Goal: Task Accomplishment & Management: Manage account settings

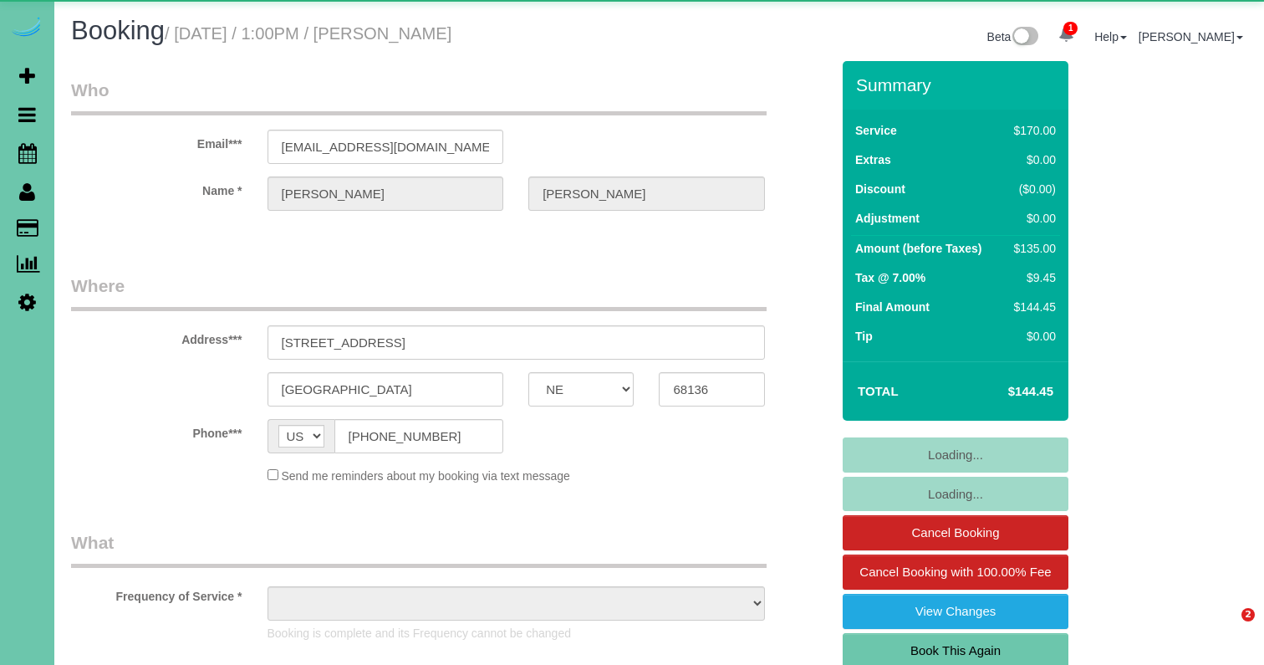
select select "NE"
select select "object:639"
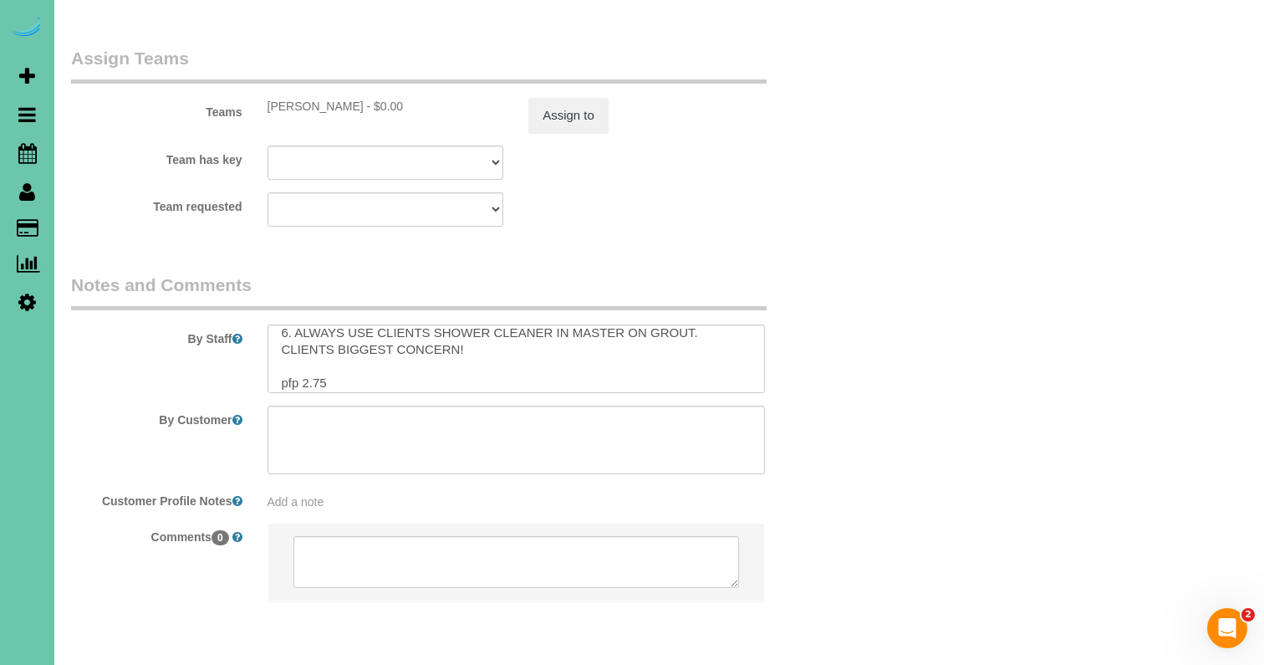
scroll to position [109, 0]
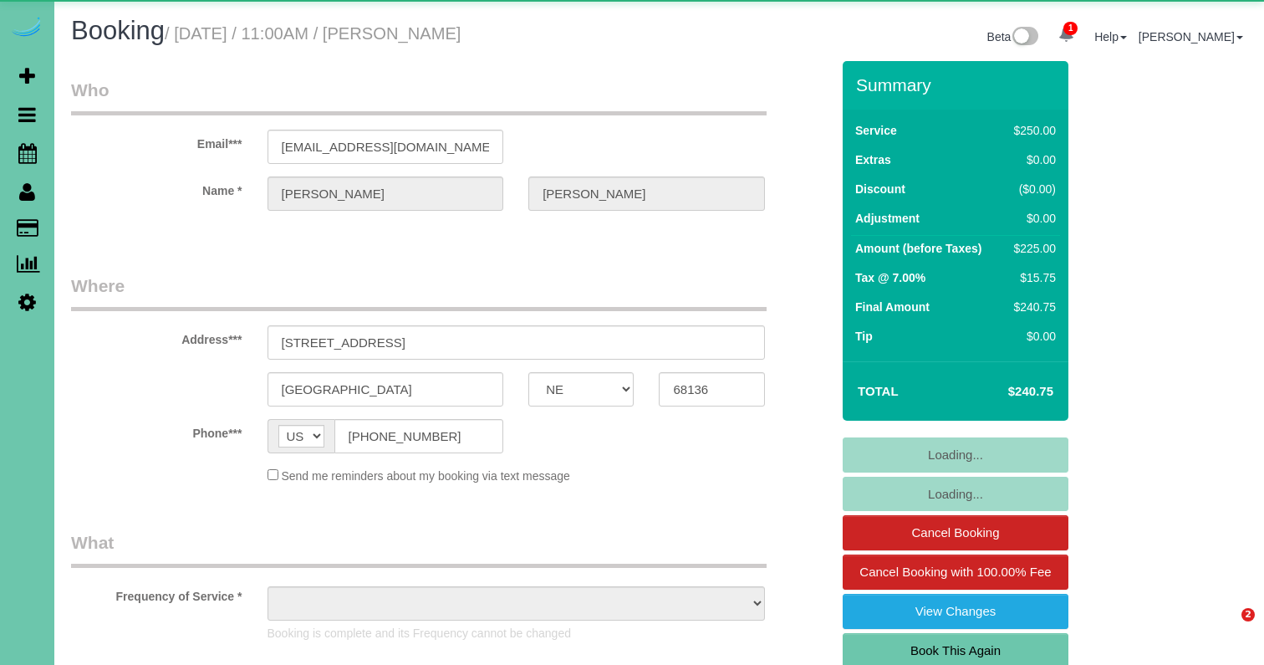
select select "NE"
select select "object:668"
select select "string:fspay-3fb275a9-17aa-4a8f-ba62-2e21fc177a71"
select select "object:726"
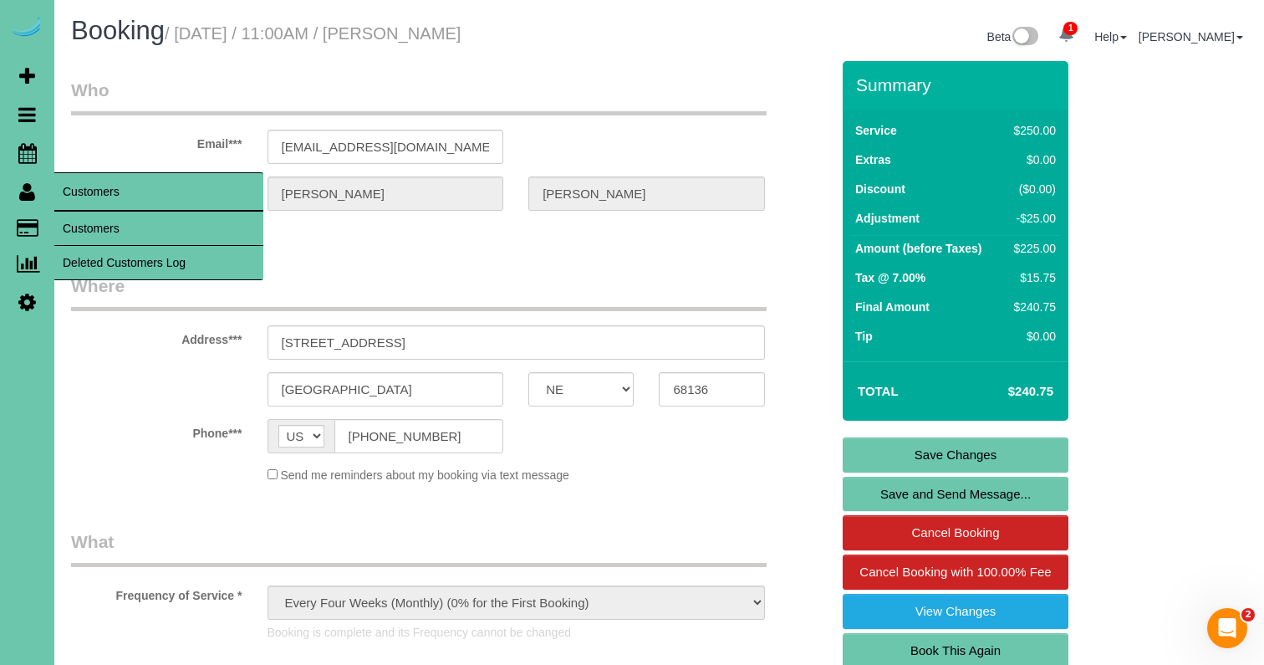
click at [114, 218] on link "Customers" at bounding box center [158, 228] width 209 height 33
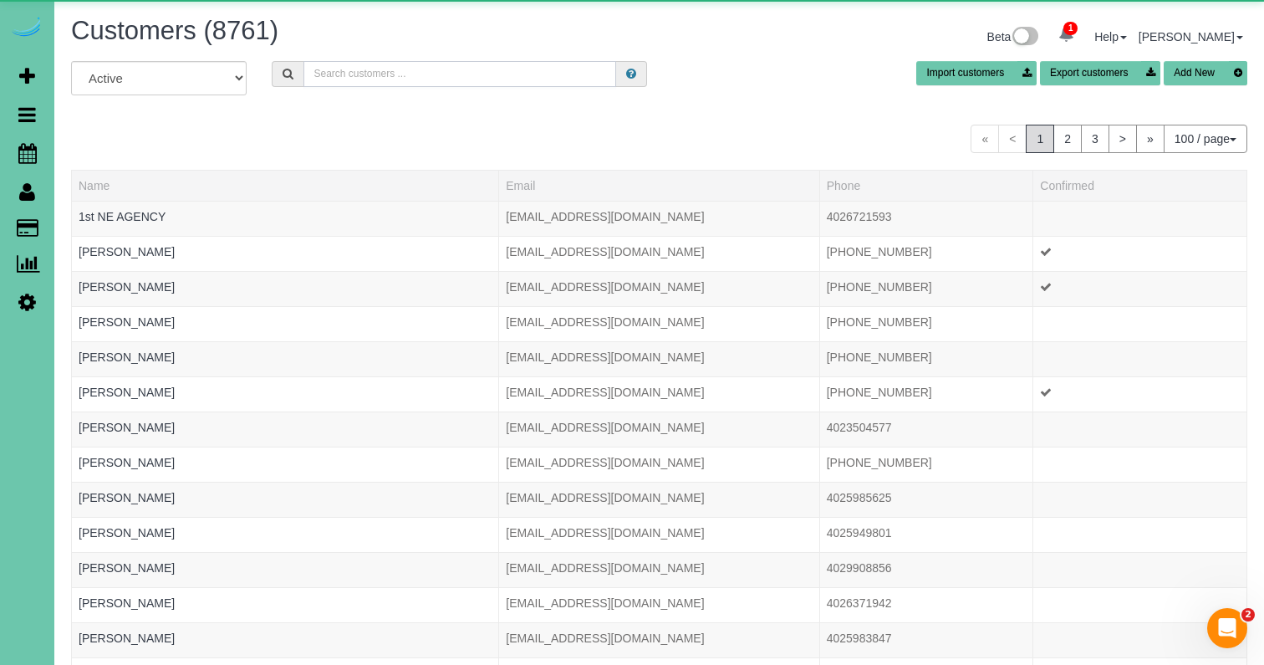
click at [356, 75] on input "text" at bounding box center [459, 74] width 313 height 26
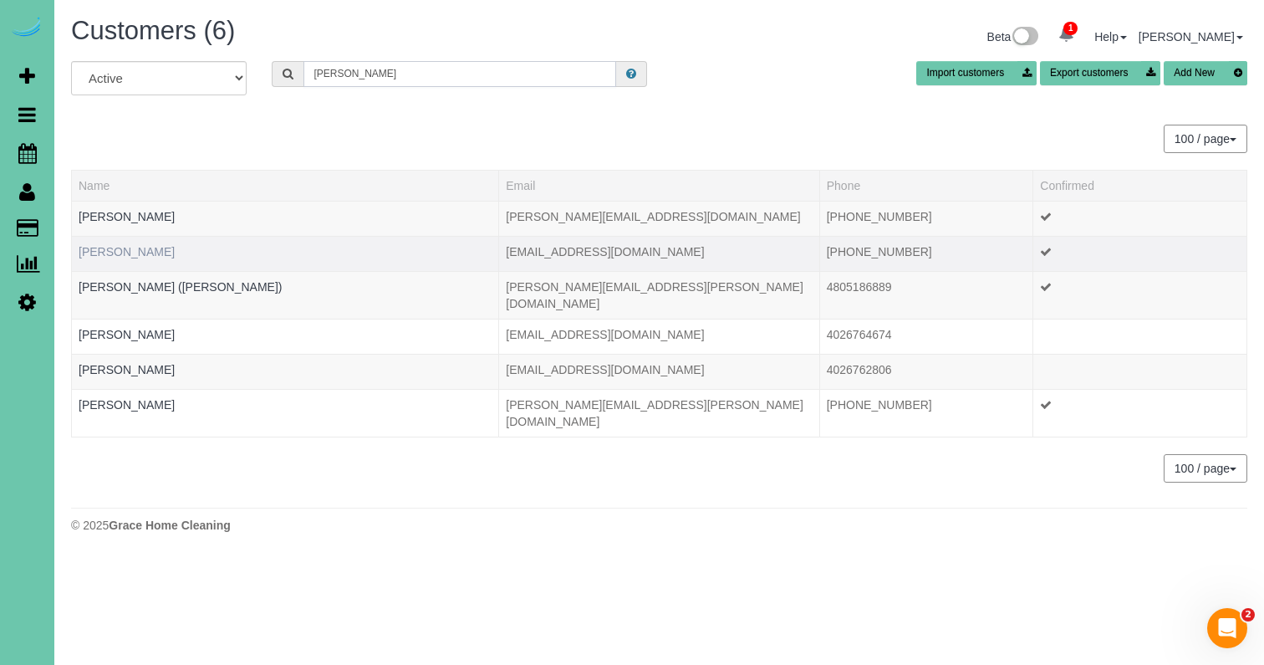
type input "adkins"
click at [123, 253] on link "Angela Adkins" at bounding box center [127, 251] width 96 height 13
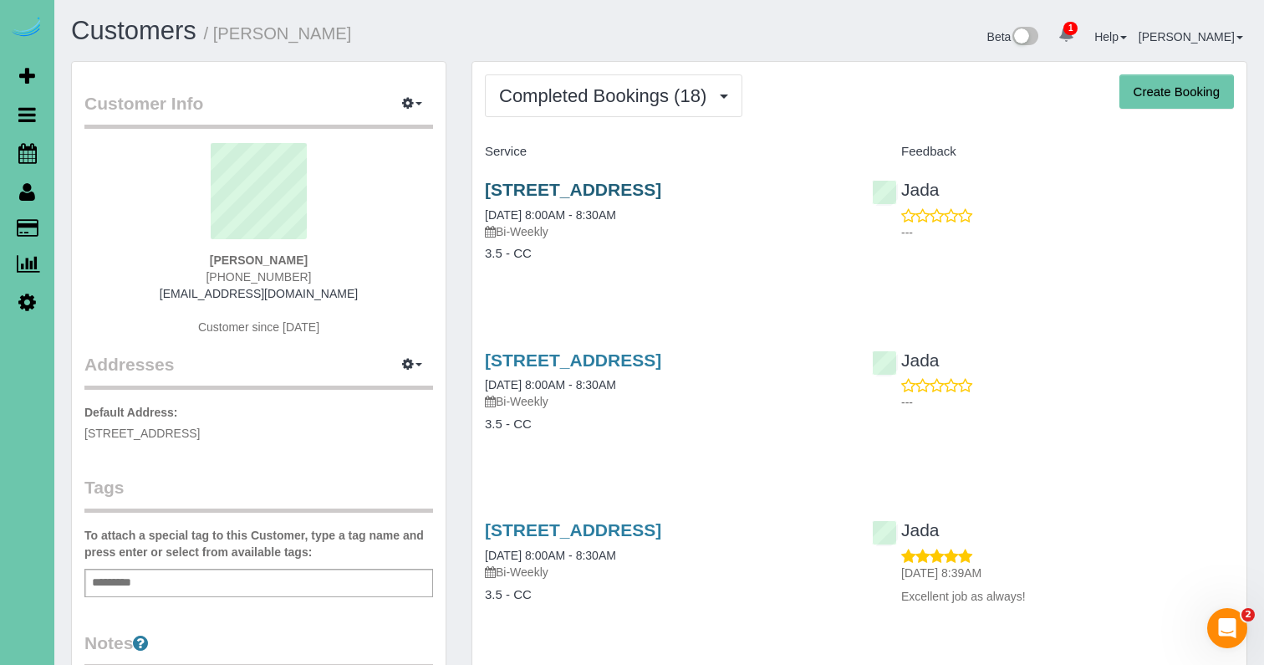
click at [628, 182] on link "12904 S 54th St, Papillion, NE 68133" at bounding box center [573, 189] width 176 height 19
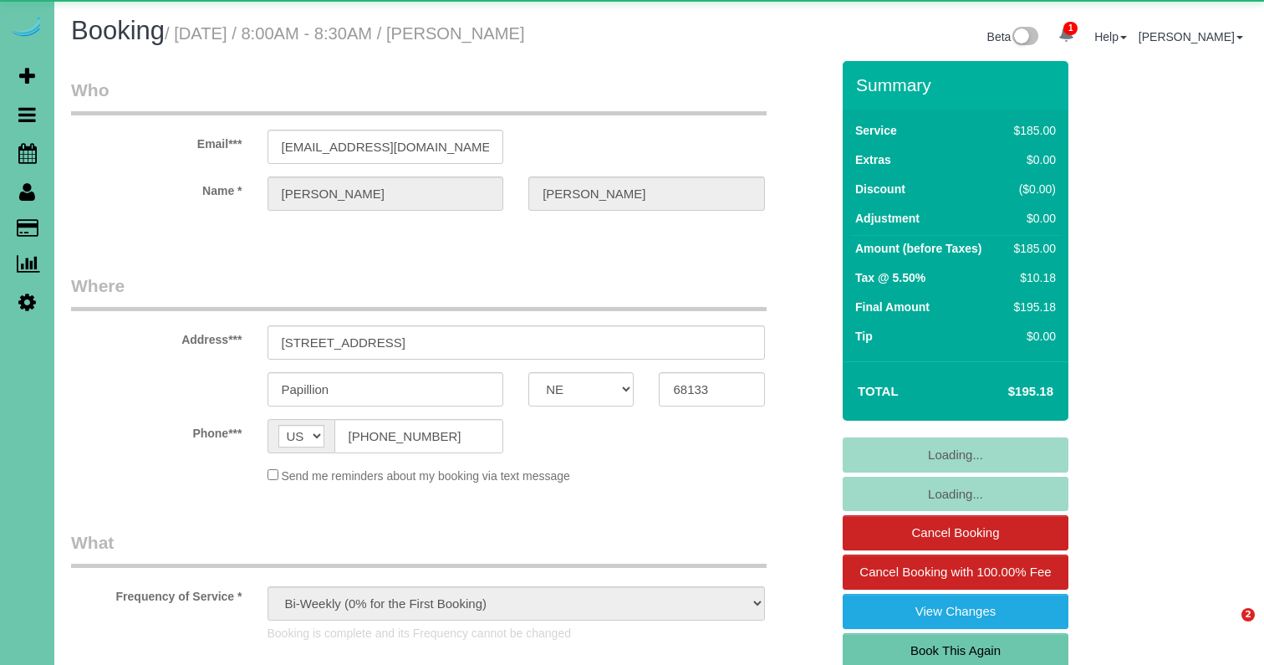
select select "NE"
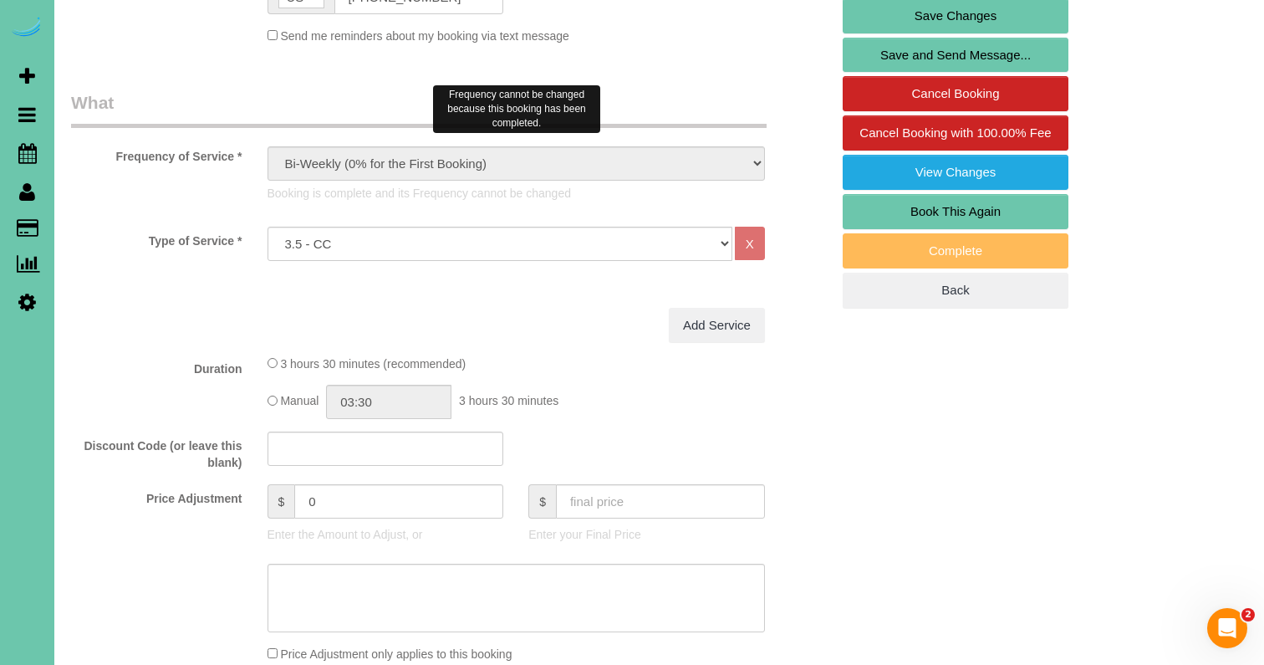
scroll to position [453, 0]
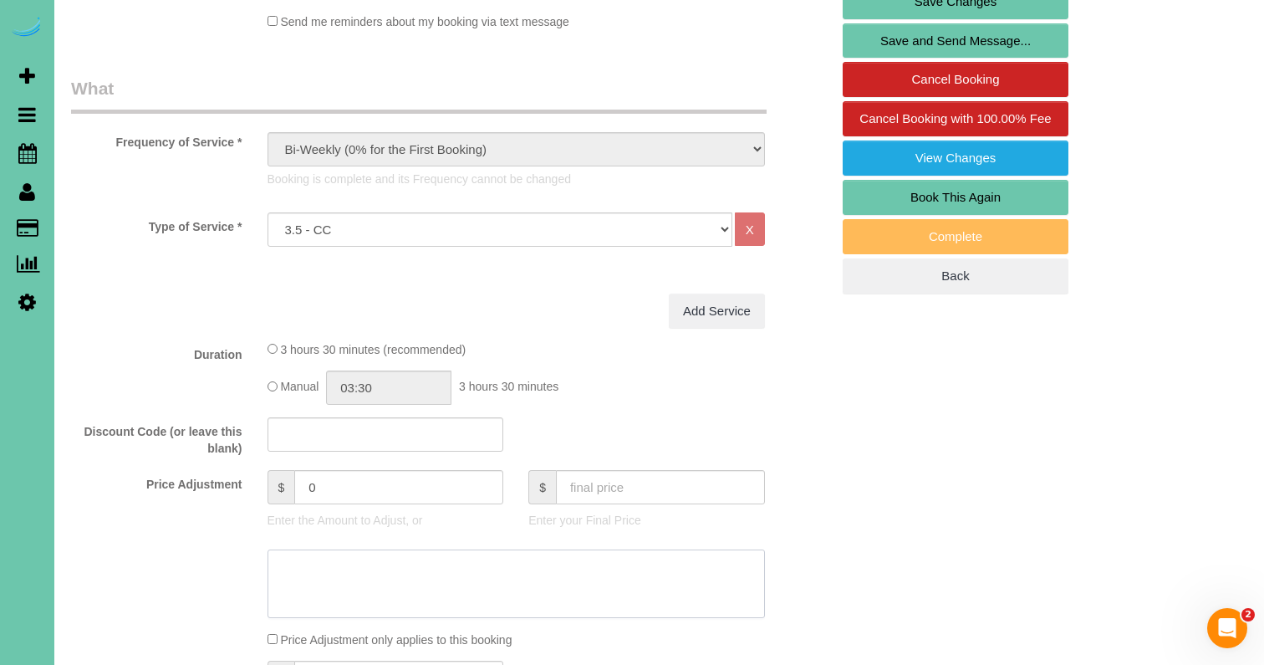
click at [319, 570] on textarea at bounding box center [516, 583] width 497 height 69
type textarea "**skippedlsdk"
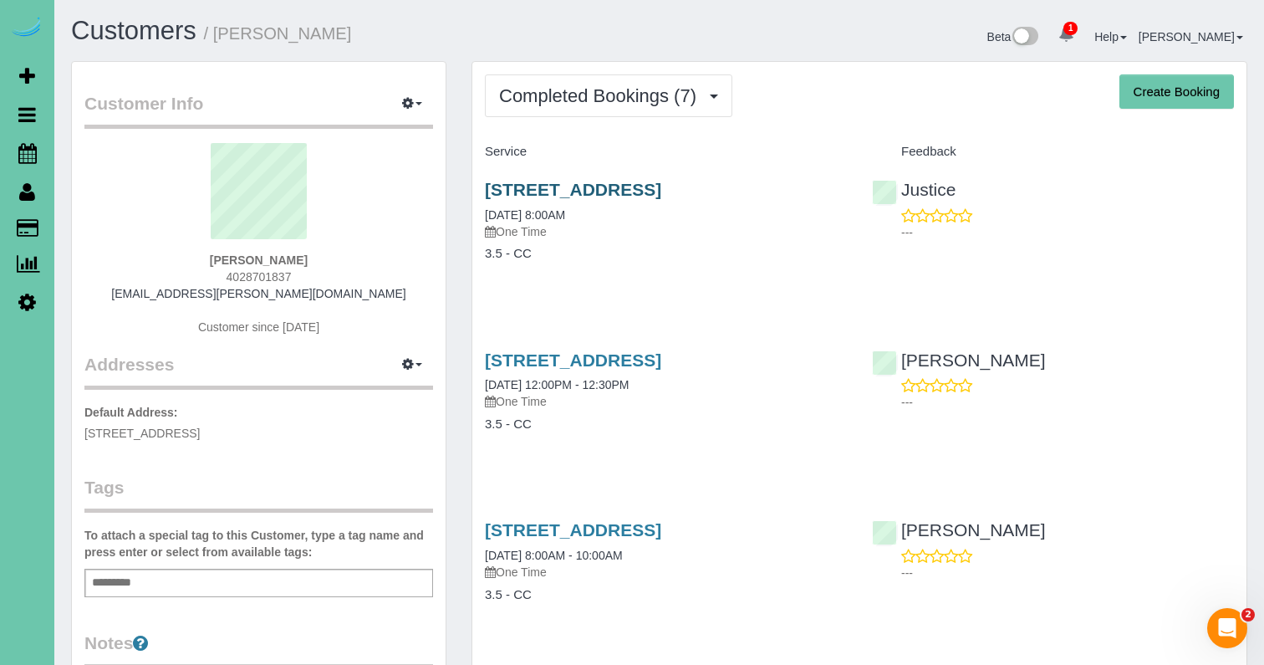
click at [551, 191] on link "1934 South 61st Street, Omaha, NE 68106" at bounding box center [573, 189] width 176 height 19
copy span "4028701837"
drag, startPoint x: 308, startPoint y: 274, endPoint x: 140, endPoint y: 251, distance: 169.7
click at [217, 270] on div "Britney Gibilisco 4028701837 brit.gibilisco@gmail.com Customer since 2023" at bounding box center [258, 247] width 349 height 209
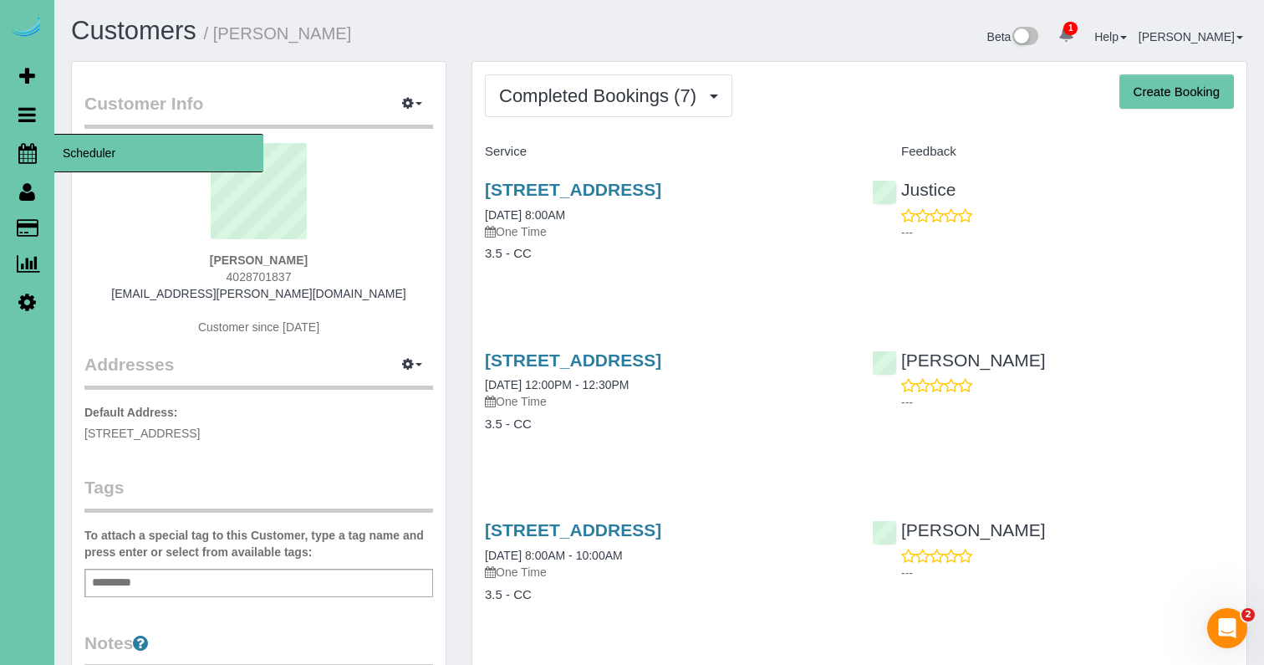
click at [23, 158] on icon at bounding box center [27, 153] width 18 height 20
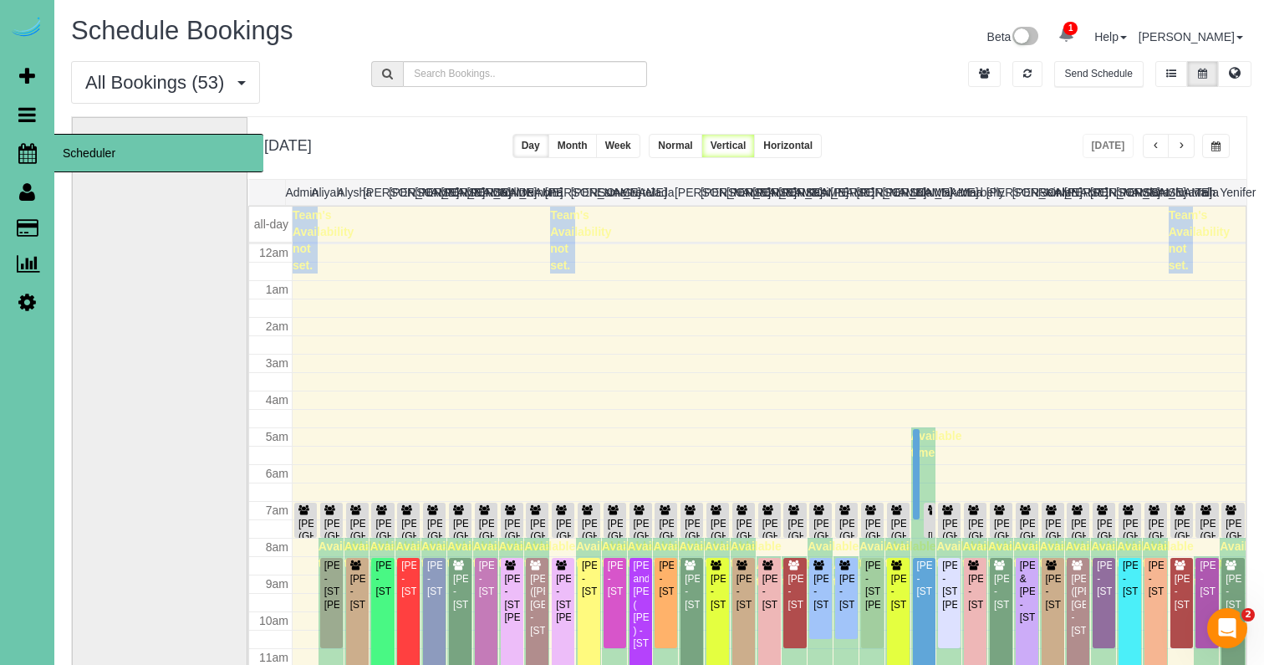
scroll to position [222, 0]
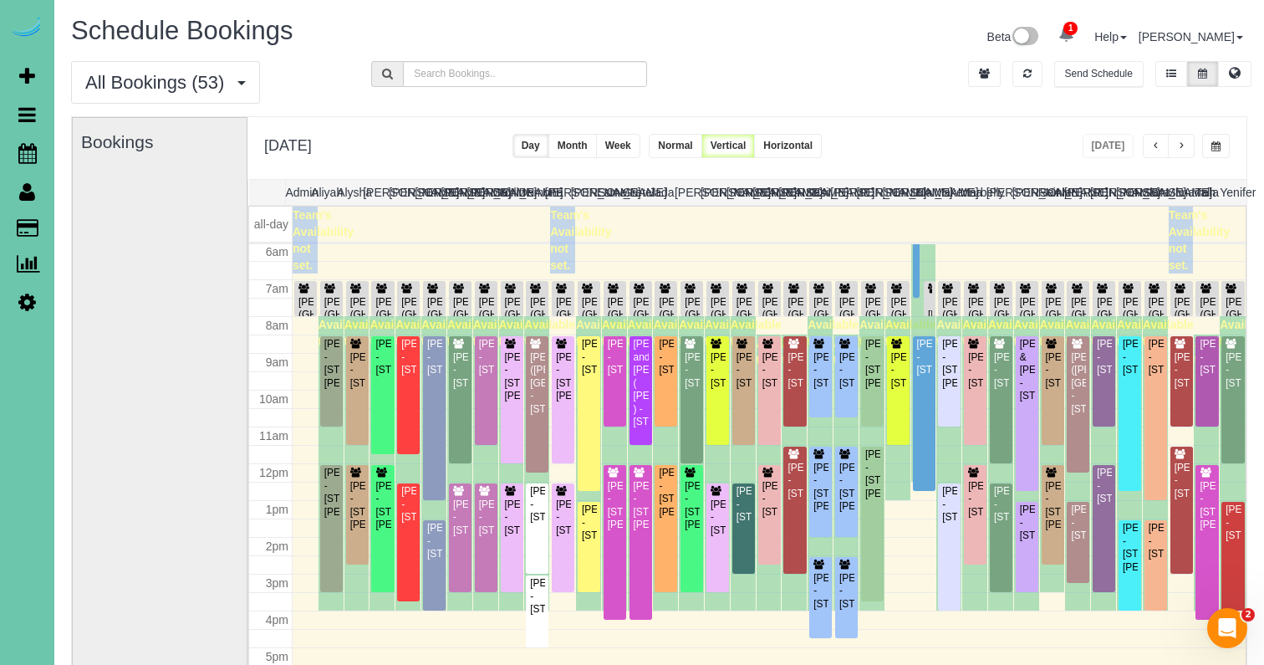
click at [1182, 145] on span "button" at bounding box center [1181, 146] width 8 height 10
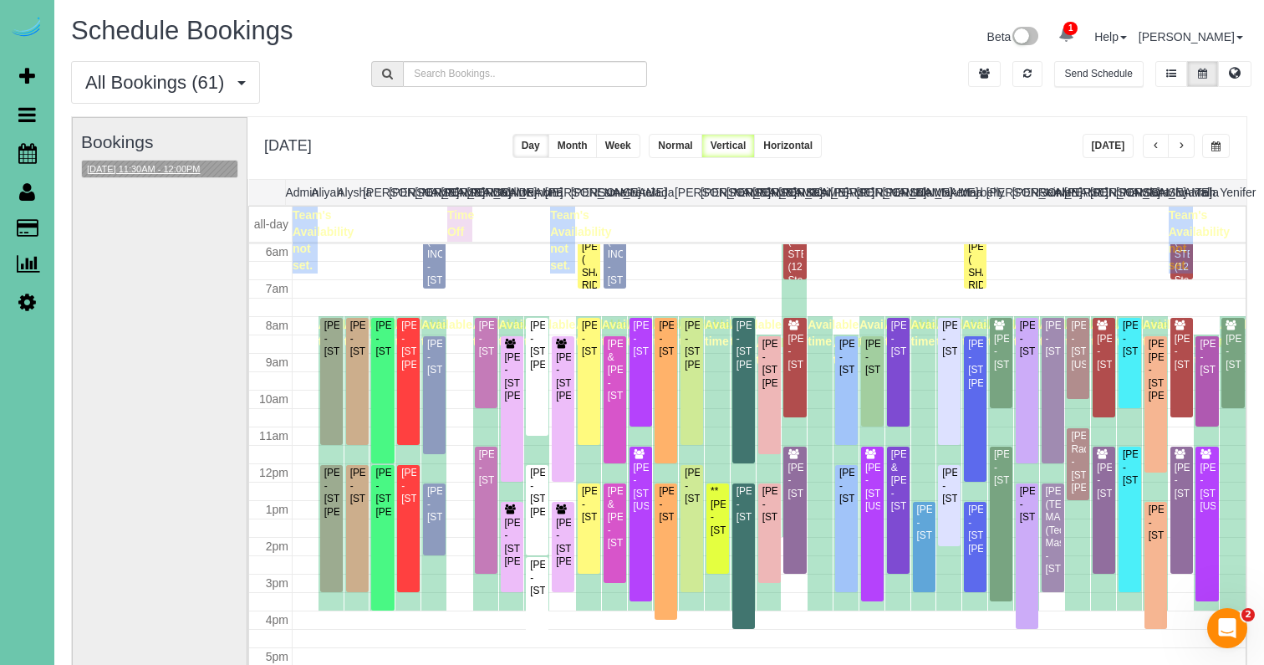
click at [131, 161] on button "[DATE] 11:30AM - 12:00PM" at bounding box center [144, 170] width 124 height 18
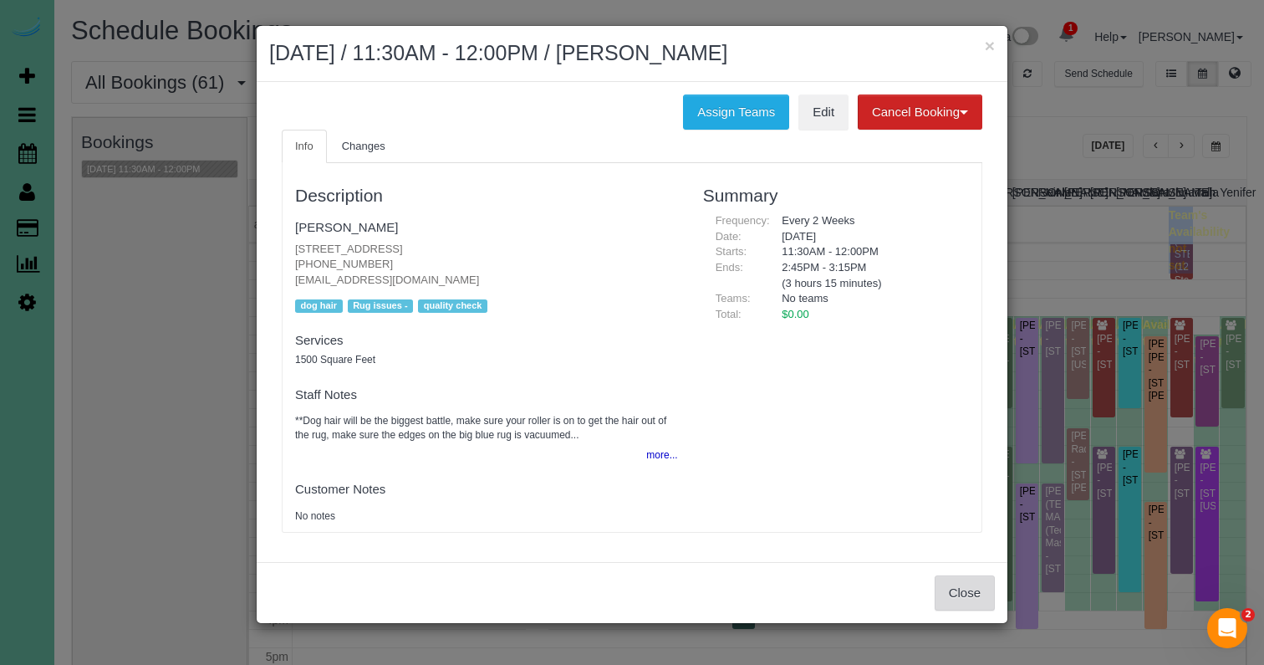
click at [976, 595] on button "Close" at bounding box center [965, 592] width 60 height 35
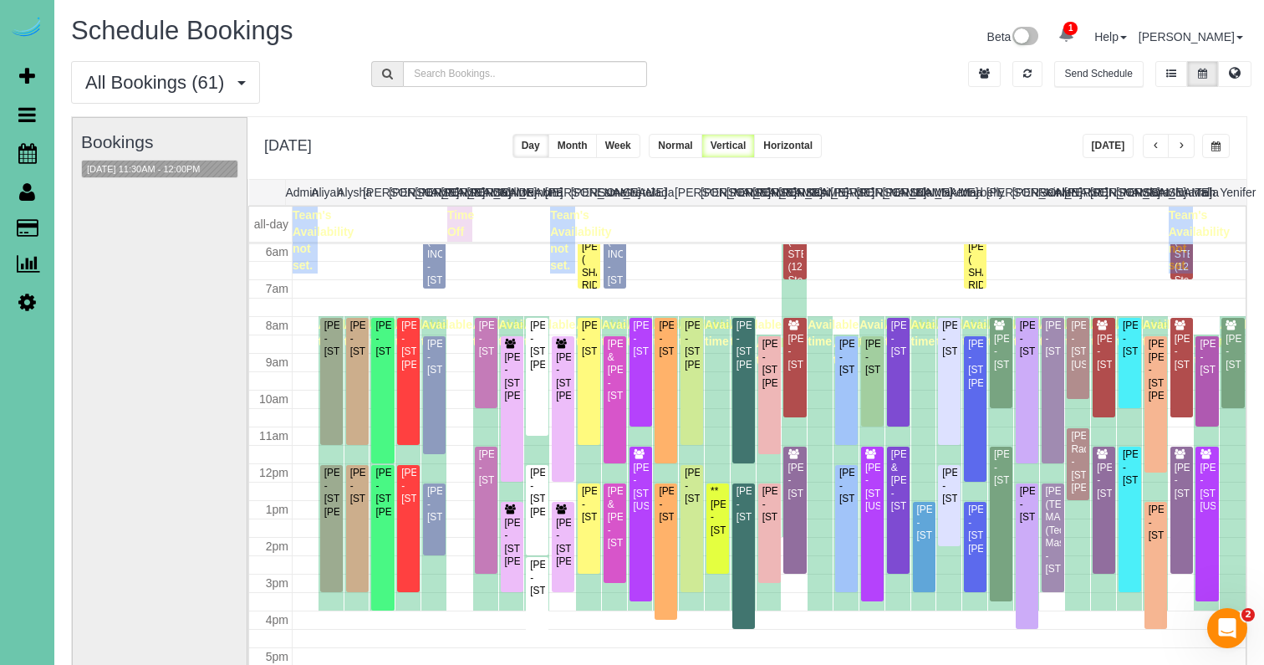
scroll to position [118, 0]
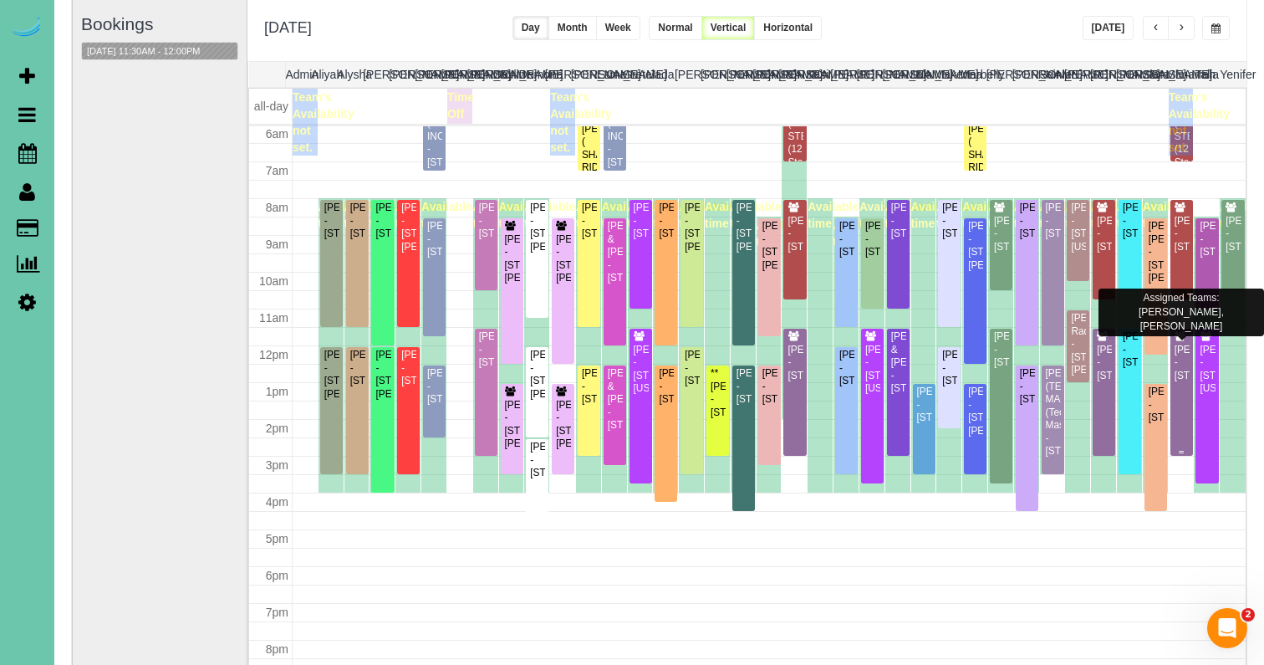
click at [1182, 336] on icon at bounding box center [1180, 337] width 13 height 10
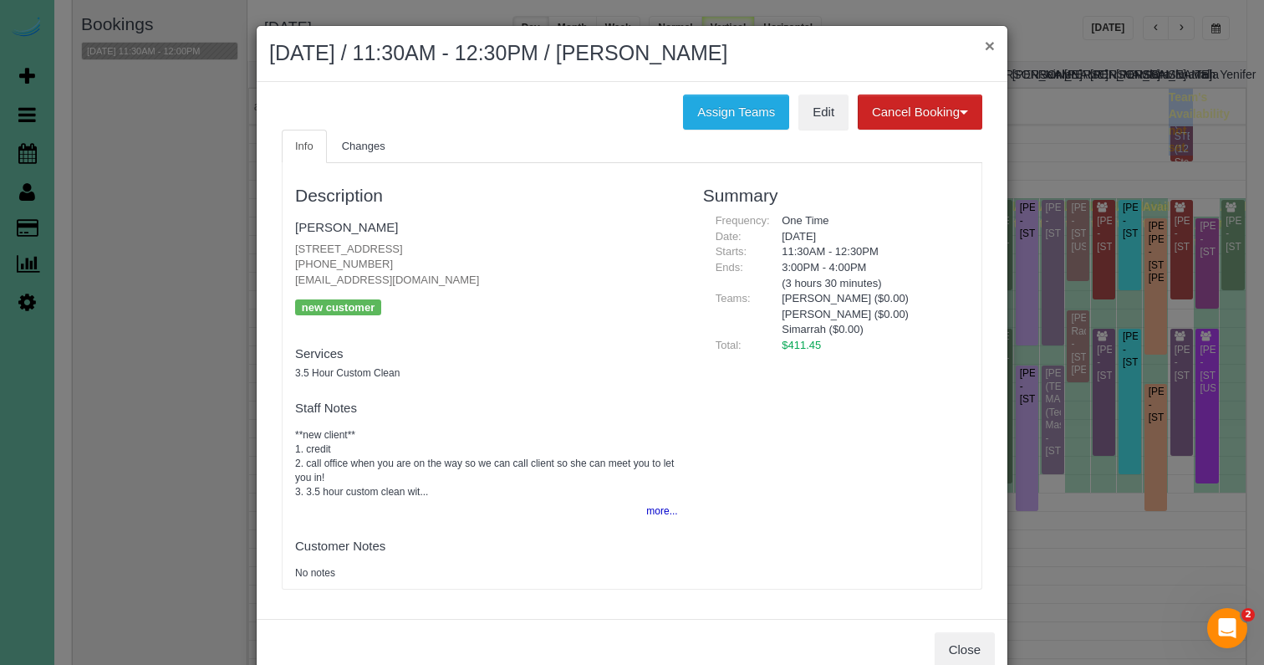
click at [994, 43] on button "×" at bounding box center [990, 46] width 10 height 18
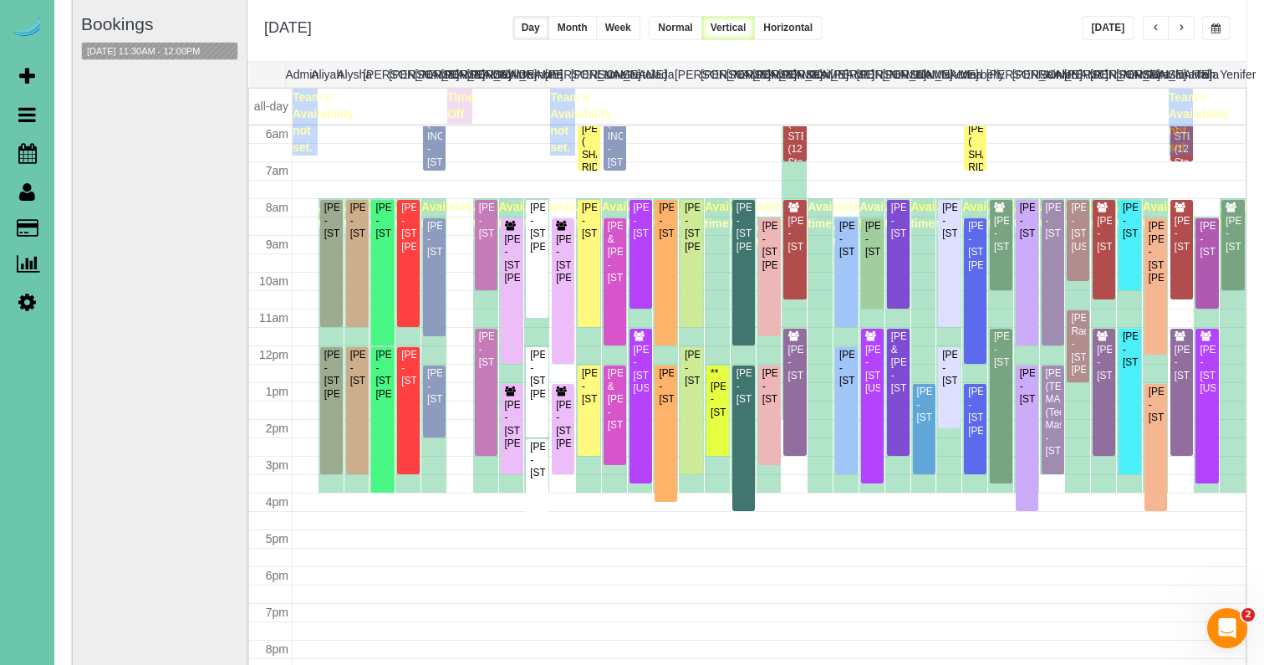
click at [1214, 24] on span "button" at bounding box center [1215, 28] width 9 height 10
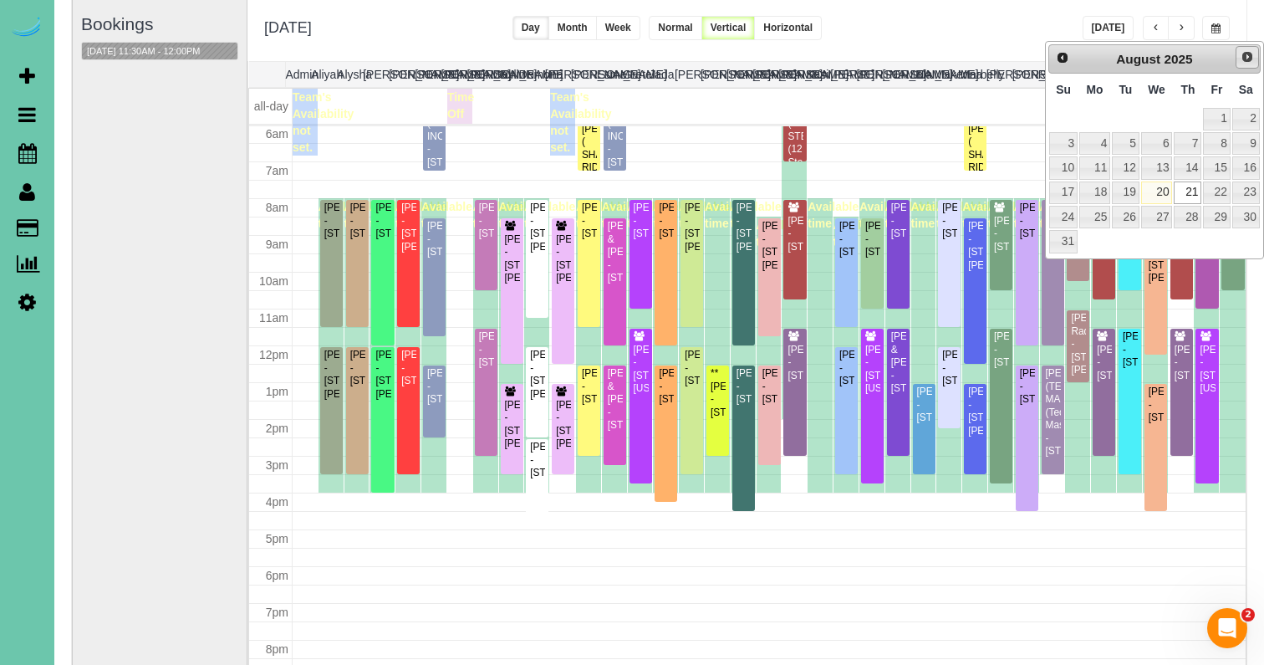
click at [1242, 64] on span "Next" at bounding box center [1247, 56] width 13 height 13
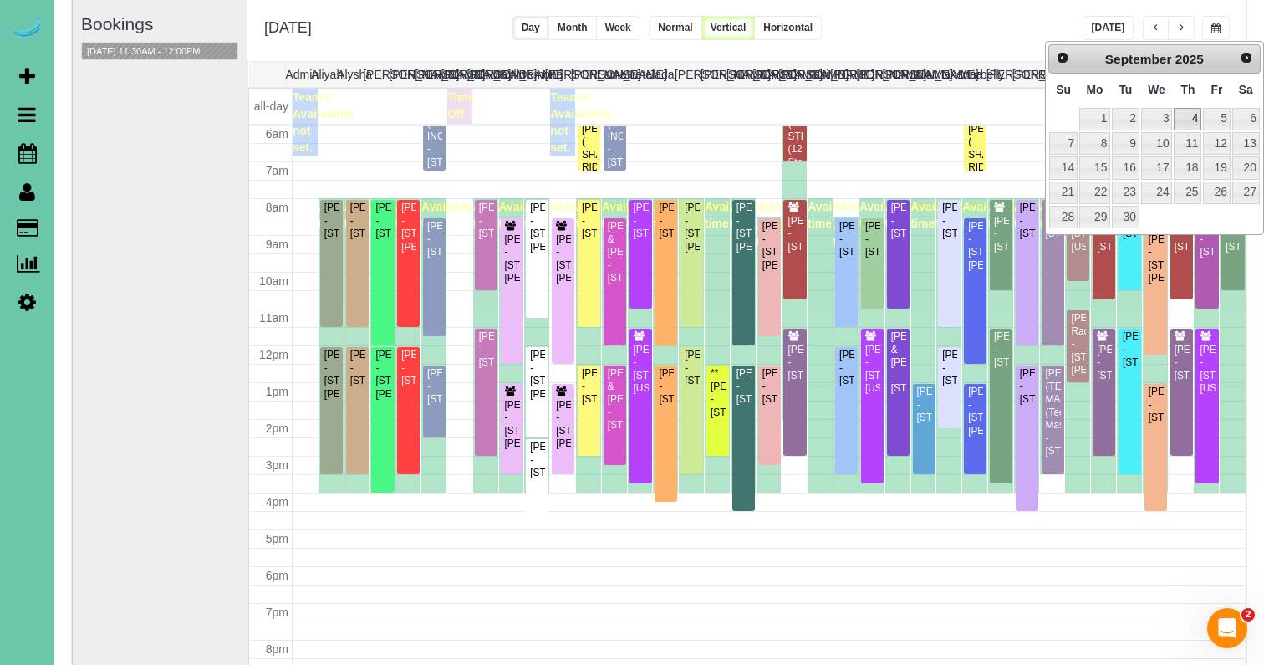
click at [1186, 112] on link "4" at bounding box center [1188, 119] width 28 height 23
type input "**********"
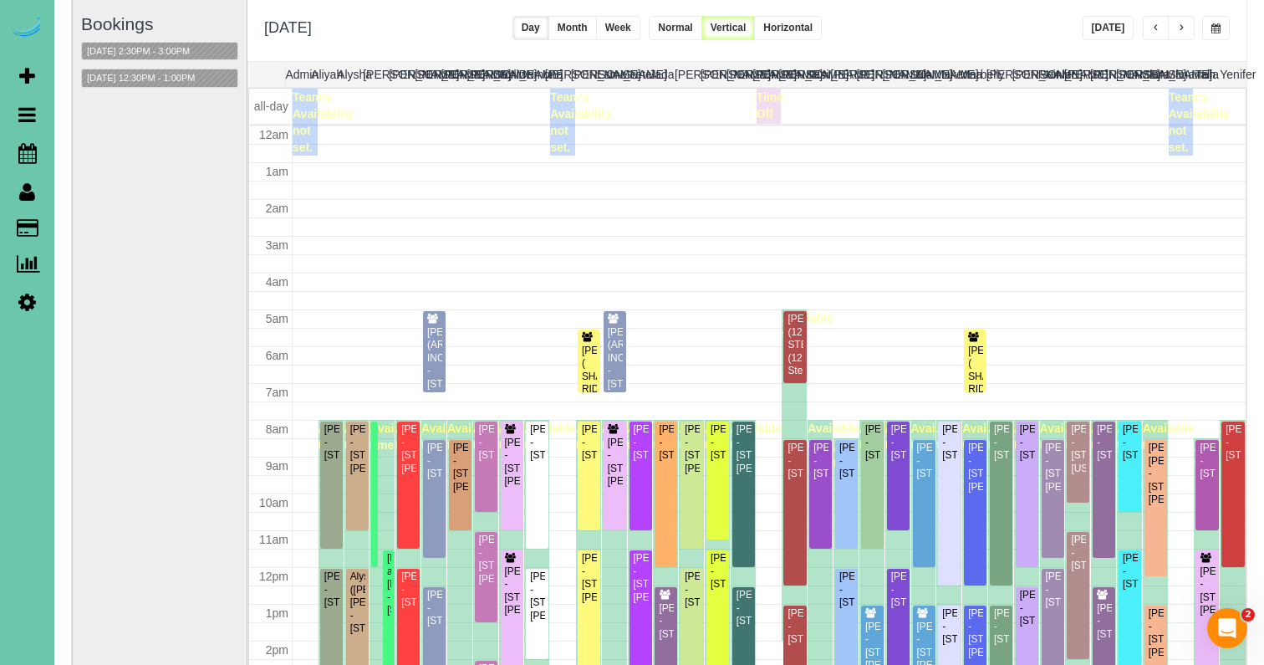
scroll to position [222, 0]
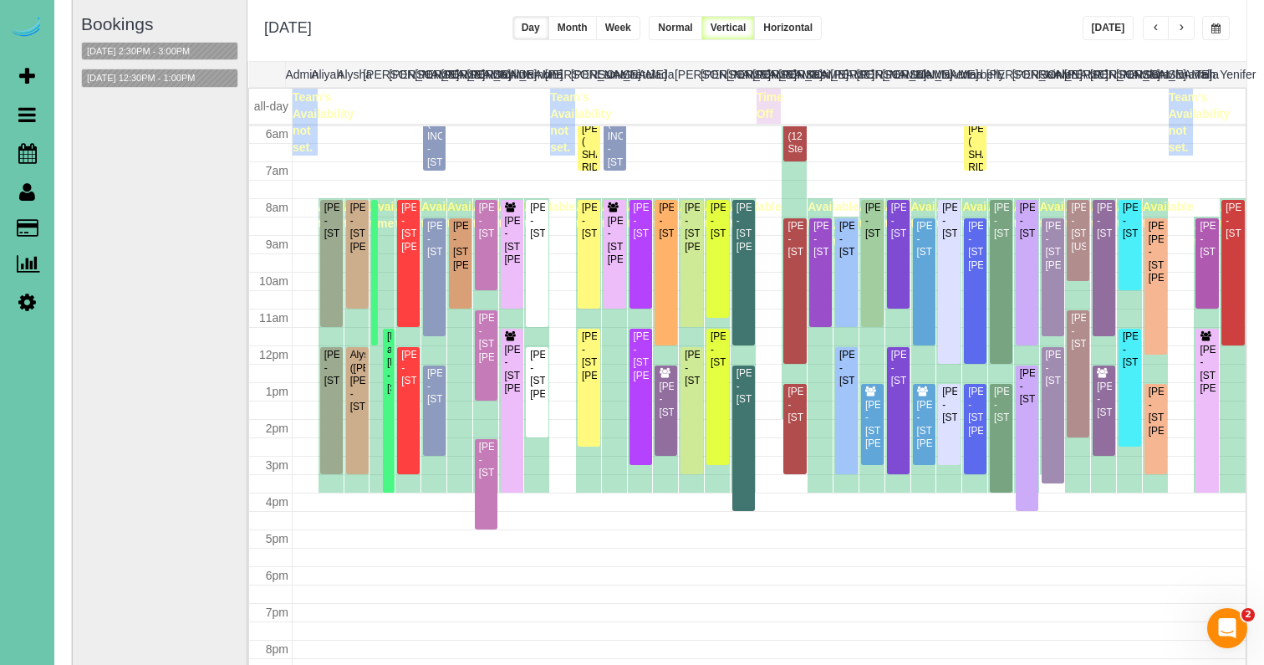
click at [28, 296] on icon at bounding box center [27, 302] width 18 height 20
select select "5796"
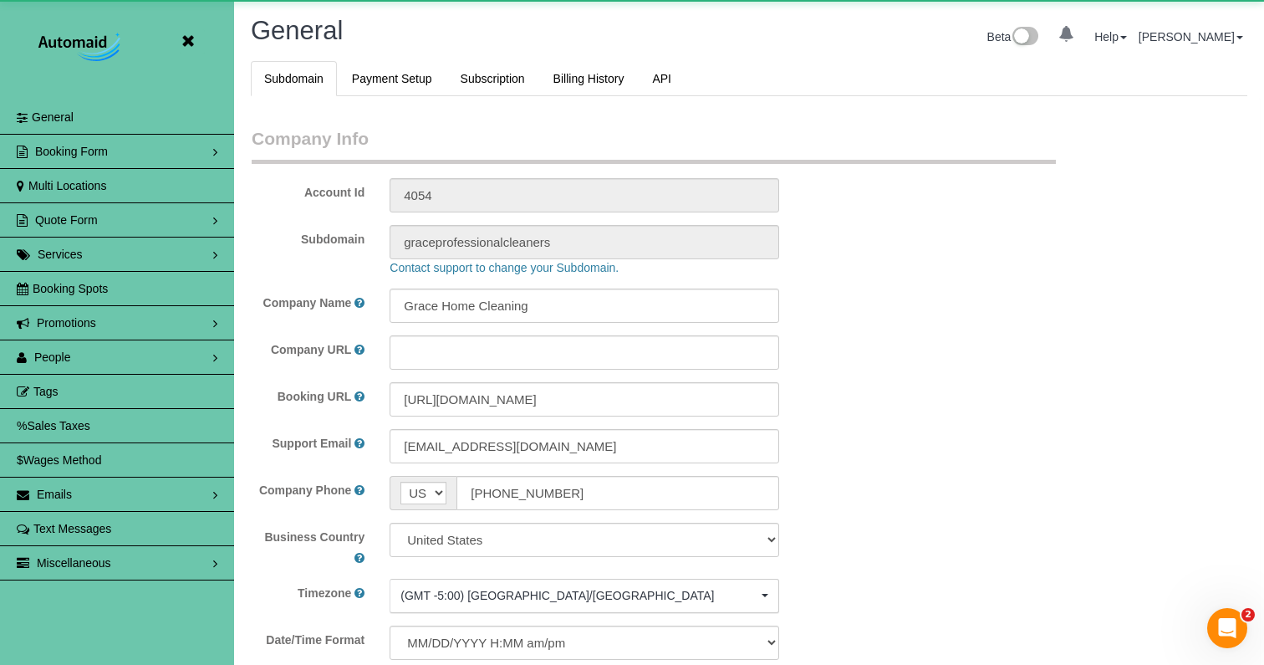
scroll to position [3620, 1264]
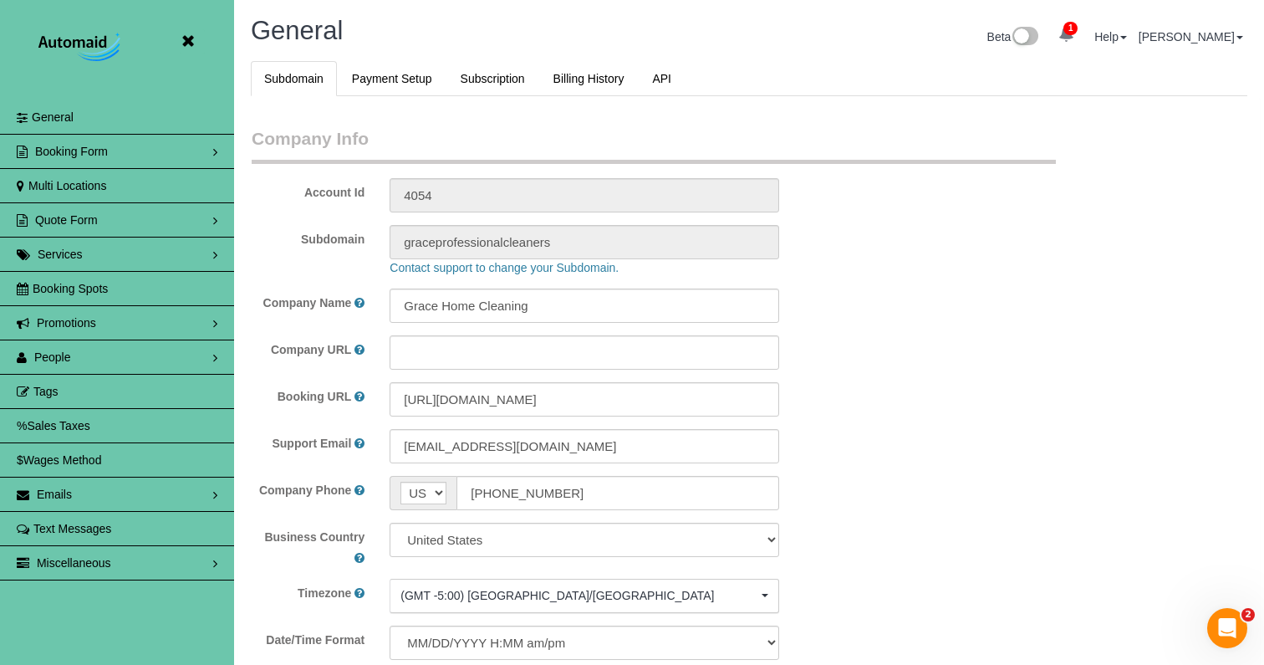
click at [80, 283] on span "Booking Spots" at bounding box center [70, 288] width 75 height 13
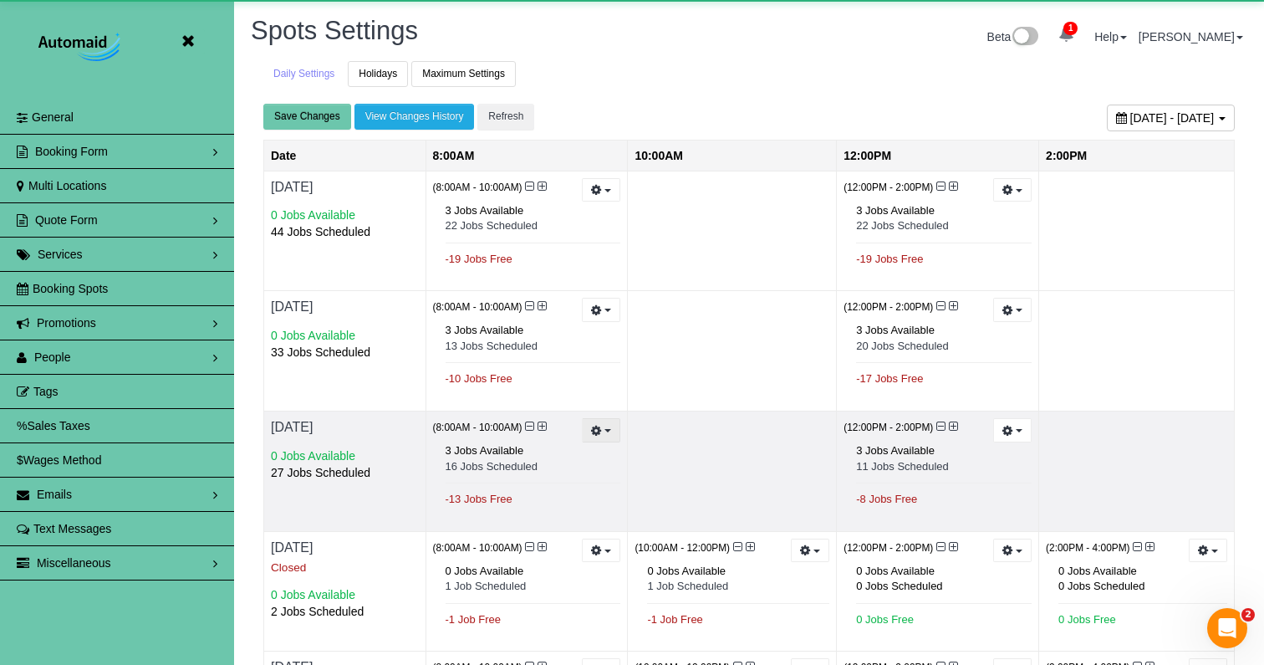
scroll to position [1109, 1264]
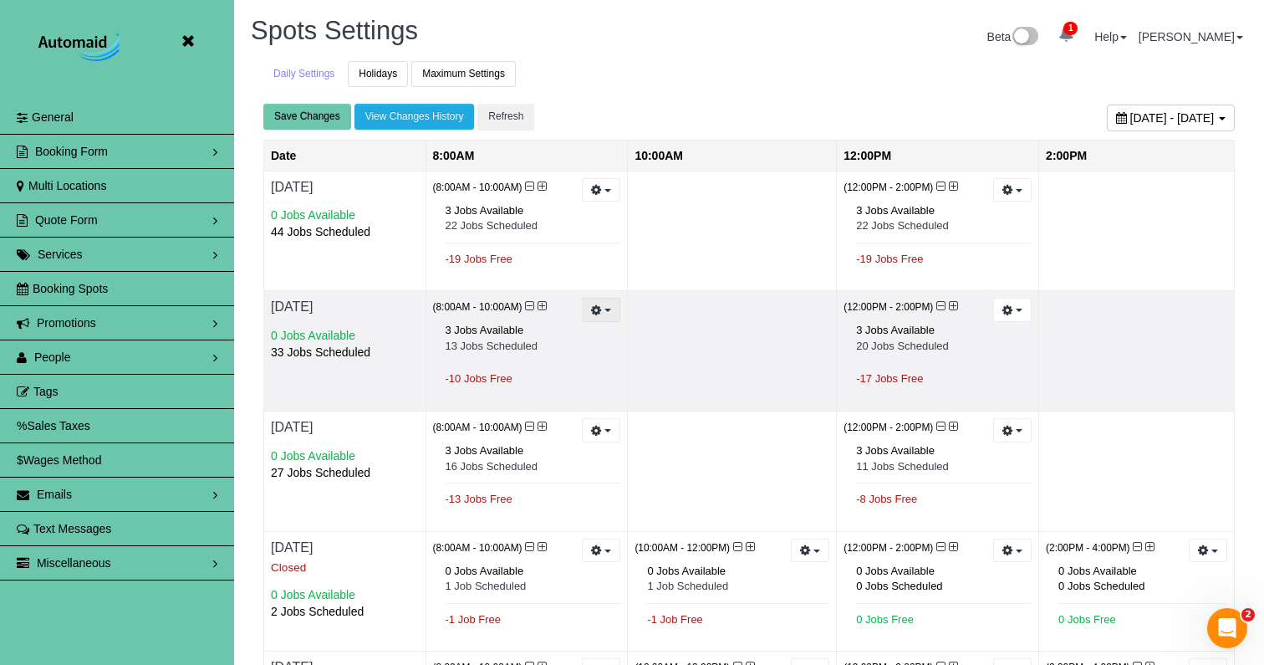
click at [597, 305] on icon "button" at bounding box center [596, 309] width 11 height 9
click at [572, 374] on link "Reset to Default (3 jobs)" at bounding box center [540, 377] width 160 height 22
click at [529, 303] on icon at bounding box center [529, 306] width 9 height 12
click at [1001, 313] on button "button" at bounding box center [1012, 310] width 38 height 24
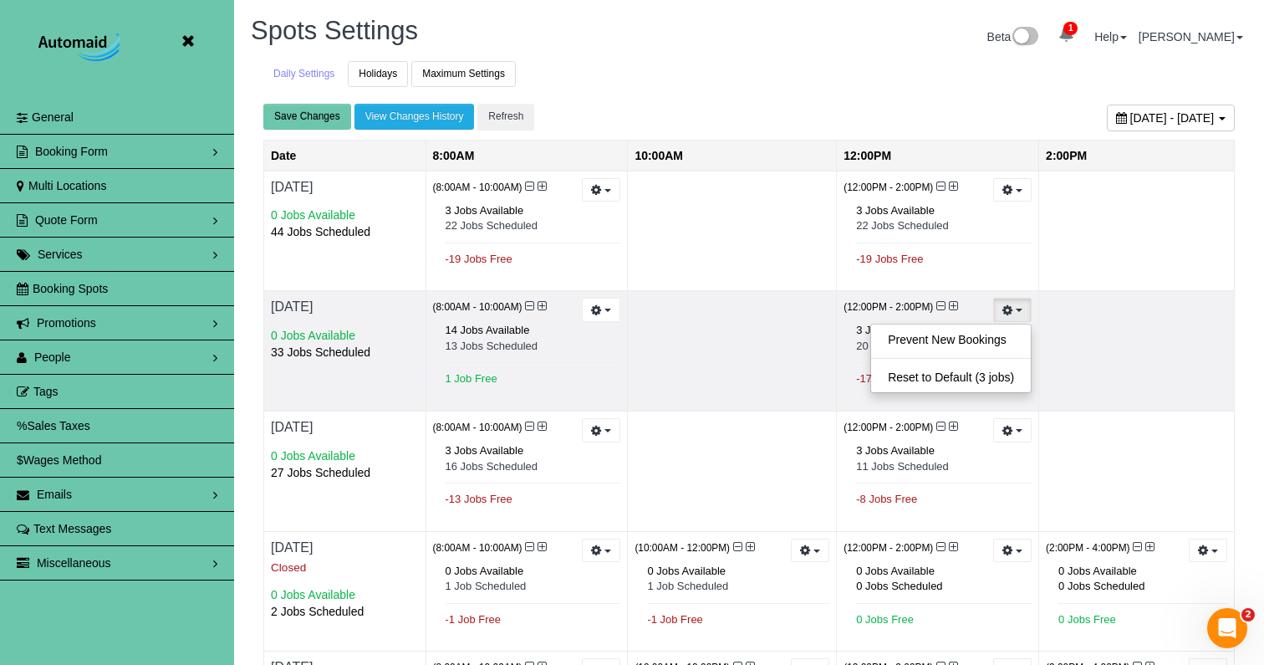
drag, startPoint x: 978, startPoint y: 367, endPoint x: 931, endPoint y: 329, distance: 60.6
click at [977, 367] on link "Reset to Default (3 jobs)" at bounding box center [951, 377] width 160 height 22
click at [943, 305] on icon at bounding box center [940, 306] width 9 height 12
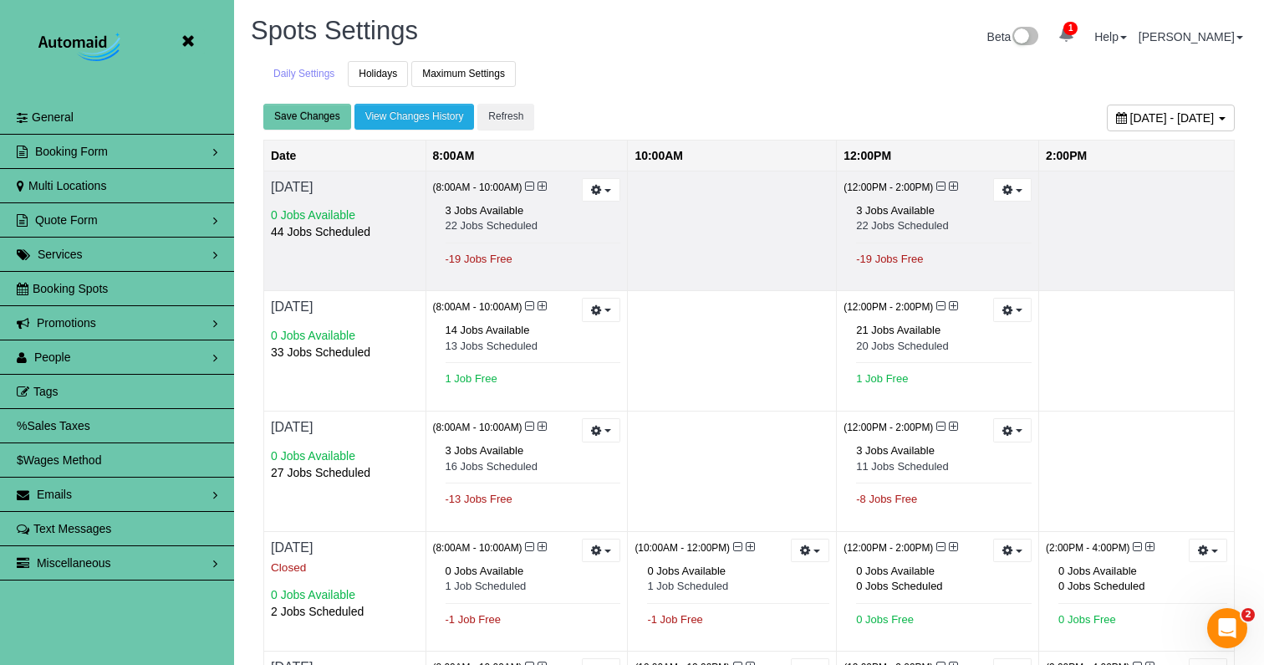
drag, startPoint x: 540, startPoint y: 304, endPoint x: 521, endPoint y: 288, distance: 25.5
click at [540, 304] on icon at bounding box center [542, 306] width 9 height 12
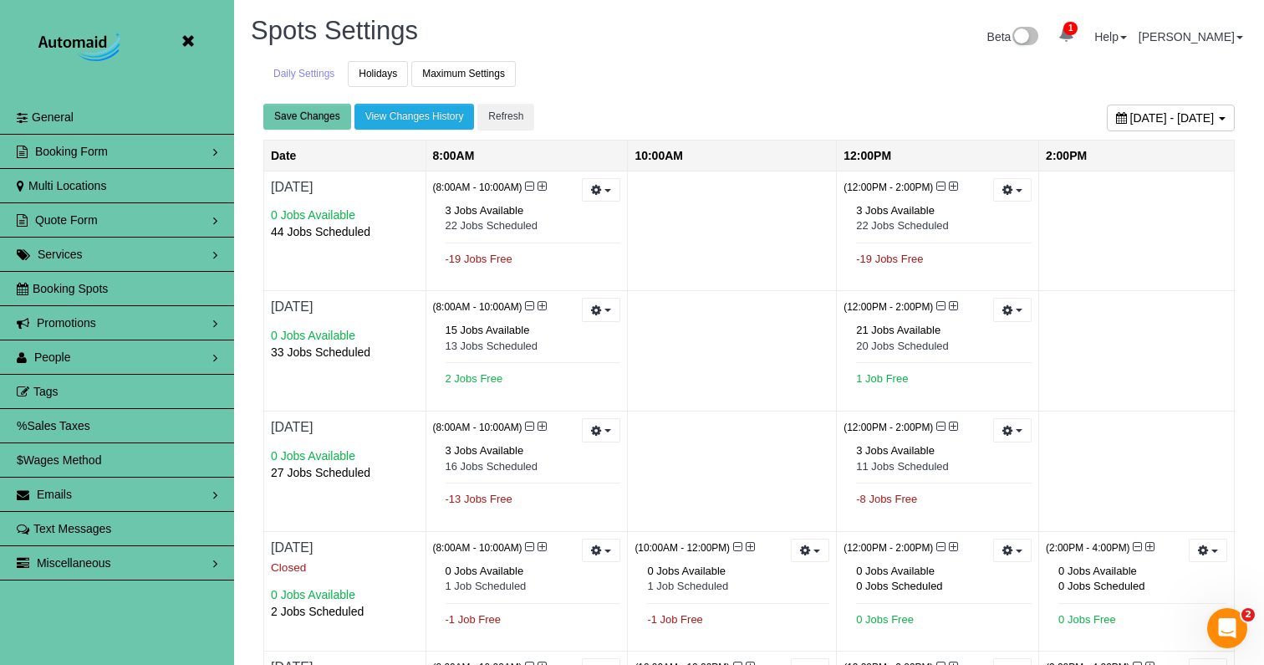
click at [318, 119] on button "Save Changes" at bounding box center [307, 117] width 88 height 26
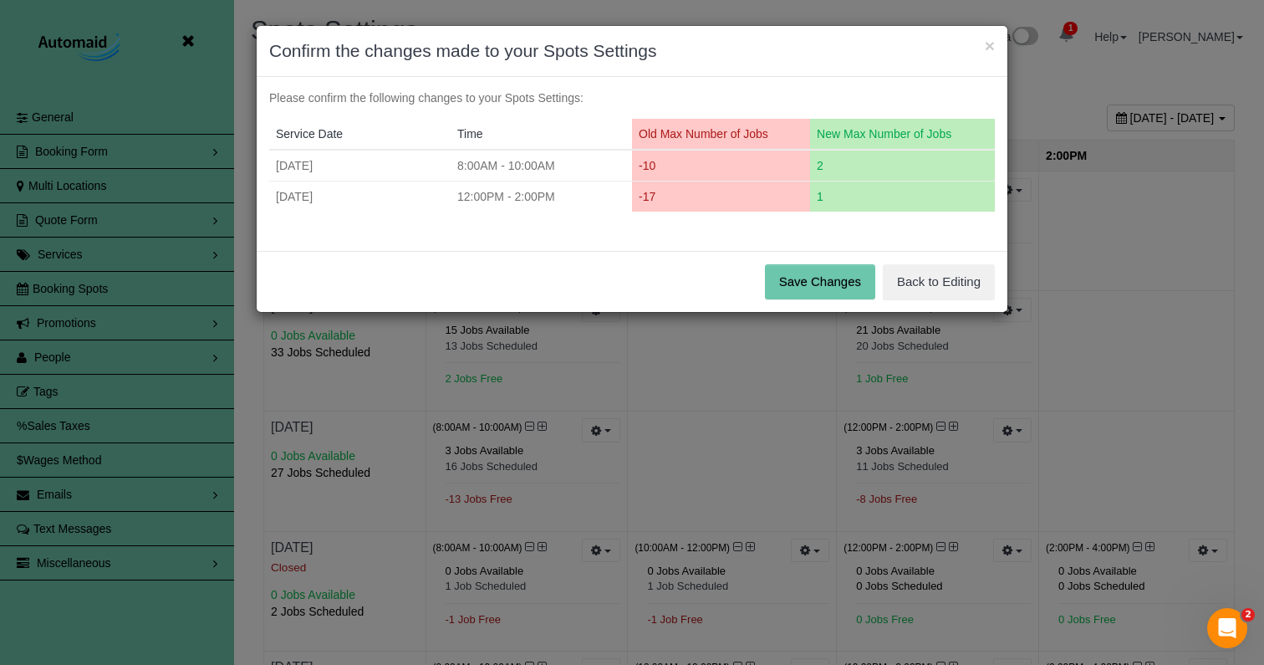
click at [863, 285] on button "Save Changes" at bounding box center [820, 281] width 110 height 35
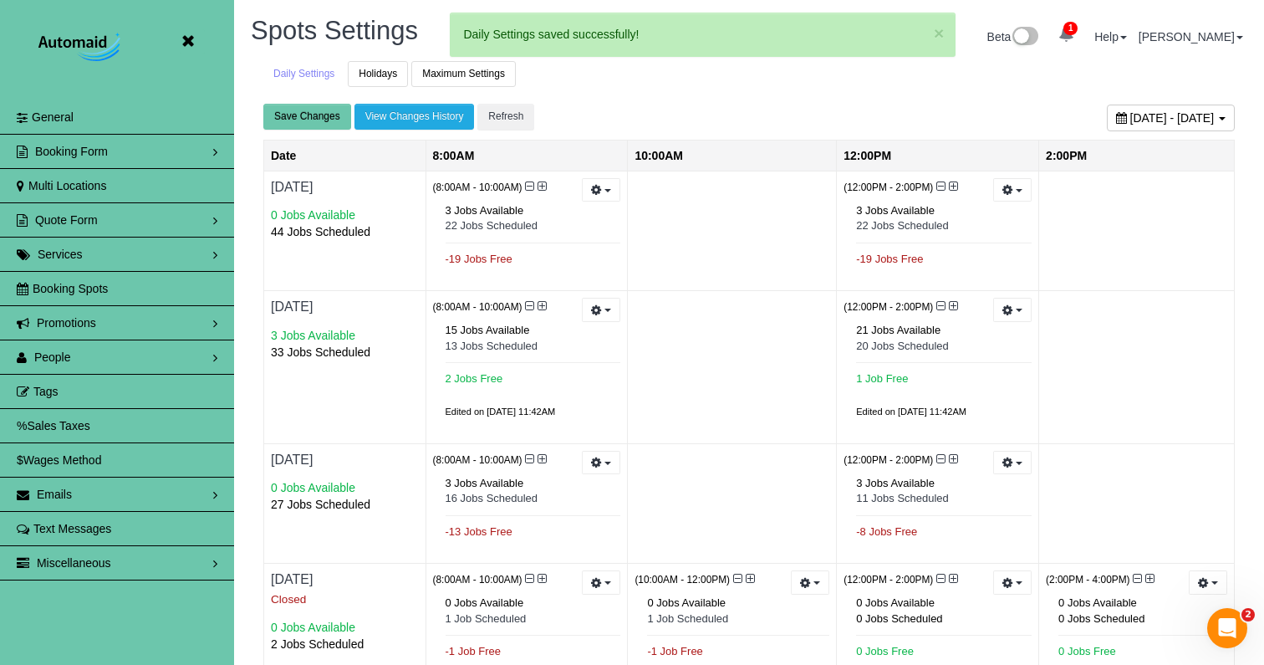
scroll to position [82458, 82335]
click at [189, 42] on icon at bounding box center [187, 41] width 21 height 21
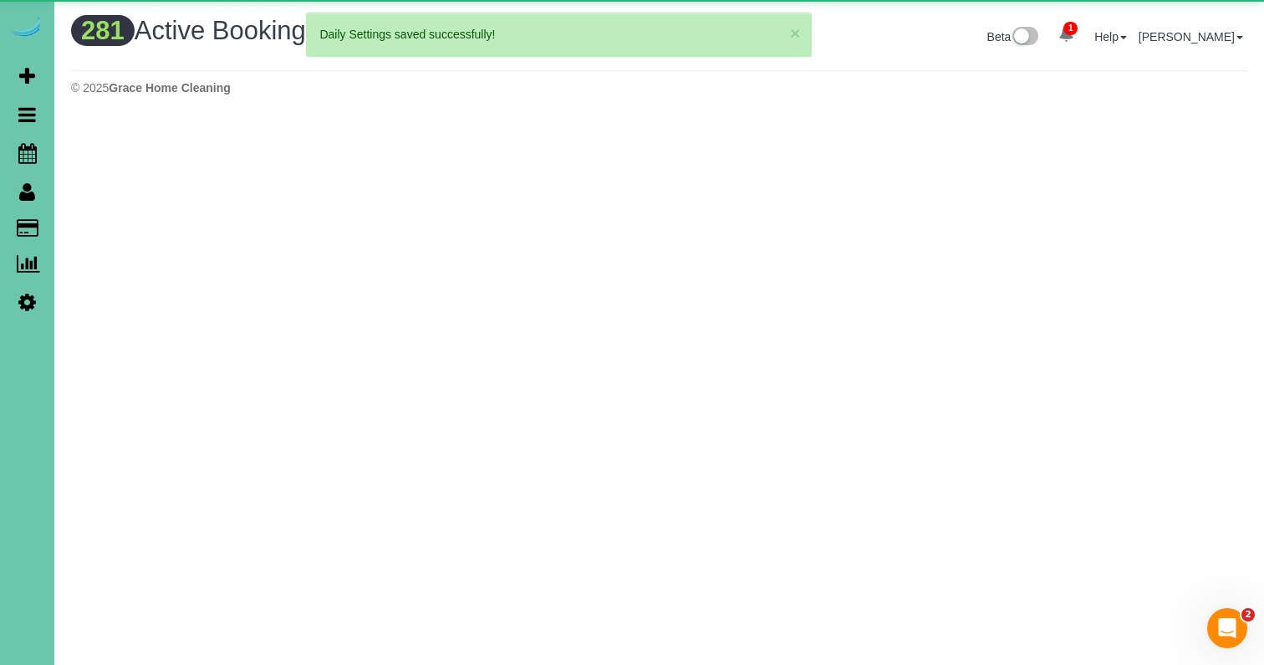
scroll to position [1456, 1264]
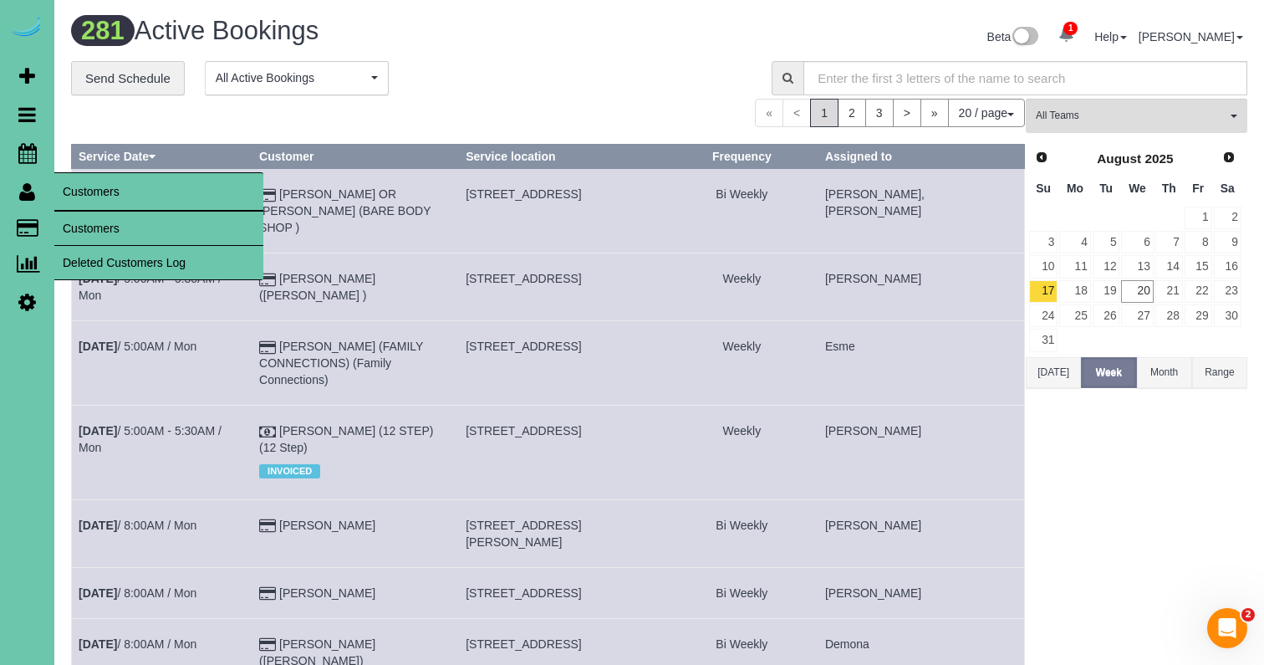
click at [74, 221] on link "Customers" at bounding box center [158, 228] width 209 height 33
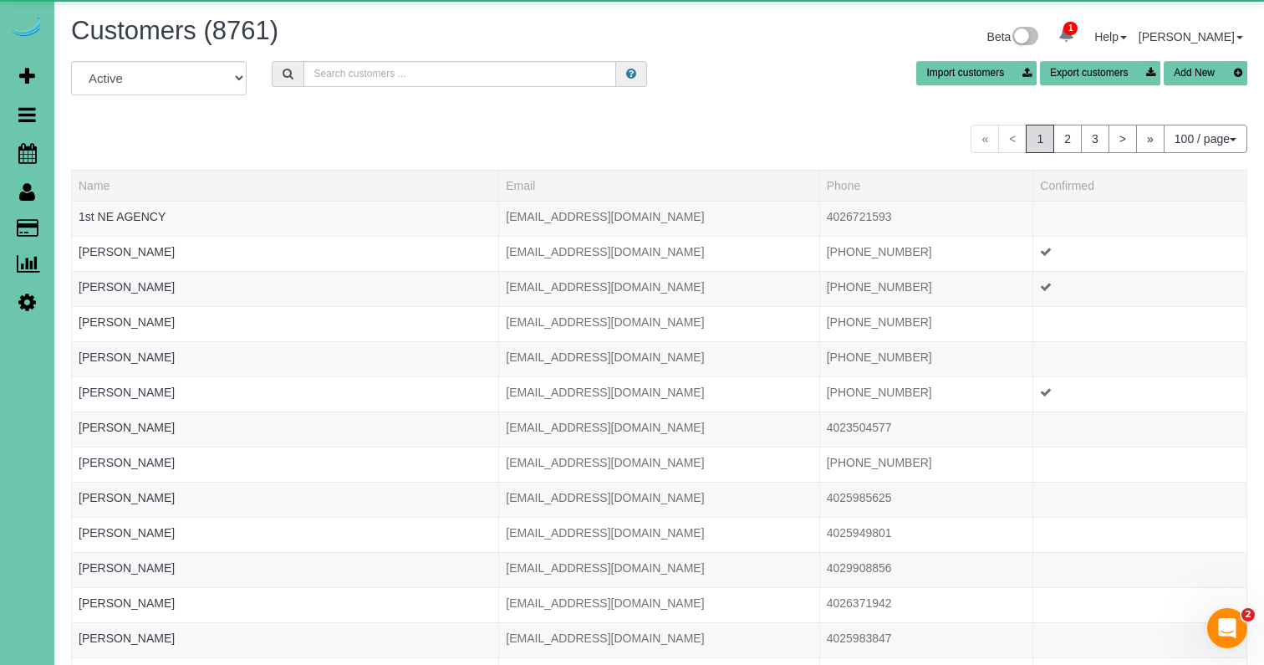
scroll to position [3832, 1264]
click at [382, 74] on input "text" at bounding box center [459, 74] width 313 height 26
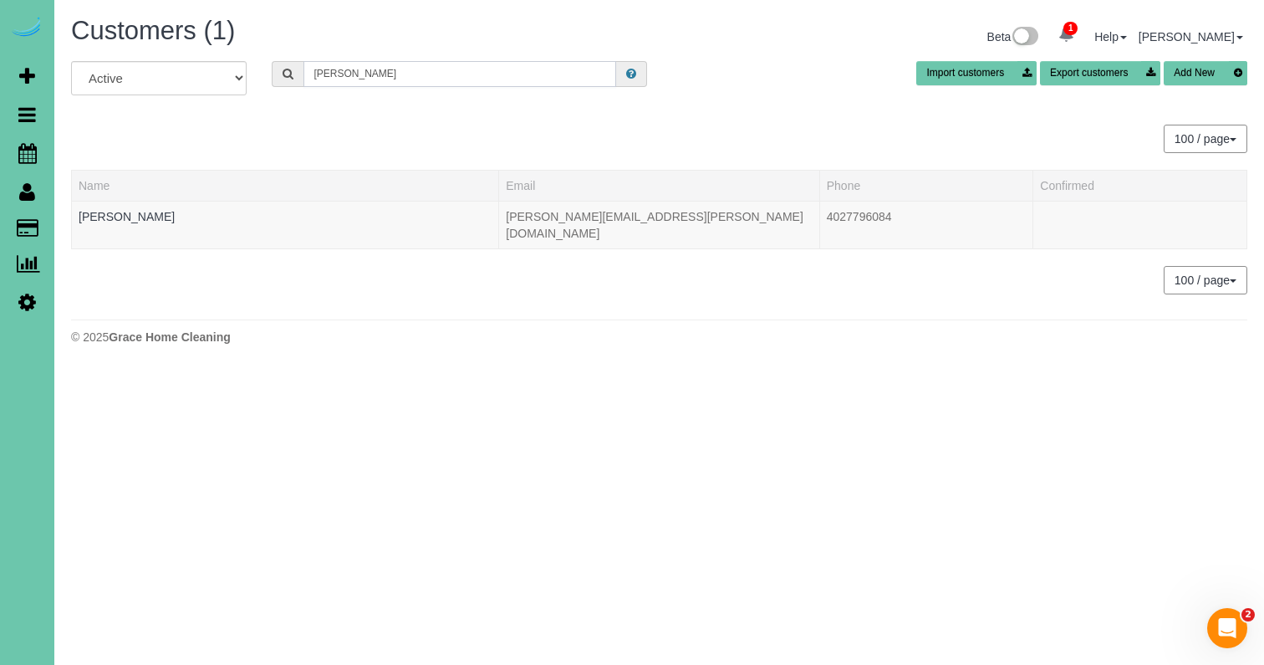
scroll to position [83242, 82335]
type input "Kathryn d"
click at [135, 217] on link "Kathryn Dahlquist" at bounding box center [127, 216] width 96 height 13
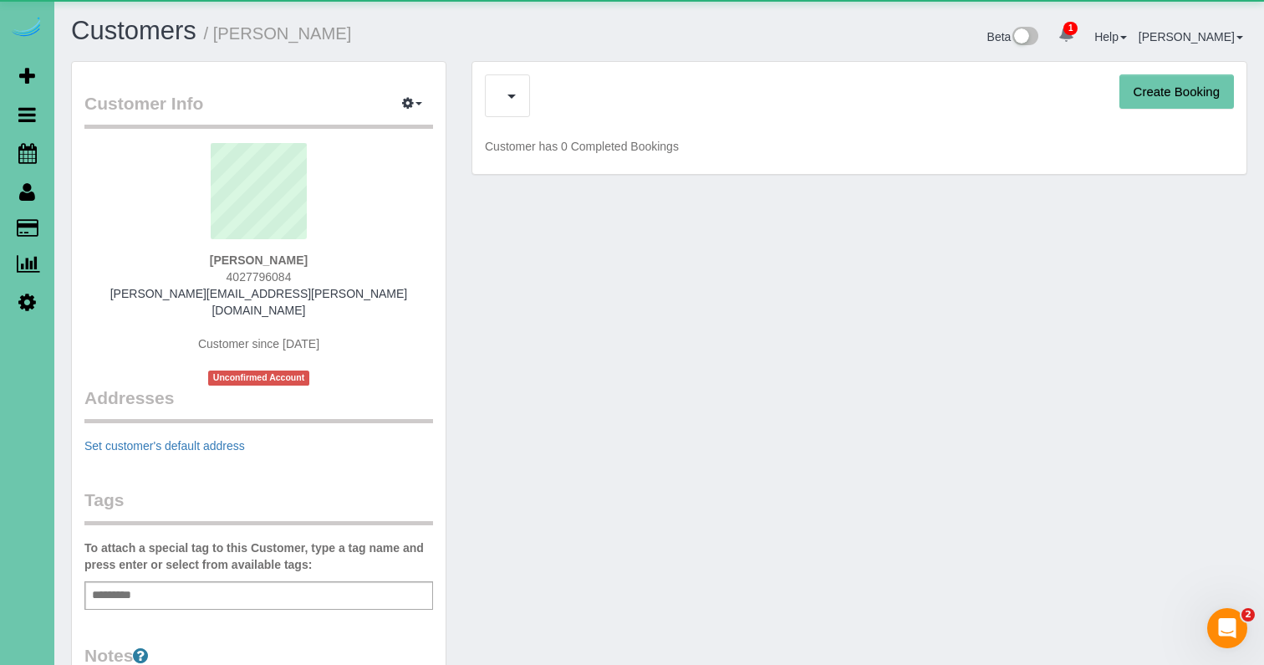
scroll to position [1066, 1264]
click at [418, 103] on span "button" at bounding box center [418, 103] width 7 height 3
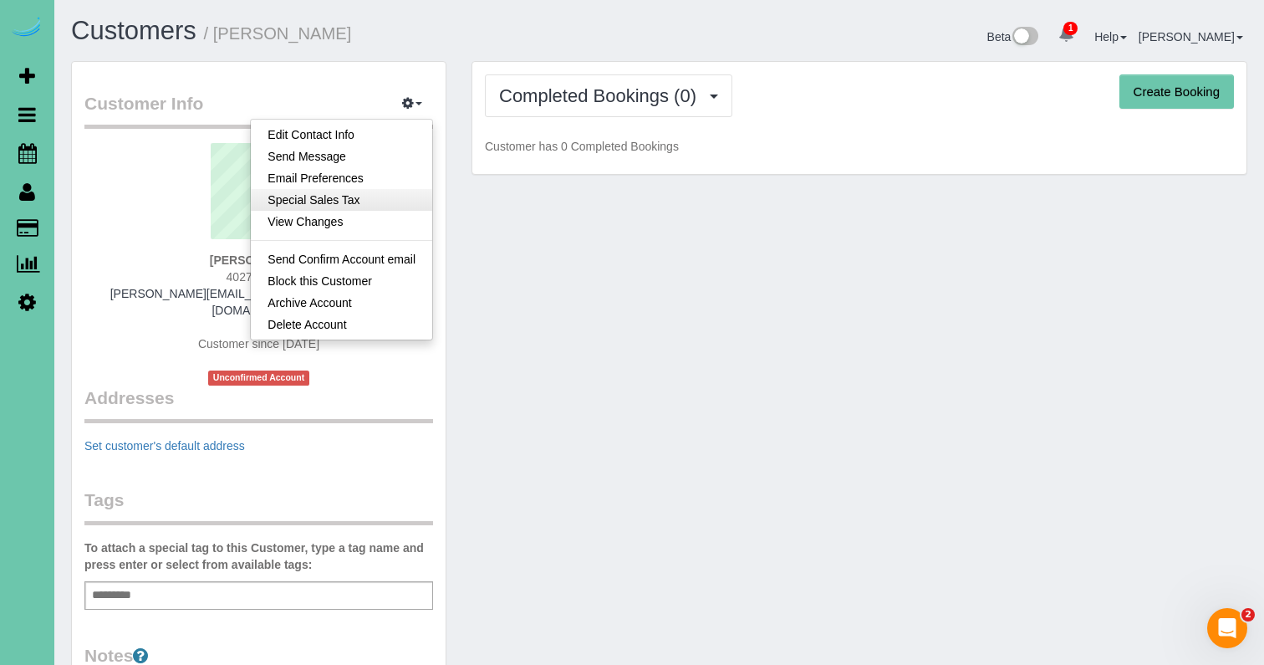
click at [357, 195] on link "Special Sales Tax" at bounding box center [341, 200] width 181 height 22
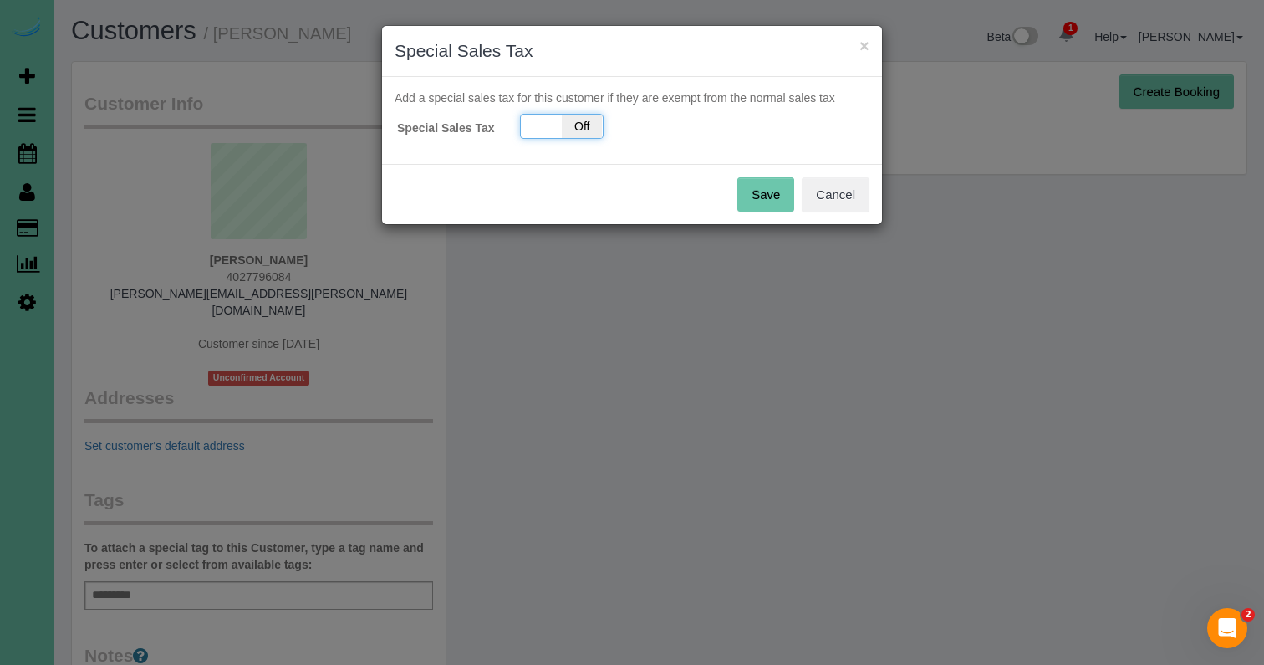
click at [572, 134] on span "Off" at bounding box center [582, 126] width 41 height 23
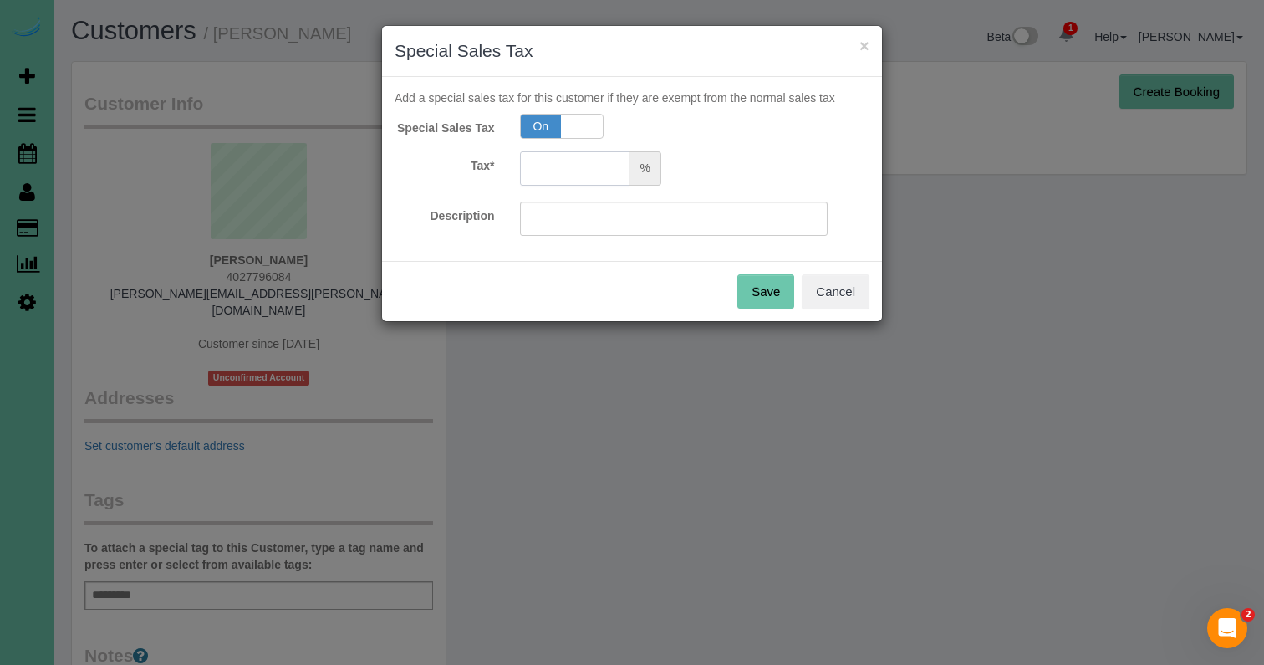
click at [545, 173] on input "text" at bounding box center [575, 168] width 110 height 34
type input "7.5"
click at [761, 293] on button "Save" at bounding box center [765, 291] width 57 height 35
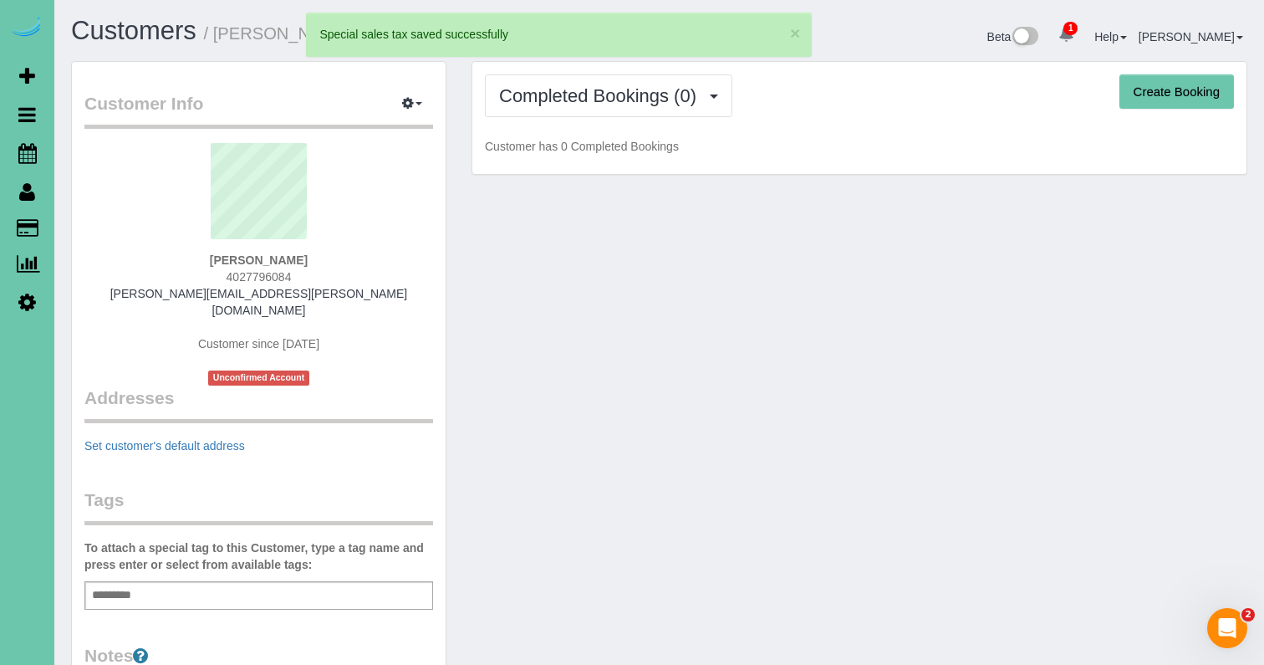
click at [734, 278] on div "Customer Info Edit Contact Info Send Message Email Preferences Special Sales Ta…" at bounding box center [659, 543] width 1201 height 964
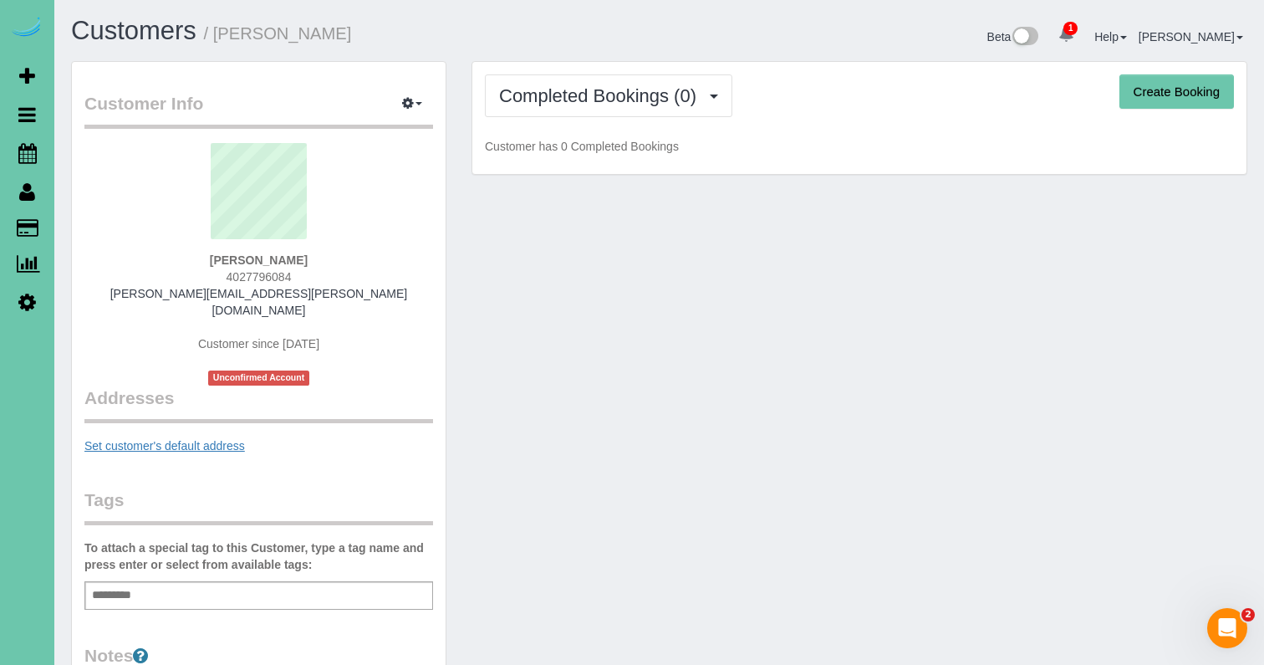
click at [172, 439] on link "Set customer's default address" at bounding box center [164, 445] width 161 height 13
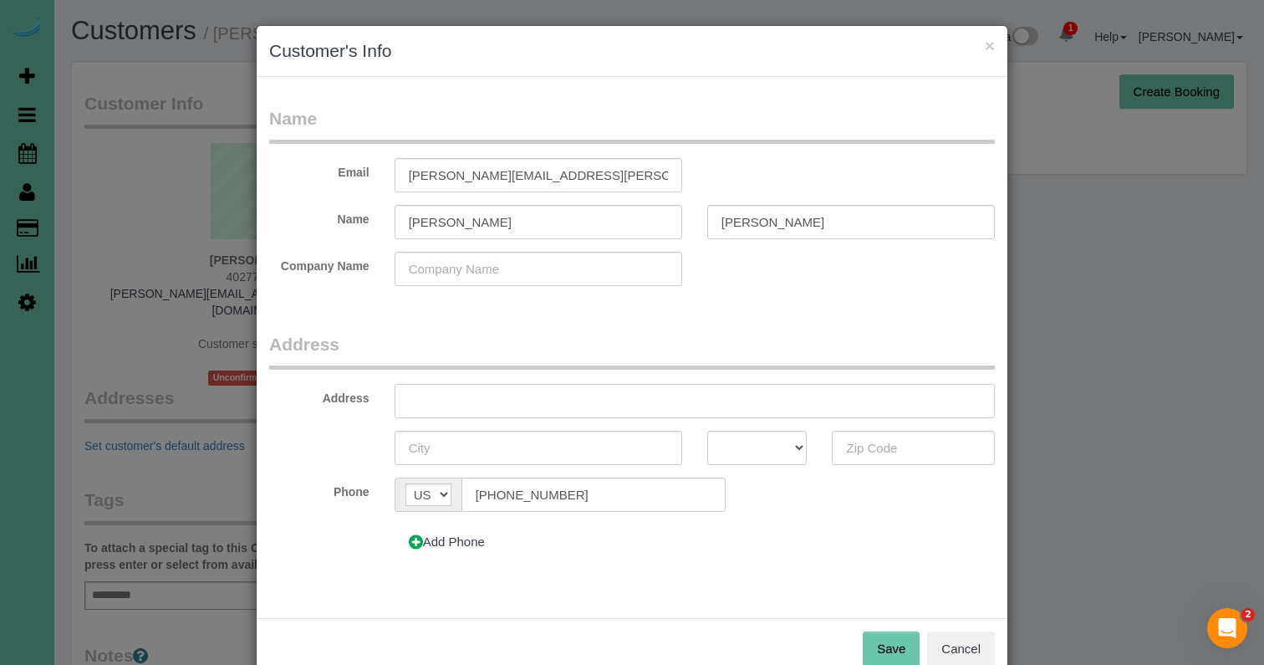
paste input "1129 lafayette Dr"
drag, startPoint x: 444, startPoint y: 400, endPoint x: 569, endPoint y: 406, distance: 125.5
click at [450, 400] on input "1129 lafayette Dr" at bounding box center [695, 401] width 600 height 34
type input "1129 Lafayette Dr"
type input "Papillion"
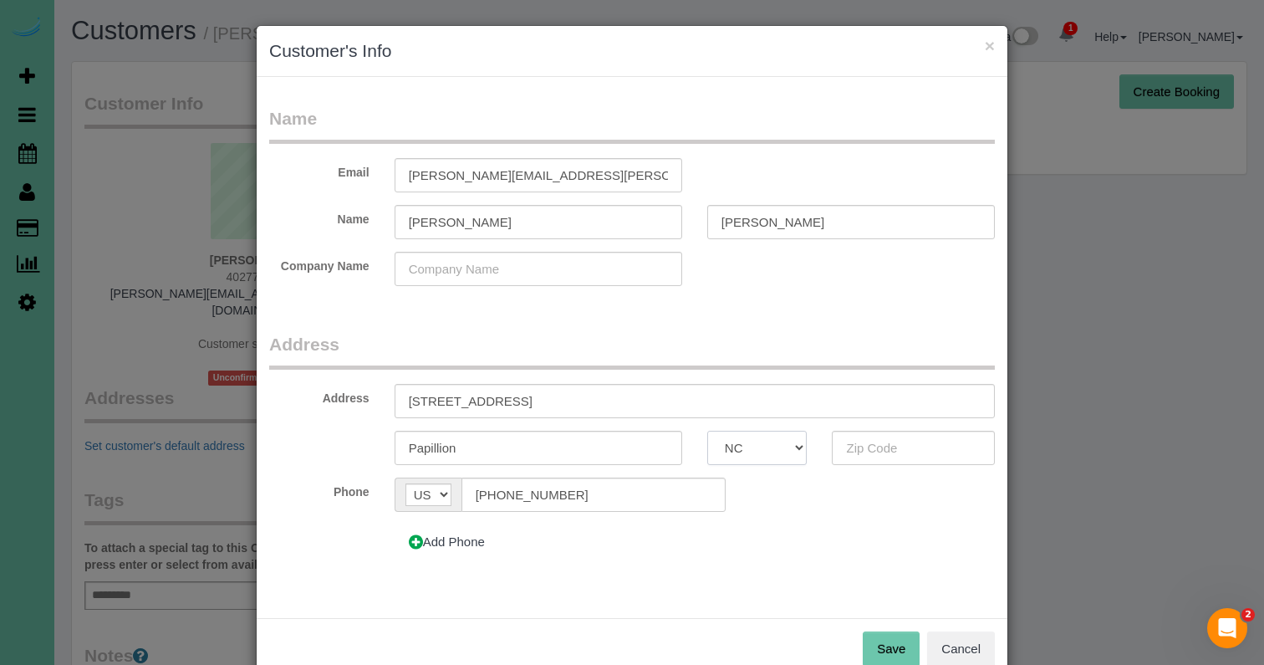
select select "NE"
type input "68046"
click at [915, 645] on button "Save" at bounding box center [891, 648] width 57 height 35
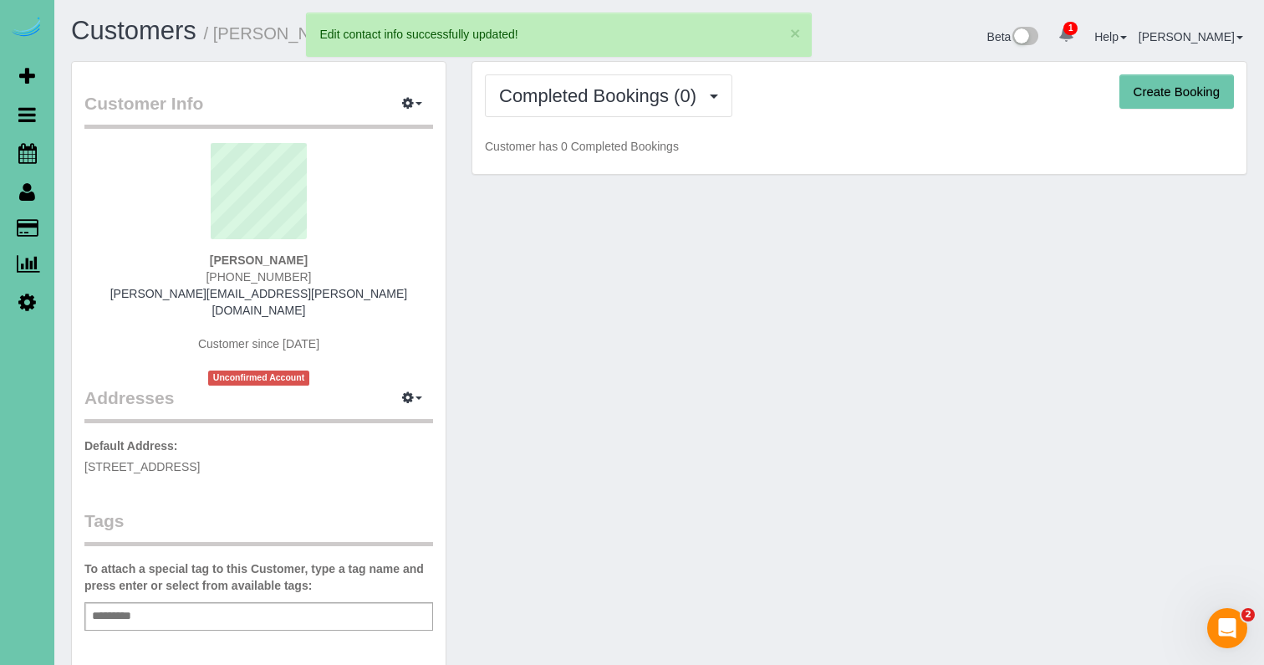
click at [1153, 84] on button "Create Booking" at bounding box center [1176, 91] width 115 height 35
select select "NE"
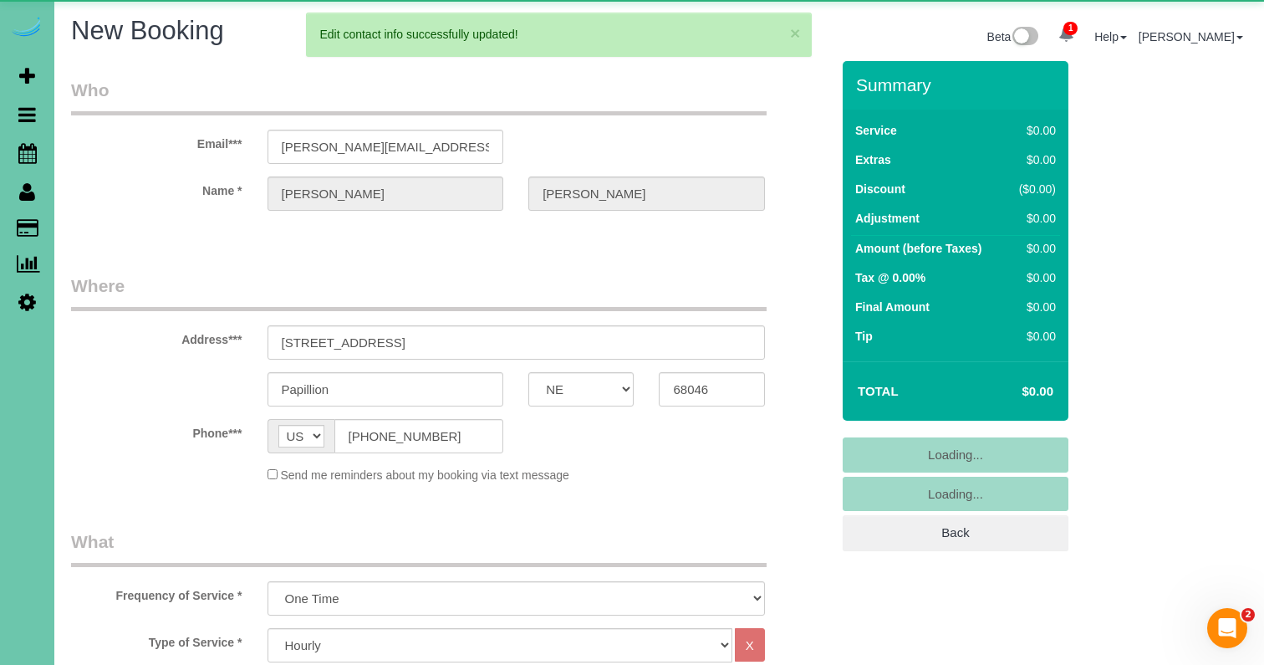
scroll to position [2497, 1264]
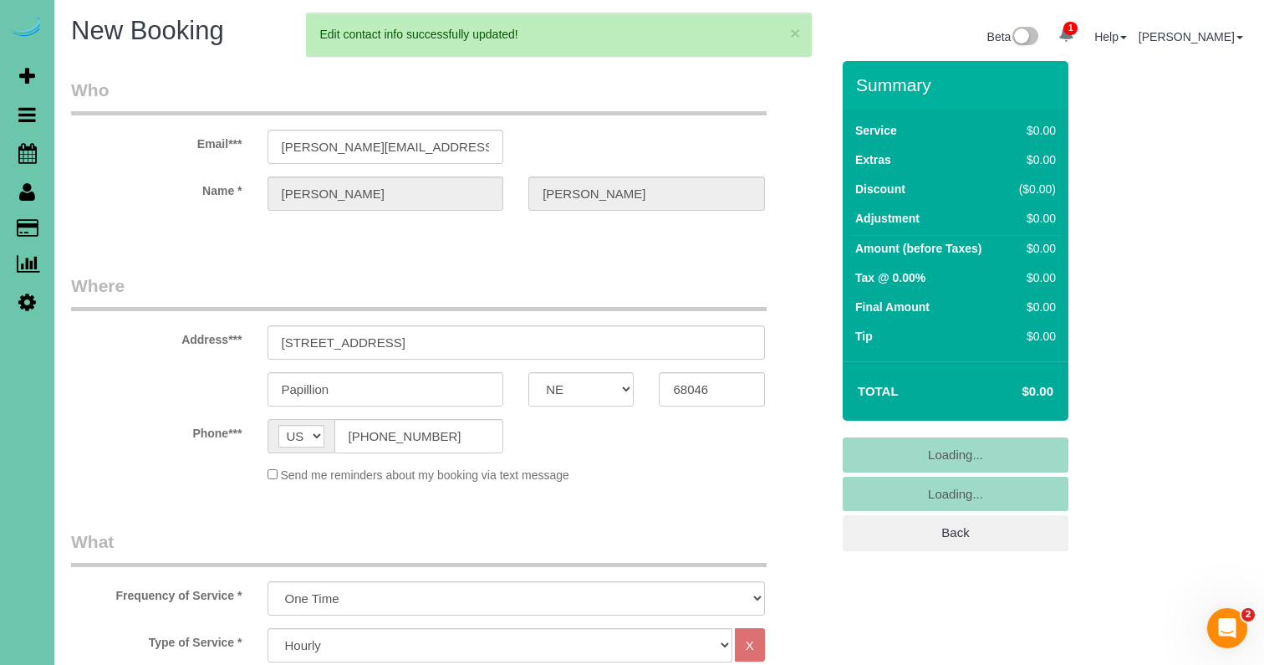
select select "object:14858"
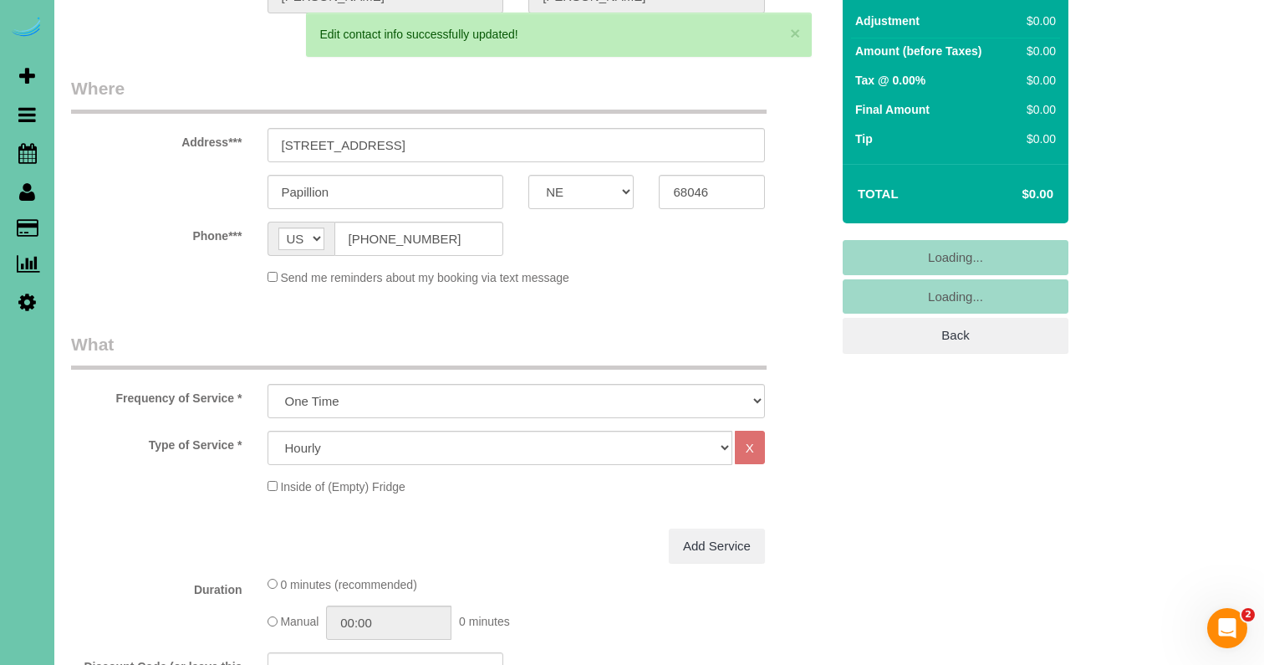
scroll to position [211, 0]
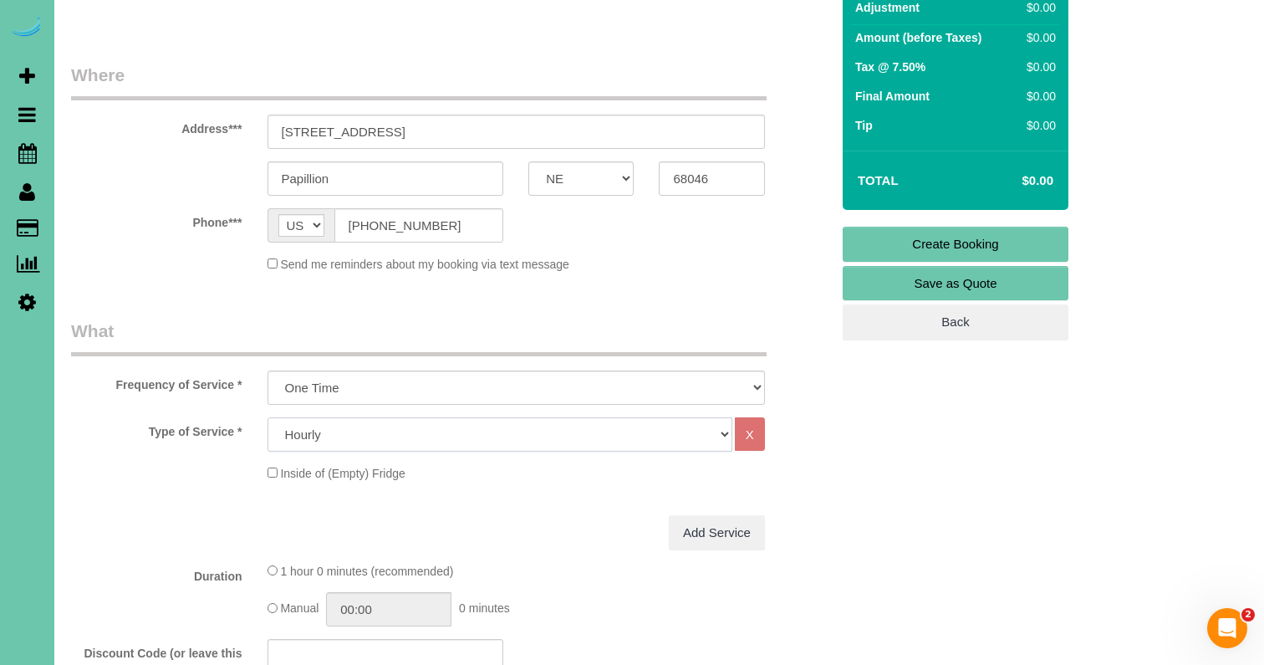
select select "160"
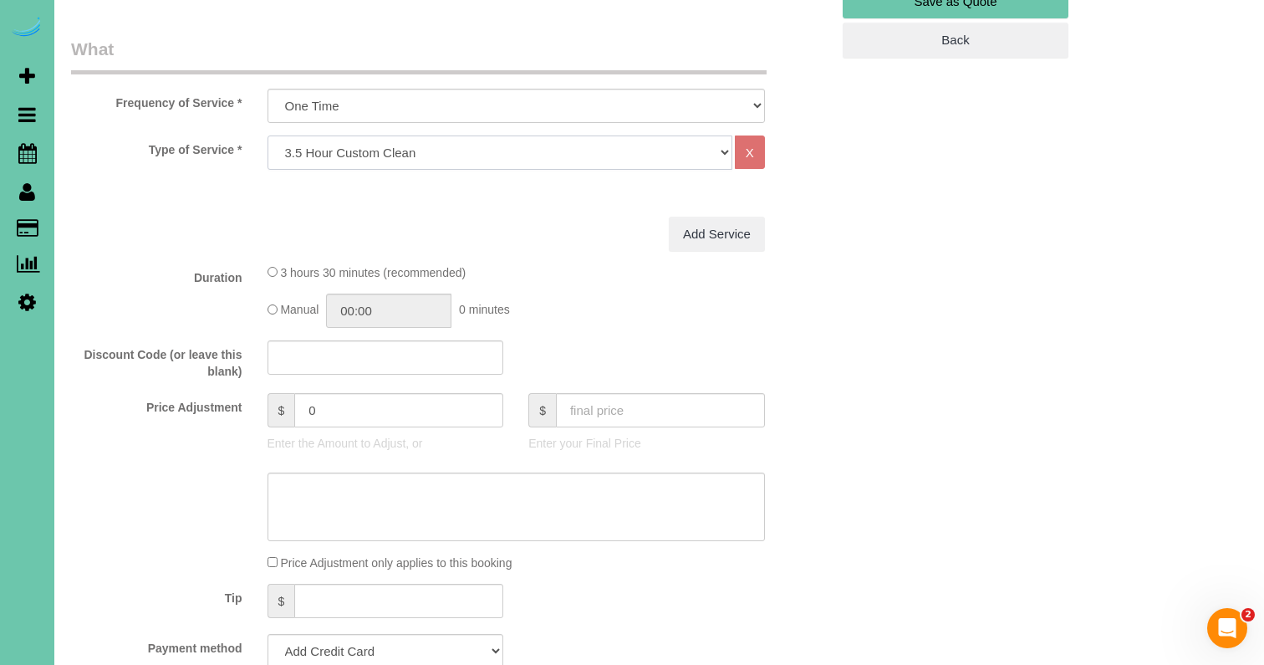
scroll to position [500, 0]
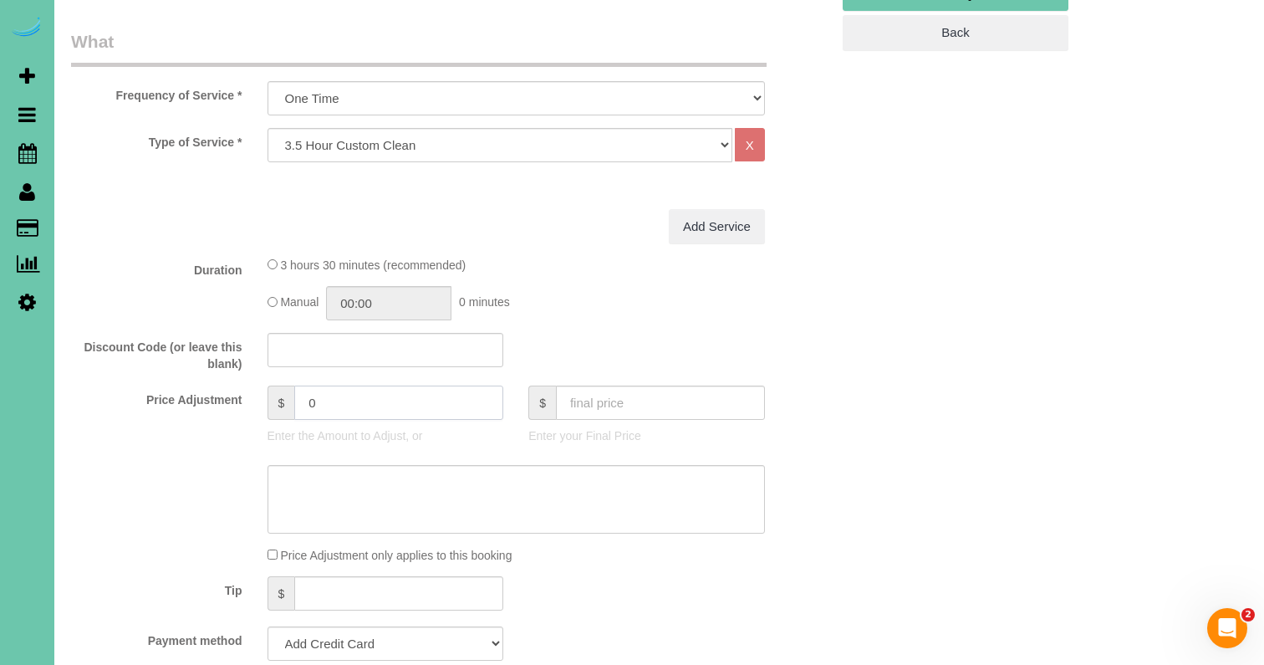
drag, startPoint x: 305, startPoint y: 403, endPoint x: 273, endPoint y: 399, distance: 32.0
click at [273, 399] on div "$ 0" at bounding box center [386, 402] width 237 height 34
type input "-39"
click at [116, 454] on sui-booking-price-adjustment "Price Adjustment $ -39 Enter the Amount to Adjust, or $ Enter your Final Price …" at bounding box center [450, 474] width 759 height 178
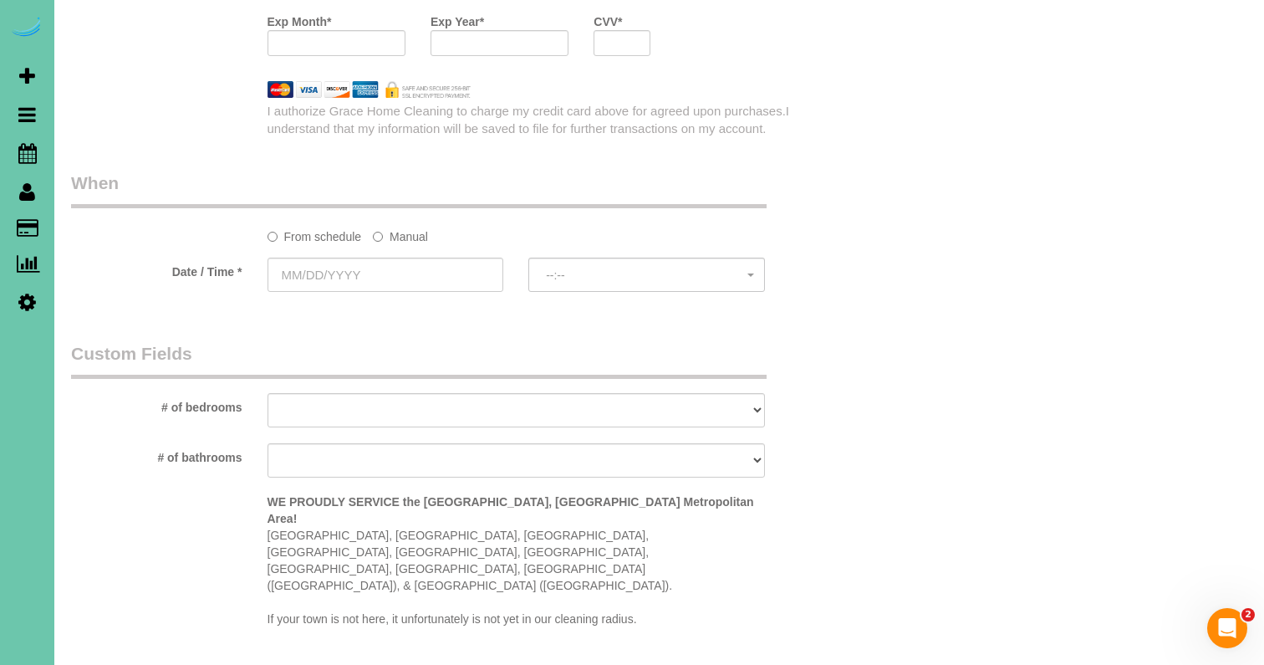
scroll to position [1341, 0]
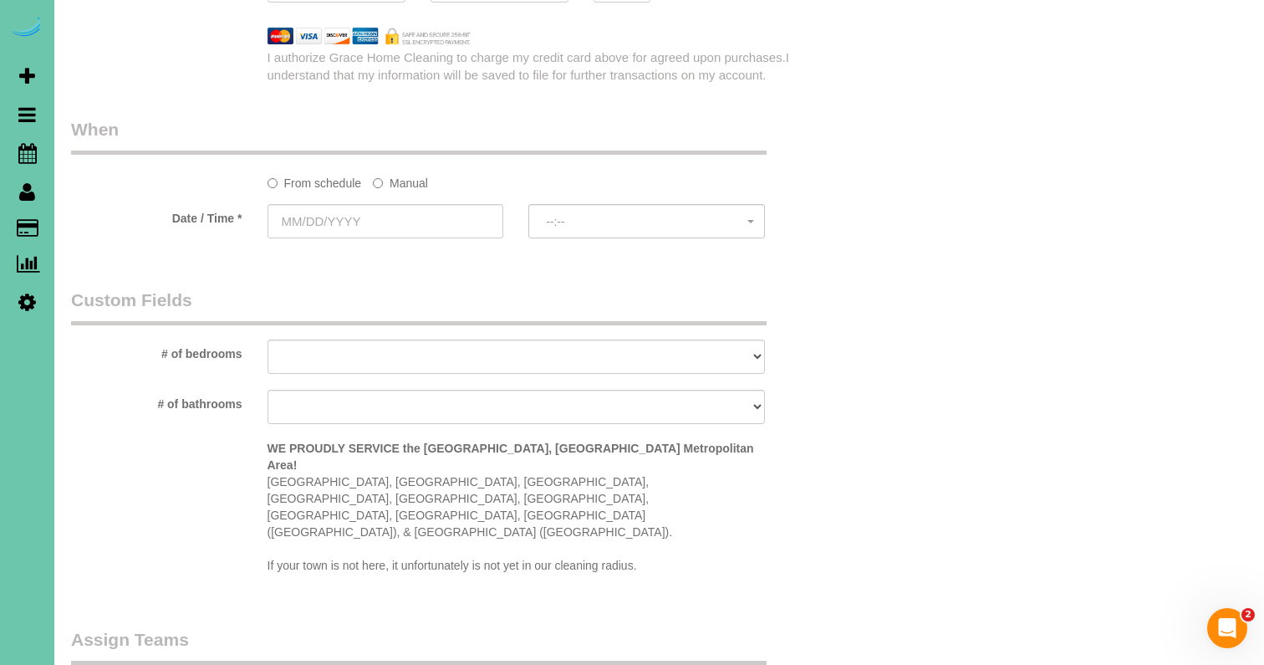
drag, startPoint x: 410, startPoint y: 179, endPoint x: 400, endPoint y: 198, distance: 21.7
click at [410, 180] on label "Manual" at bounding box center [400, 180] width 55 height 23
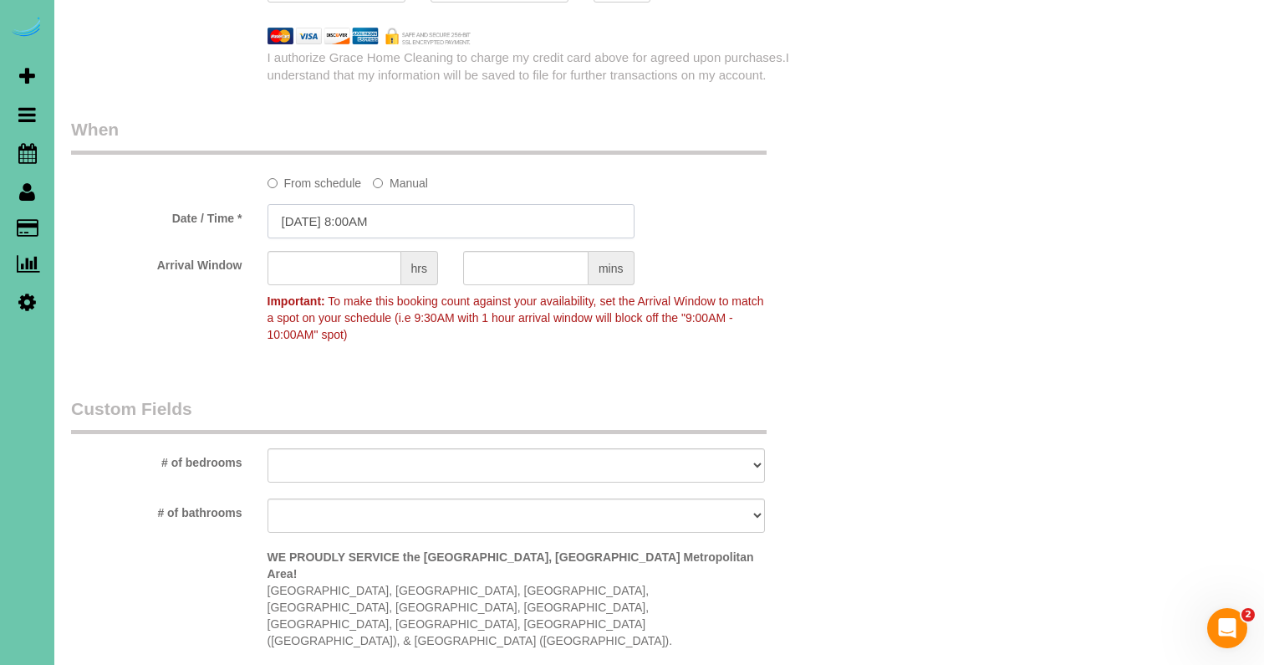
drag, startPoint x: 400, startPoint y: 198, endPoint x: 381, endPoint y: 224, distance: 31.8
click at [393, 210] on input "08/20/2025 8:00AM" at bounding box center [451, 221] width 367 height 34
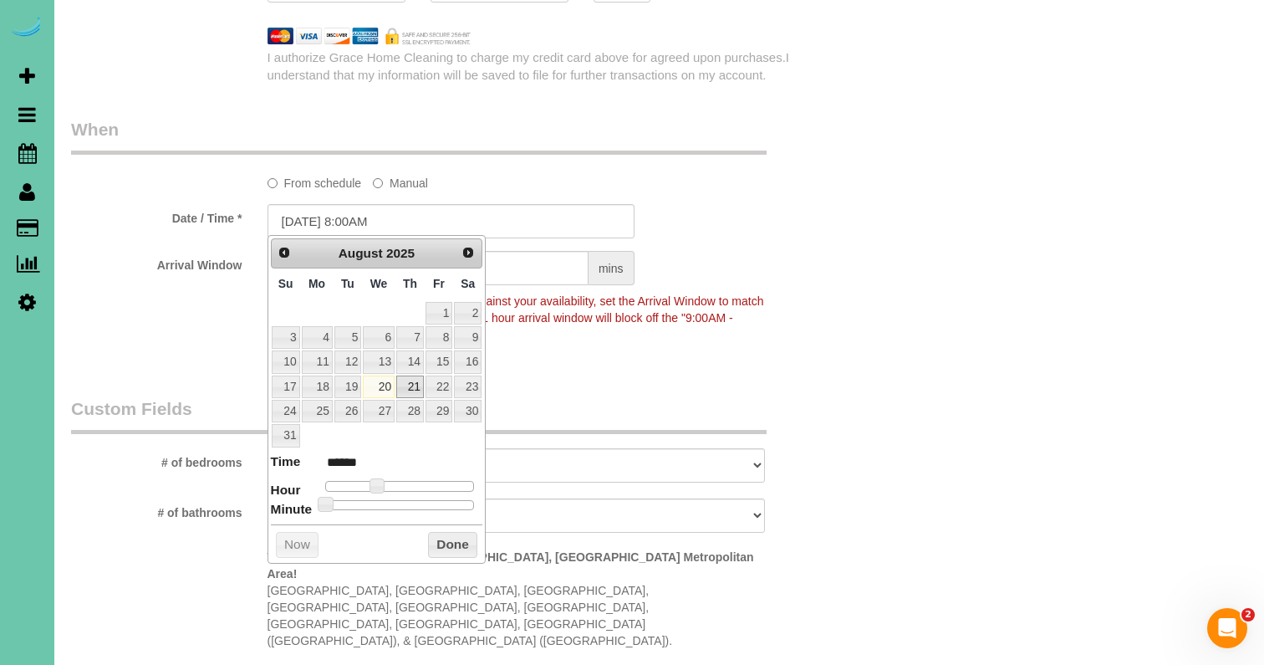
click at [418, 380] on link "21" at bounding box center [410, 386] width 28 height 23
drag, startPoint x: 672, startPoint y: 350, endPoint x: 454, endPoint y: 291, distance: 226.1
click at [670, 350] on fieldset "When From schedule Manual Date / Time * 08/21/2025 8:00AM Arrival Window hrs mi…" at bounding box center [450, 240] width 759 height 246
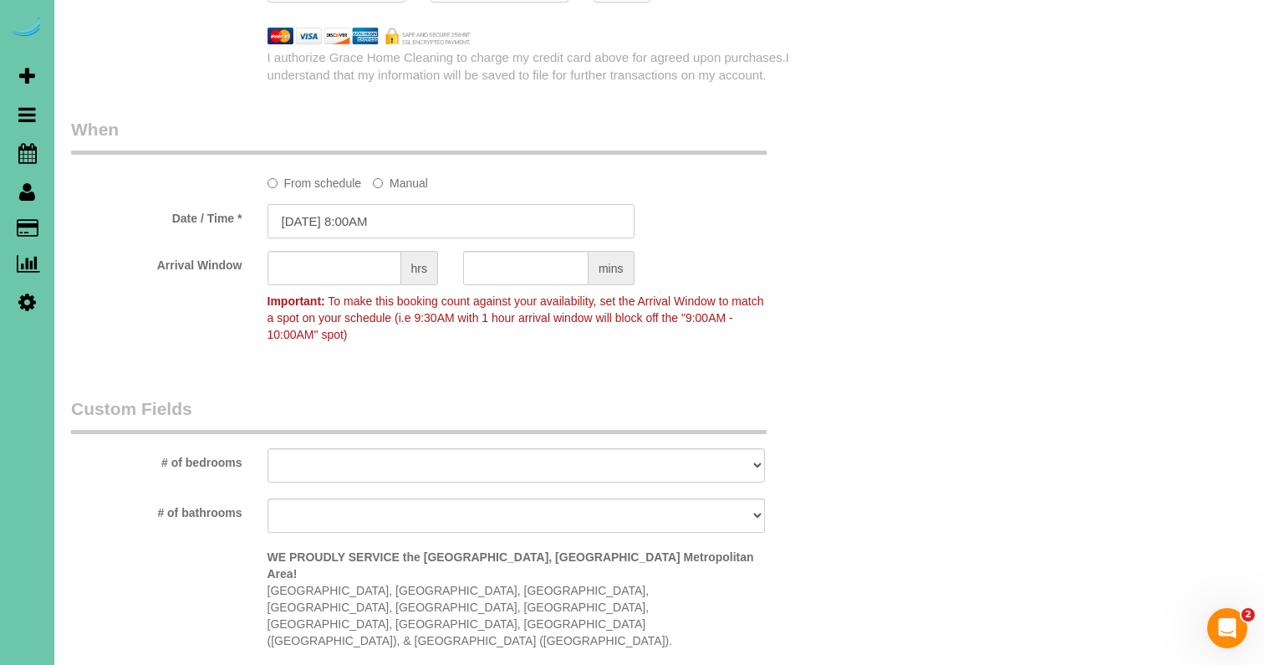
drag, startPoint x: 370, startPoint y: 220, endPoint x: 385, endPoint y: 220, distance: 15.0
click at [371, 220] on input "08/21/2025 8:00AM" at bounding box center [451, 221] width 367 height 34
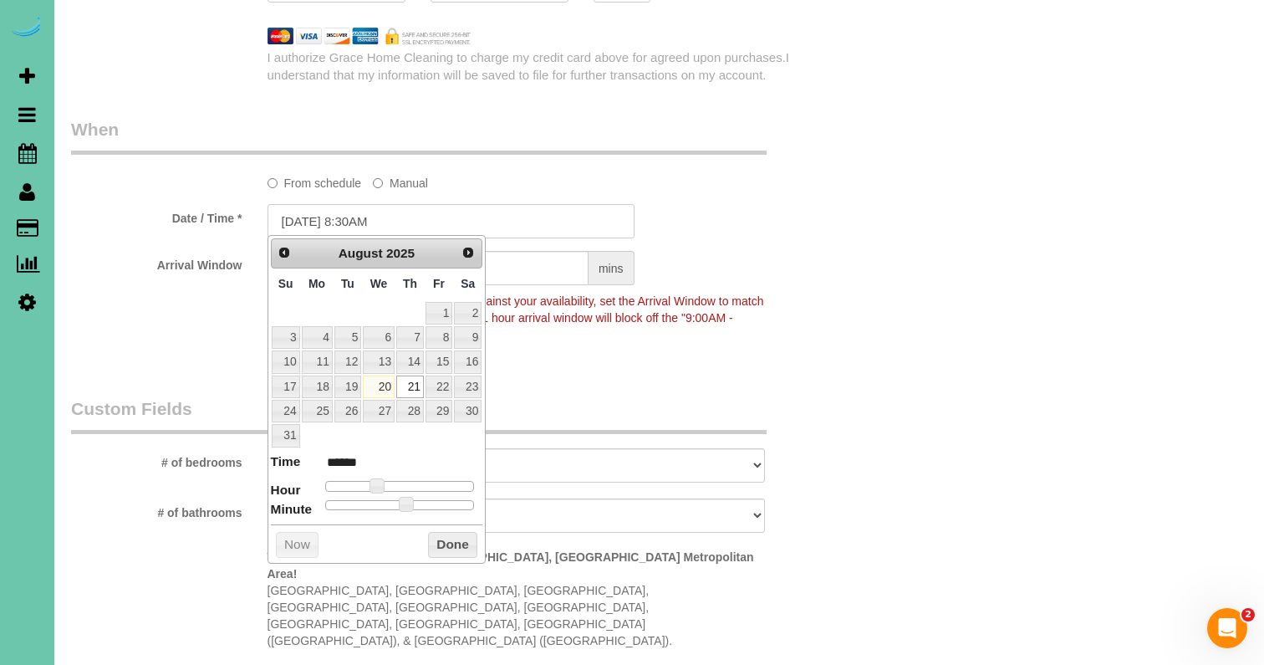
type input "08/21/2025 8:30AM"
click at [155, 343] on div "Arrival Window hrs mins Important: To make this booking count against your avai…" at bounding box center [451, 300] width 784 height 99
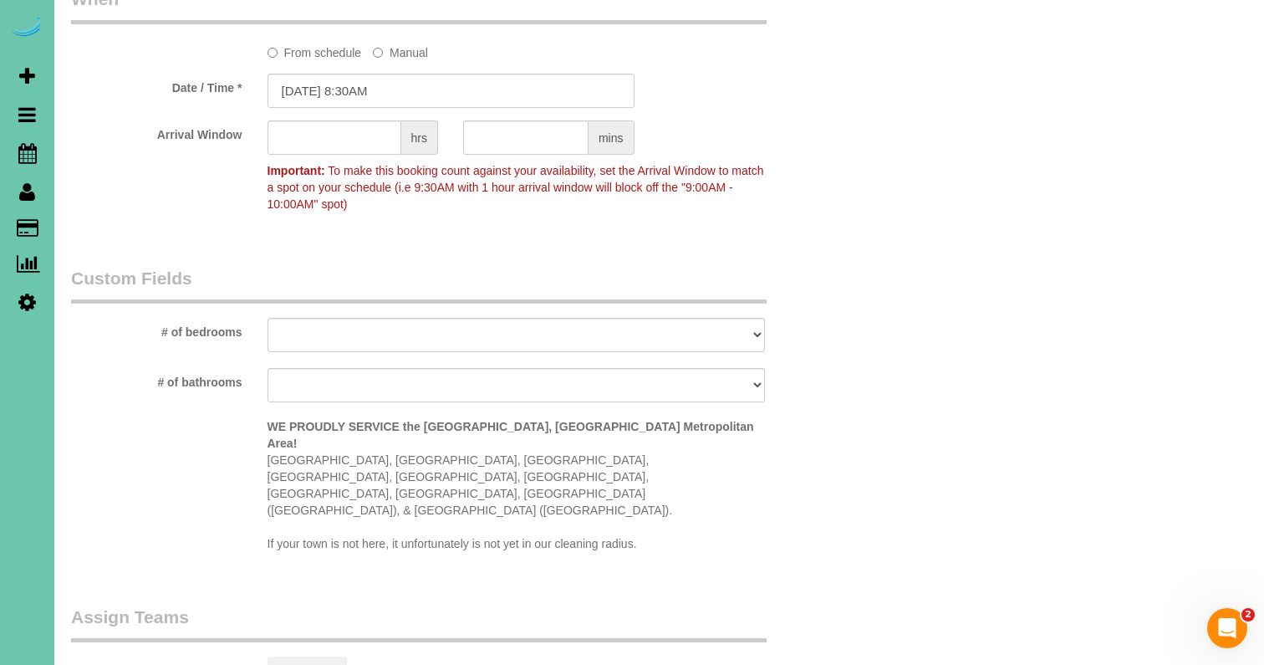
scroll to position [1478, 0]
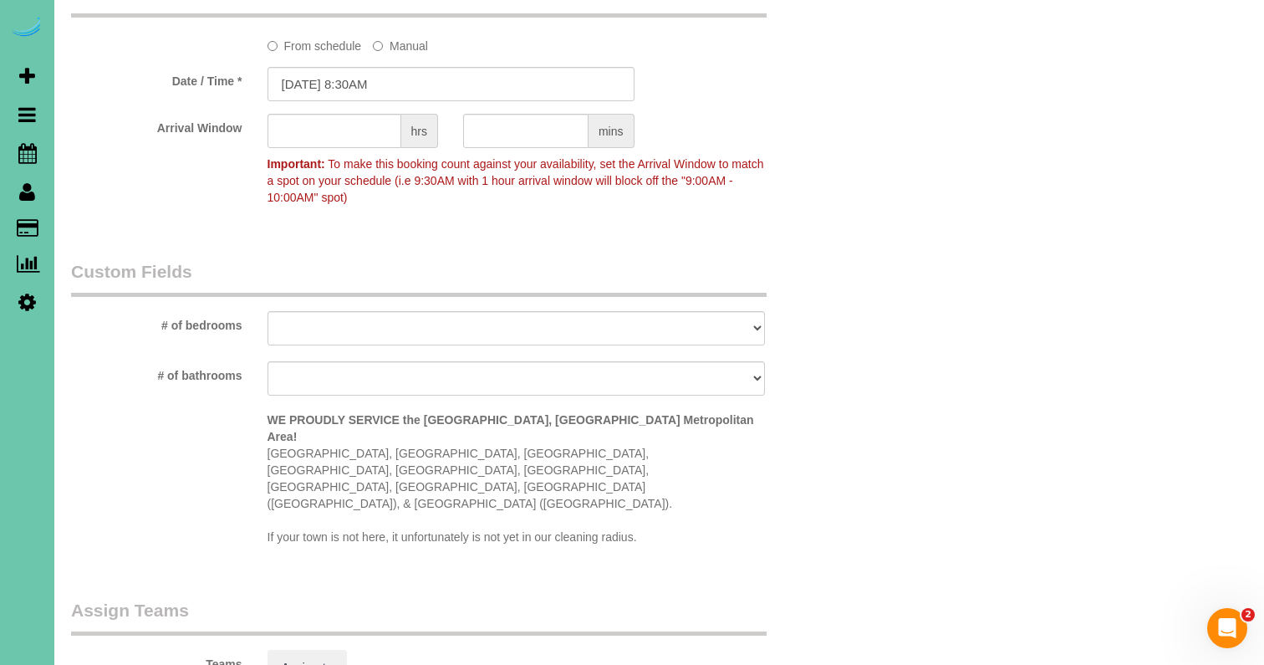
click at [264, 320] on div "1 2 3 4 5+" at bounding box center [516, 330] width 522 height 38
select select "number:35"
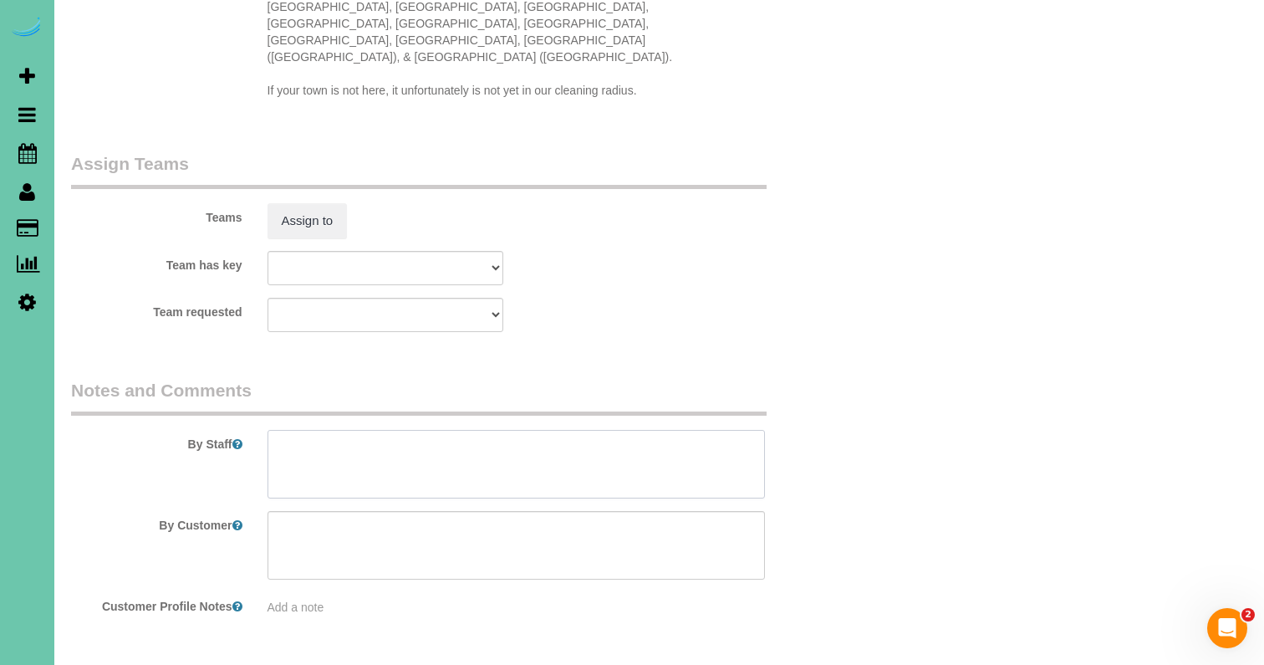
click at [374, 430] on textarea at bounding box center [516, 464] width 497 height 69
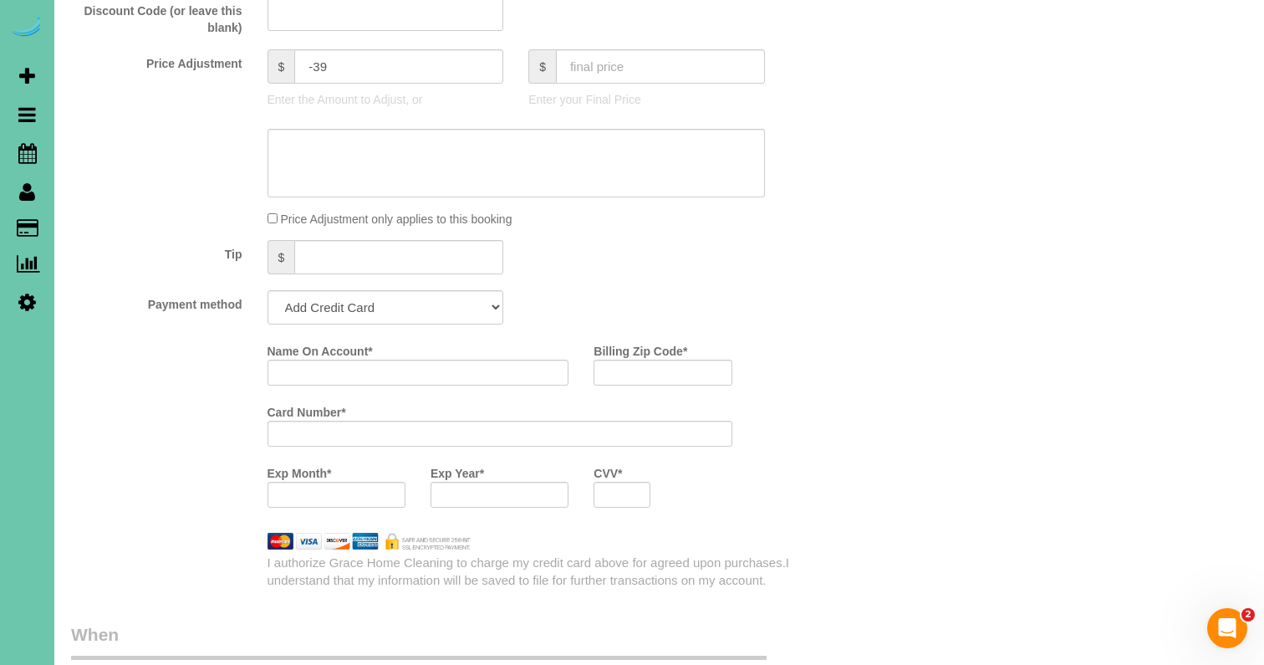
scroll to position [845, 0]
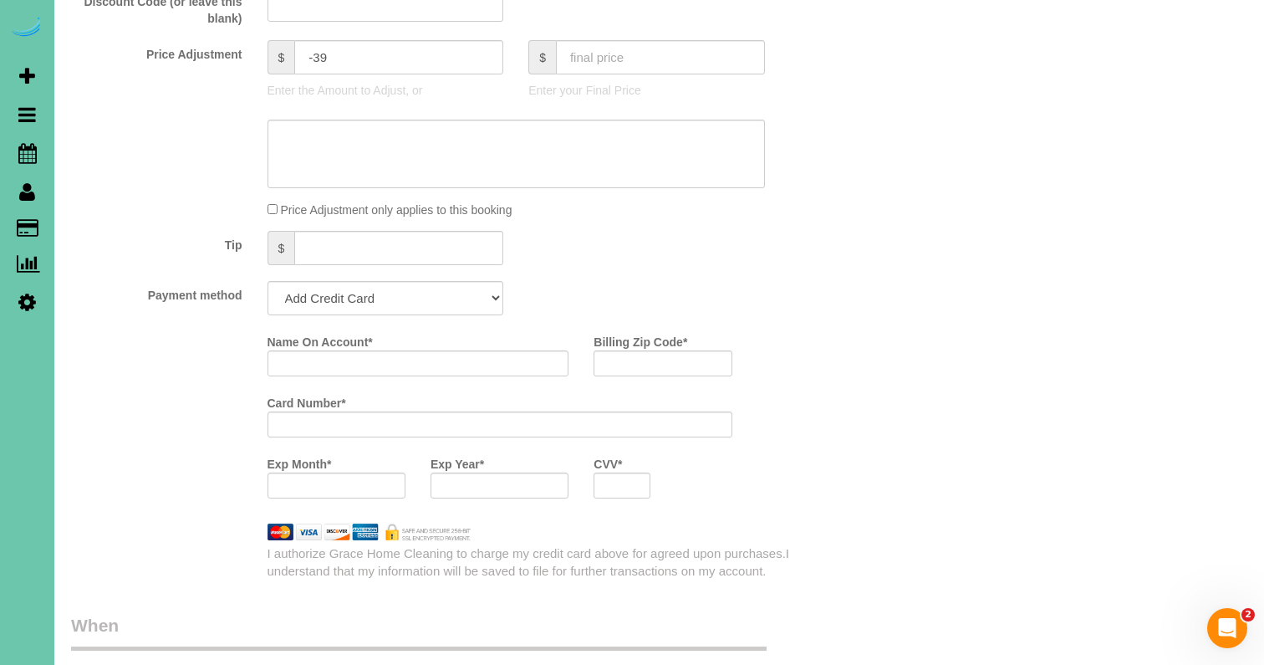
type textarea "**new client** 1. credit 2. client will be home 3. 3.5 hour custom clean 4. try…"
type input "Kathryn Dahlquist"
type input "68046"
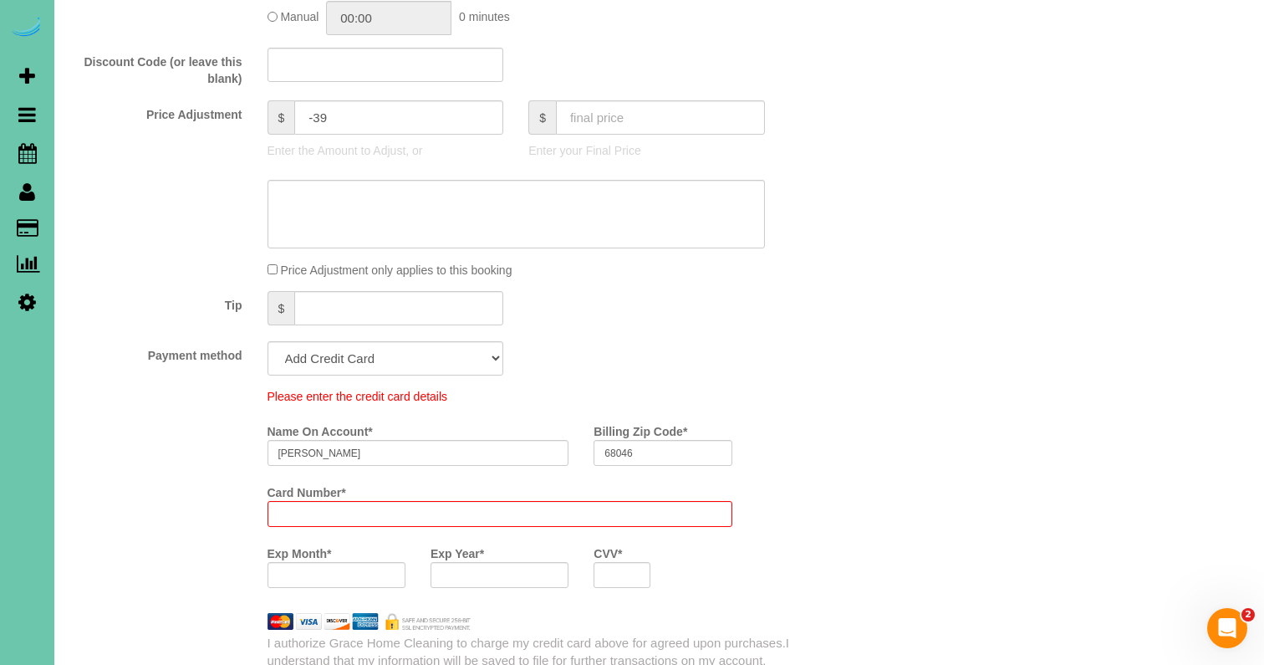
scroll to position [81010, 82335]
click at [384, 586] on div "Who Email*** kathryn.l.dahlquist@gmail.com Name * Kathryn Dahlquist Where Addre…" at bounding box center [451, 553] width 784 height 2555
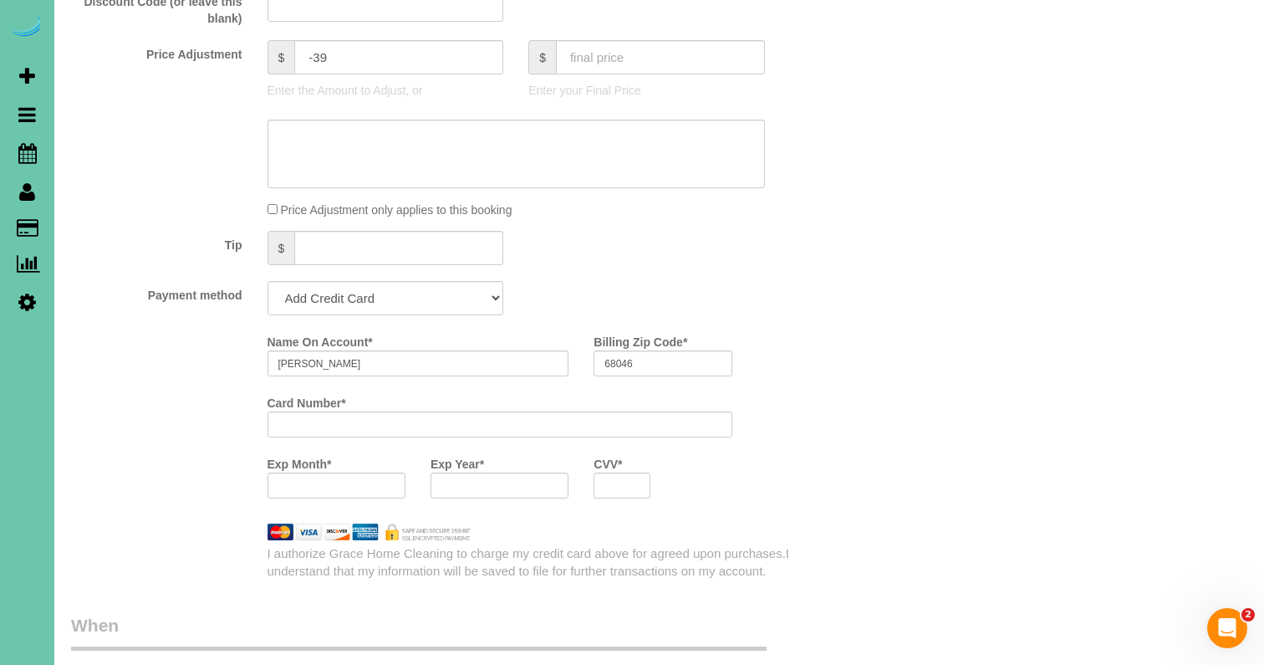
click at [887, 400] on div "Who Email*** kathryn.l.dahlquist@gmail.com Name * Kathryn Dahlquist Where Addre…" at bounding box center [659, 479] width 1176 height 2526
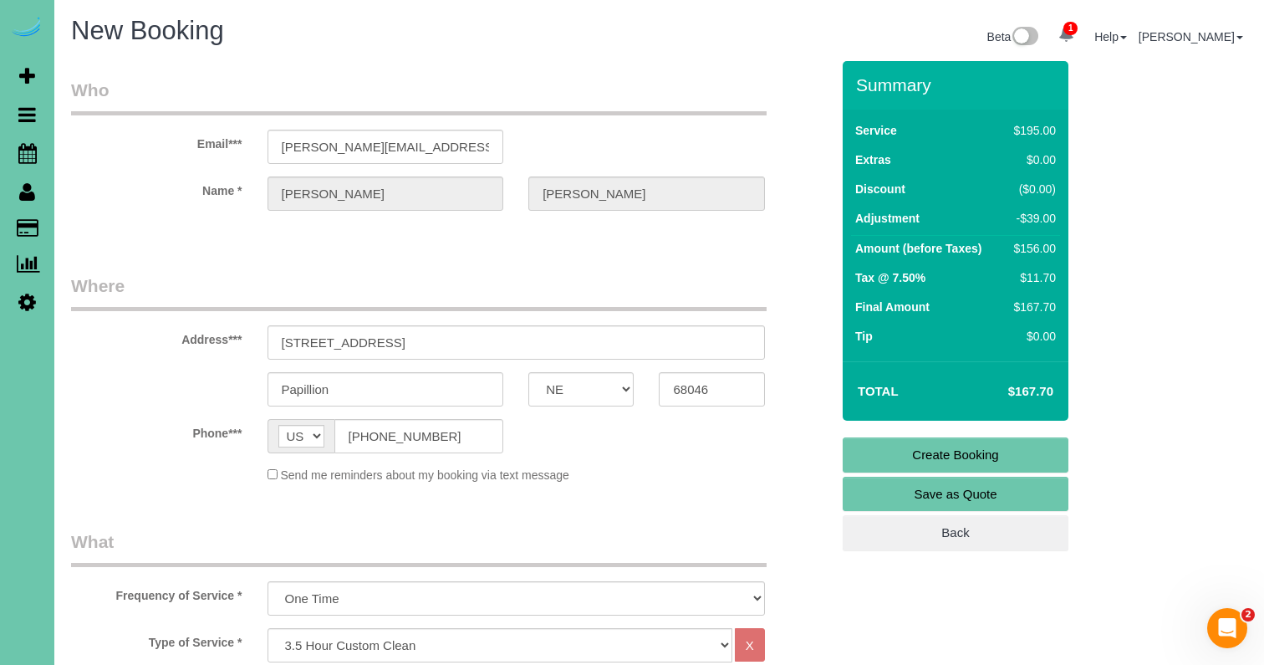
scroll to position [0, 0]
click at [922, 444] on link "Create Booking" at bounding box center [956, 454] width 226 height 35
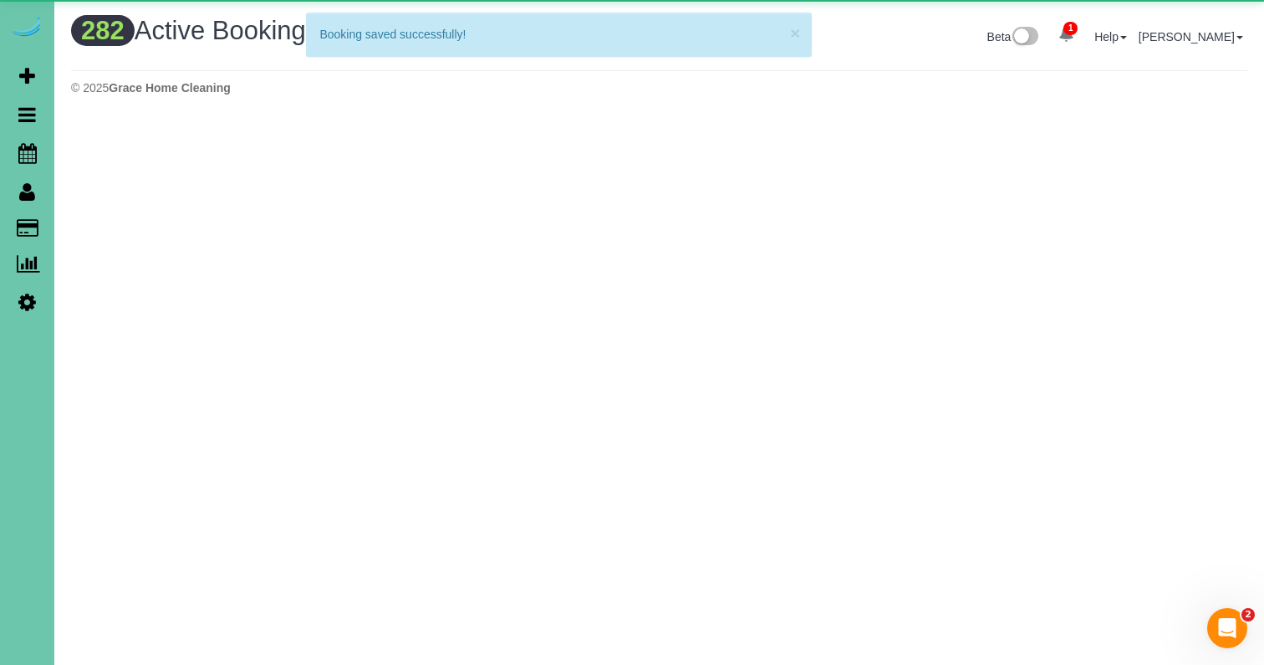
scroll to position [1456, 1264]
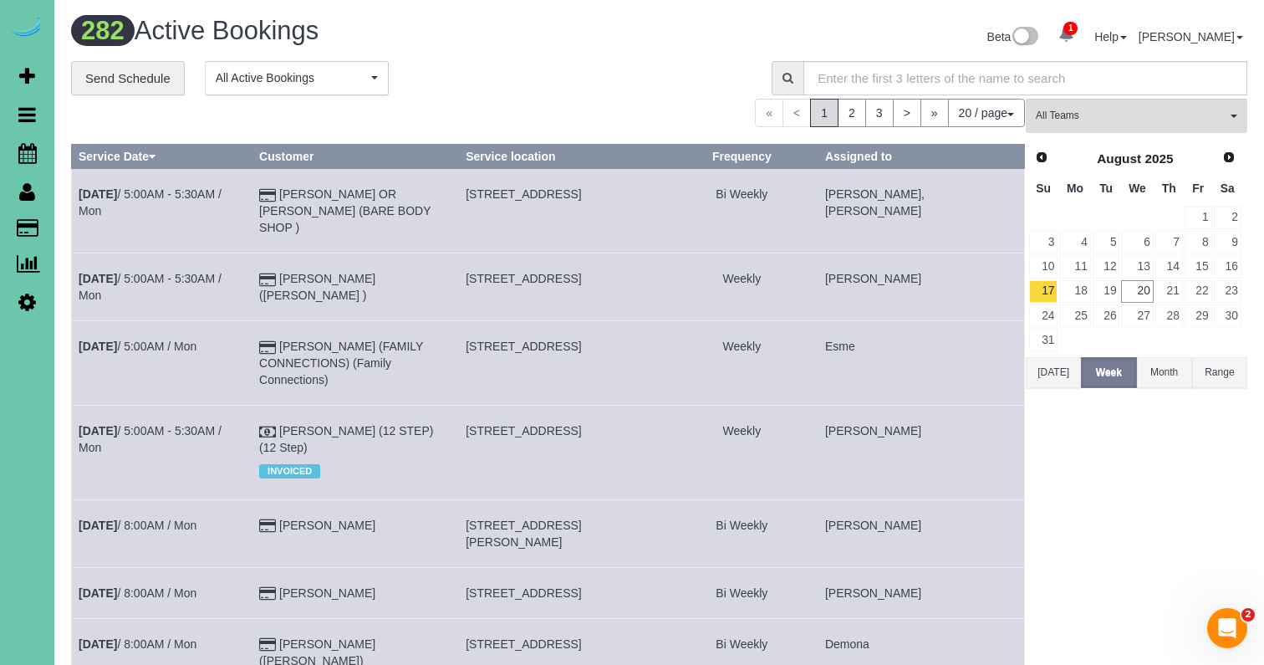
click at [26, 298] on icon at bounding box center [27, 302] width 18 height 20
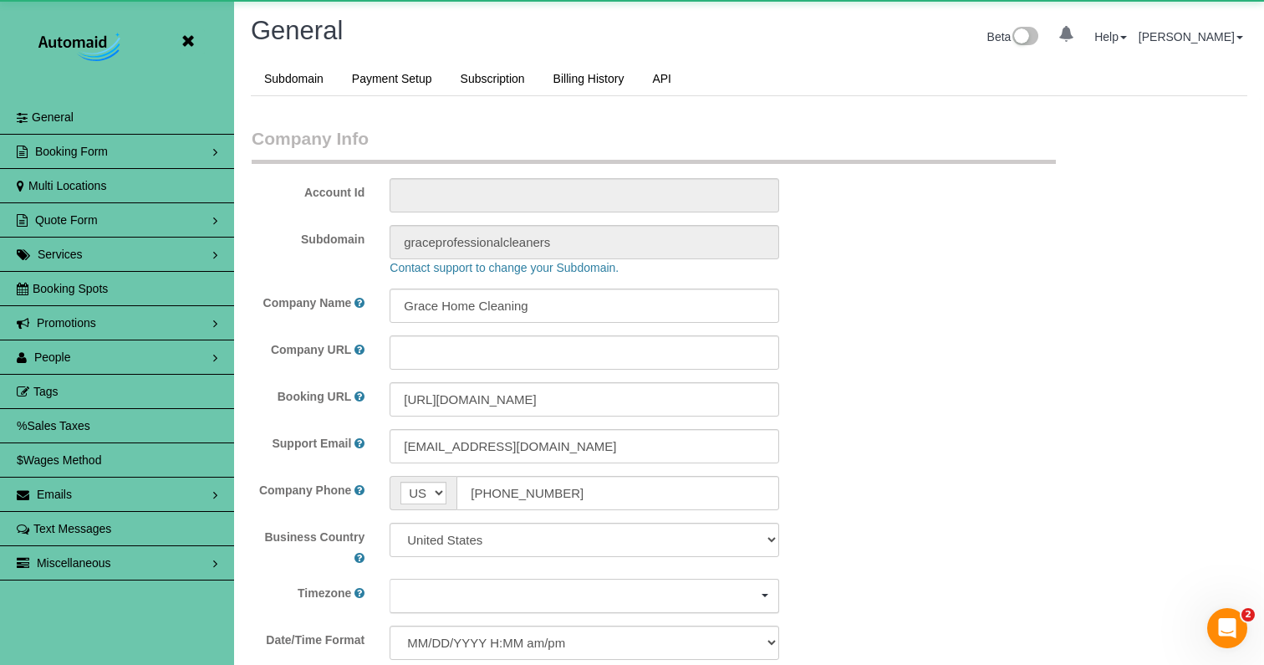
scroll to position [3620, 1264]
select select "5796"
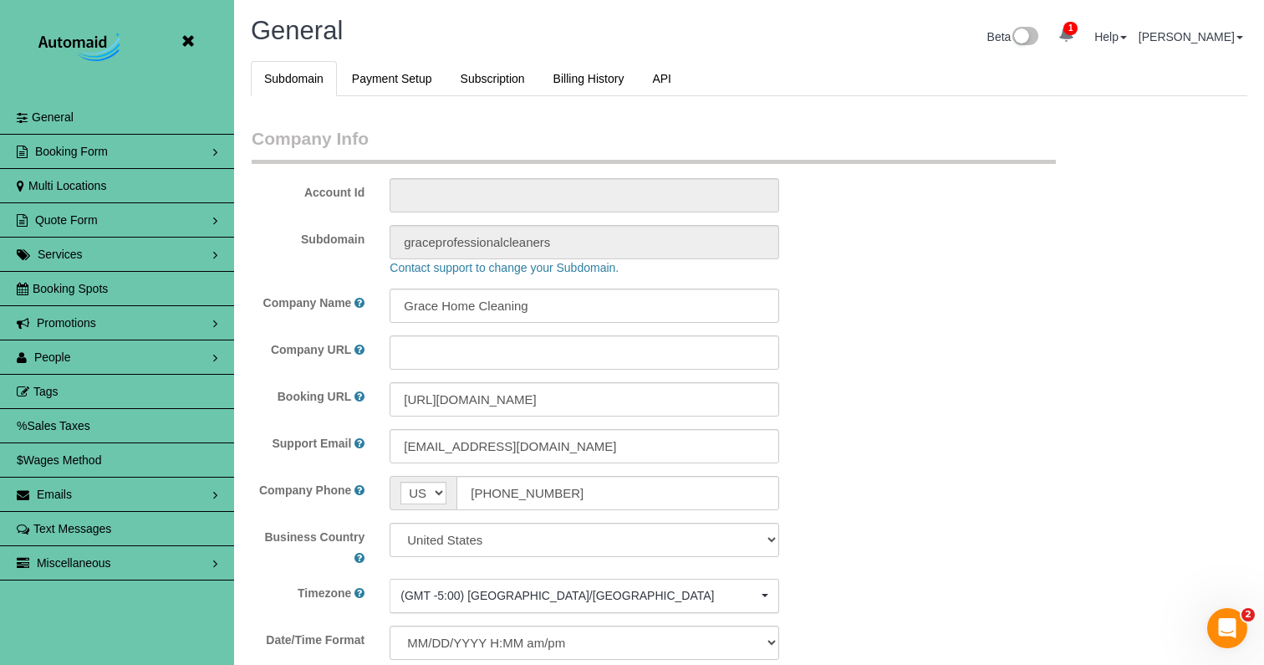
click at [114, 365] on link "People" at bounding box center [117, 356] width 234 height 33
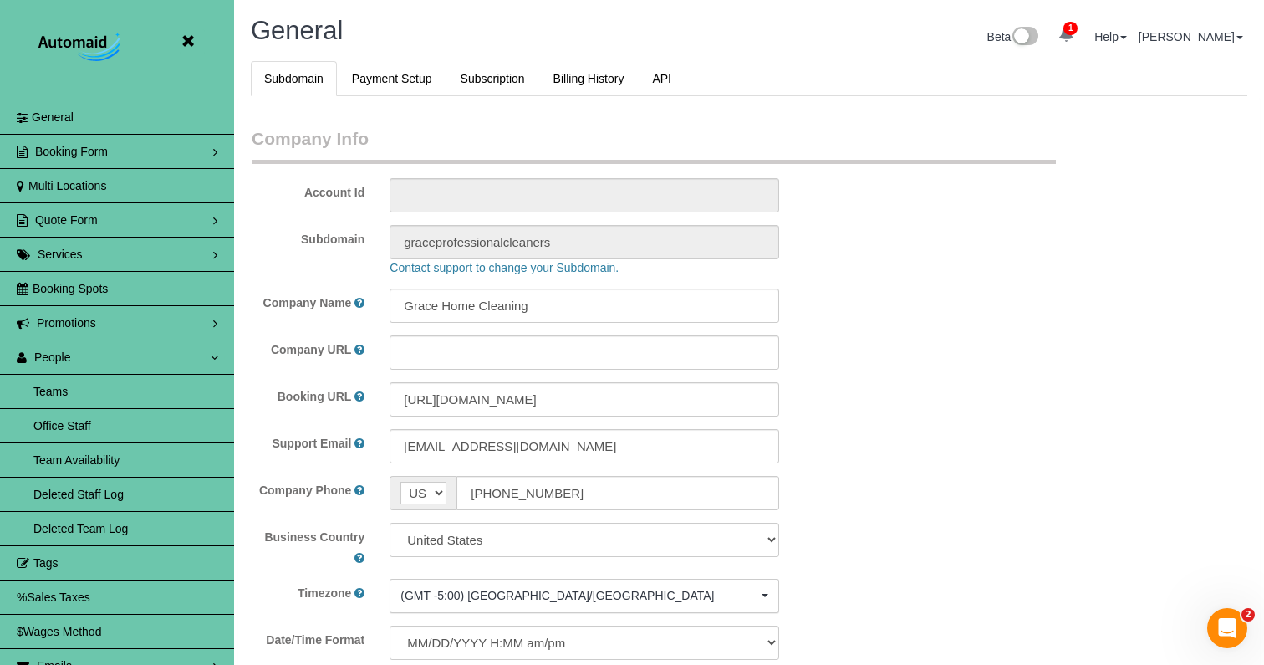
click at [150, 452] on link "Team Availability" at bounding box center [117, 459] width 234 height 33
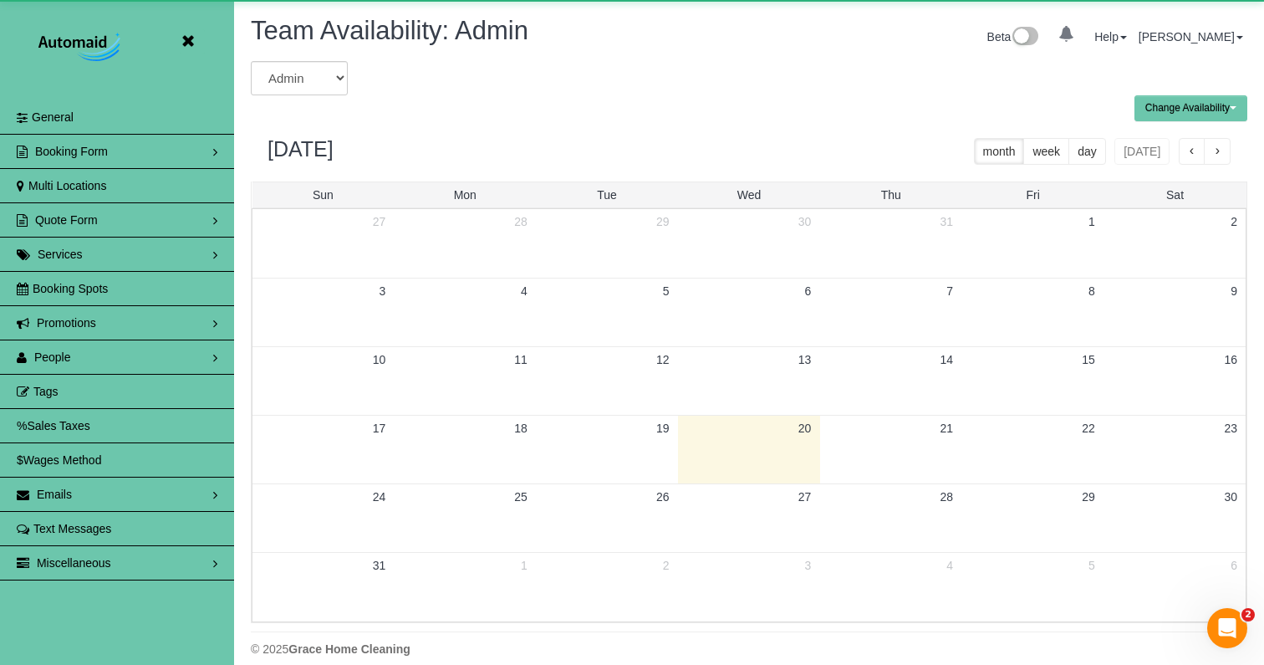
scroll to position [82917, 82335]
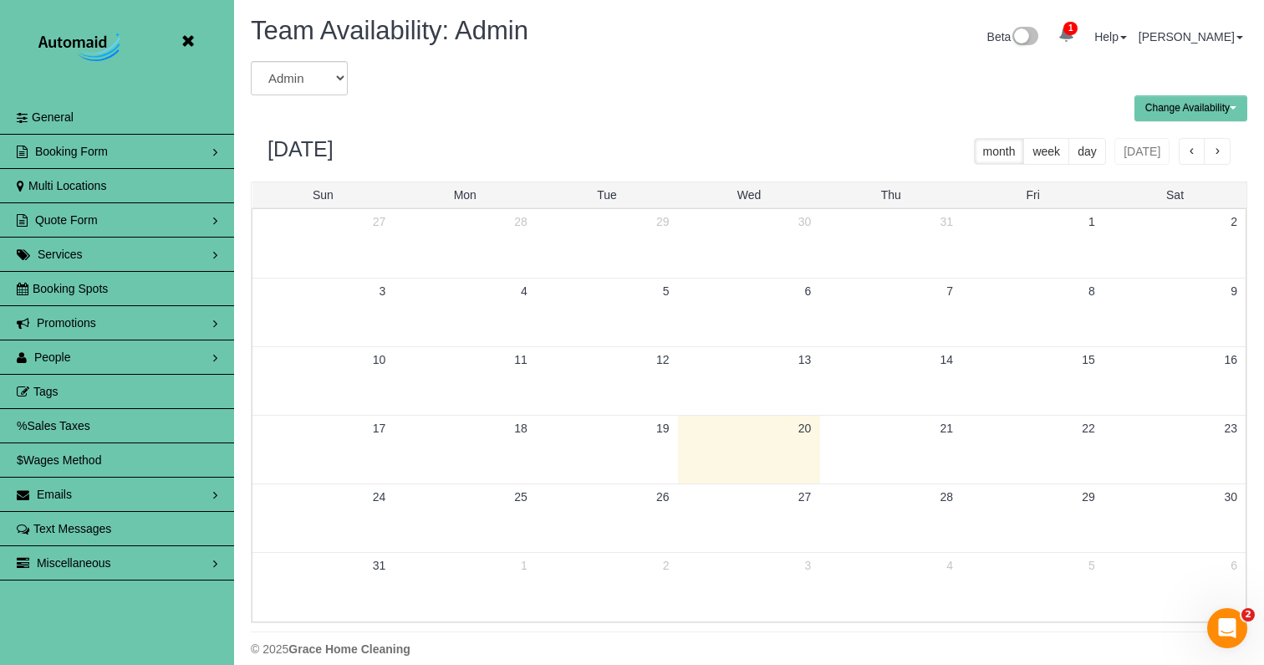
drag, startPoint x: 187, startPoint y: 43, endPoint x: 183, endPoint y: 58, distance: 14.8
click at [187, 43] on icon at bounding box center [187, 41] width 21 height 21
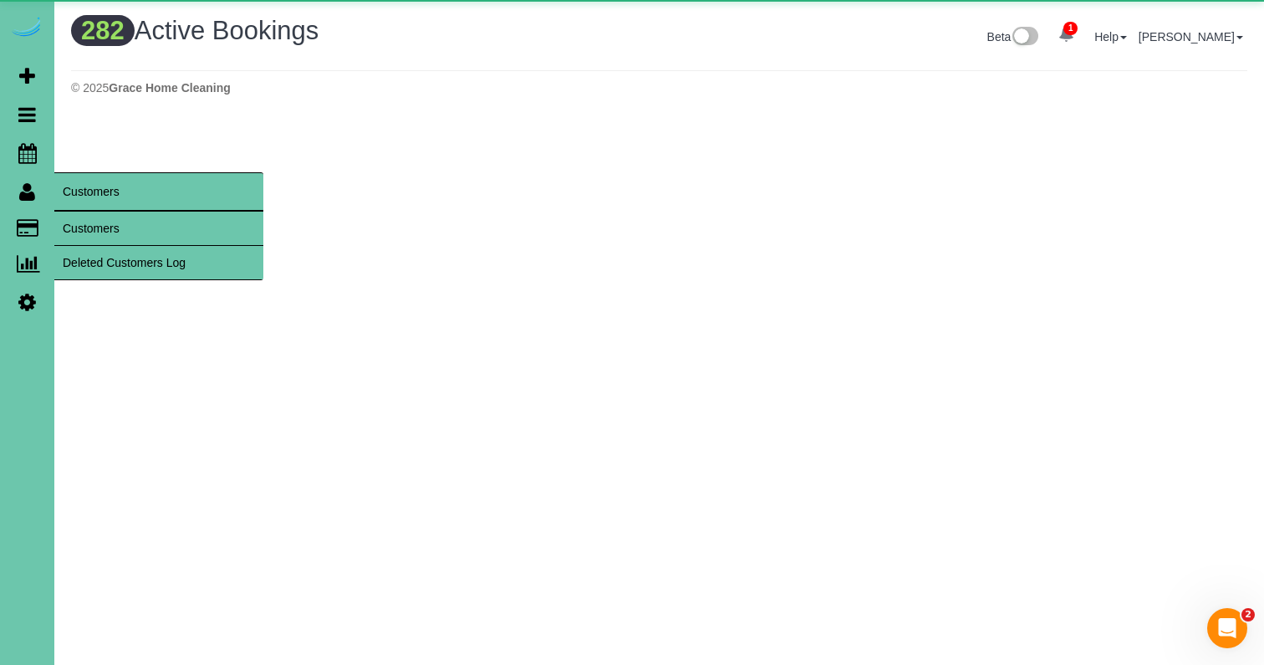
scroll to position [1456, 1264]
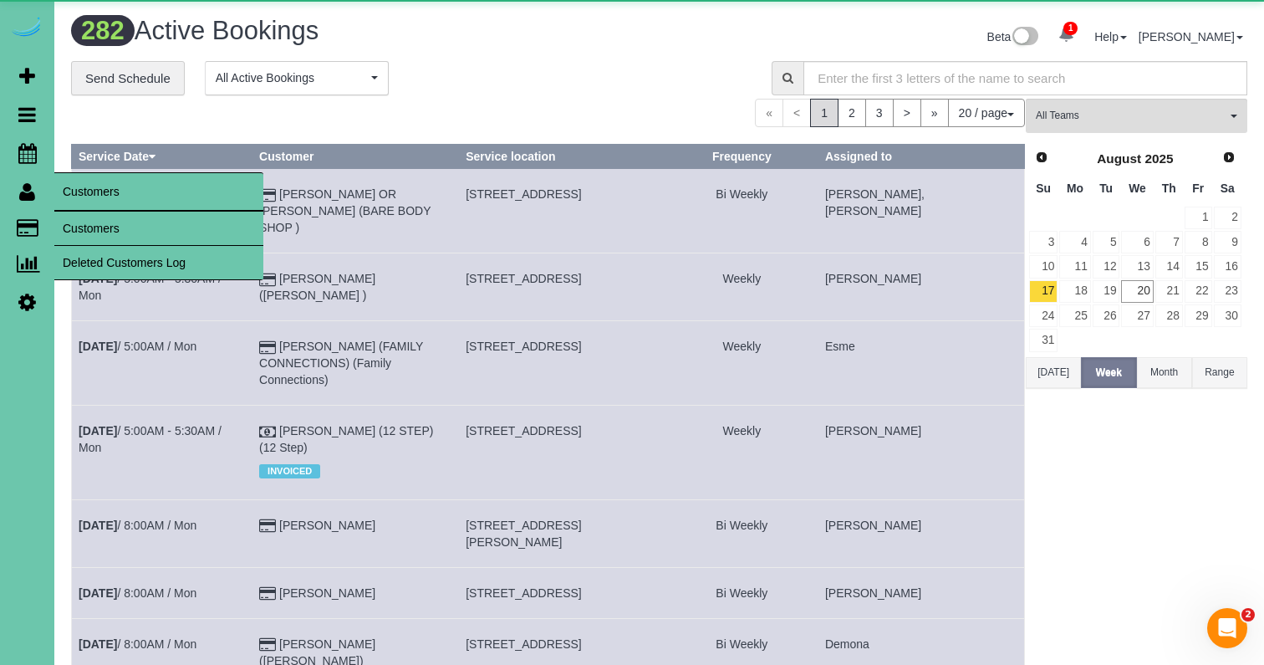
click at [89, 228] on link "Customers" at bounding box center [158, 228] width 209 height 33
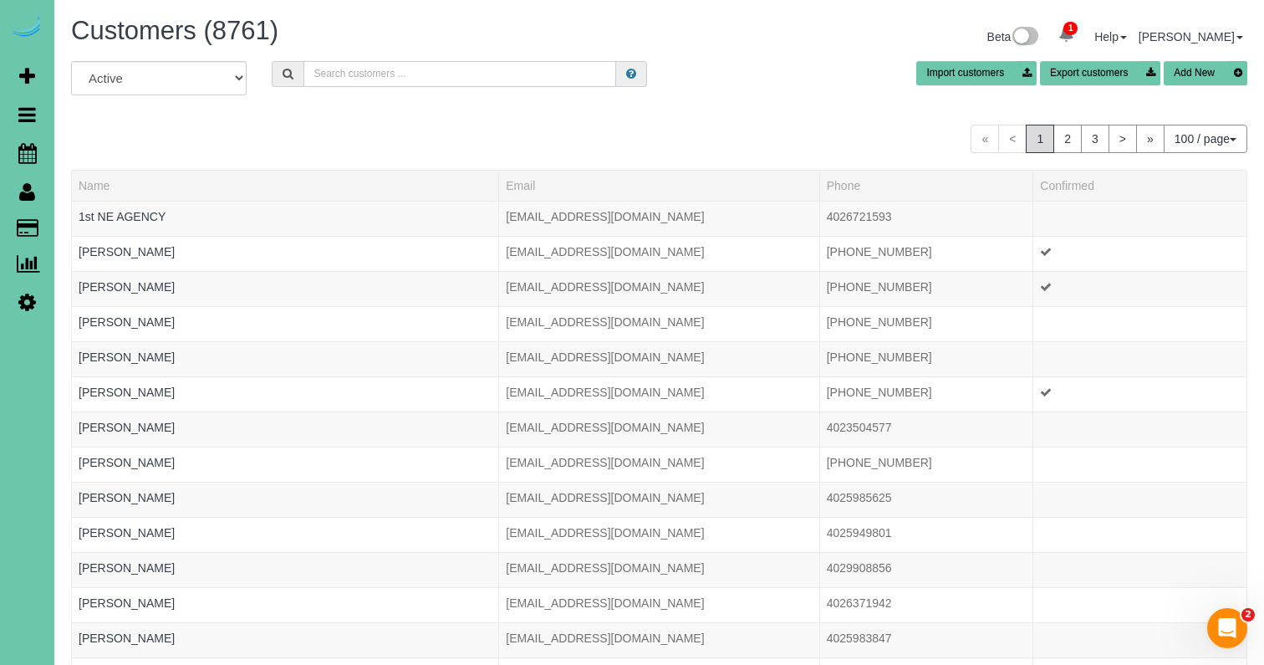
scroll to position [3832, 1264]
click at [443, 74] on input "text" at bounding box center [459, 74] width 313 height 26
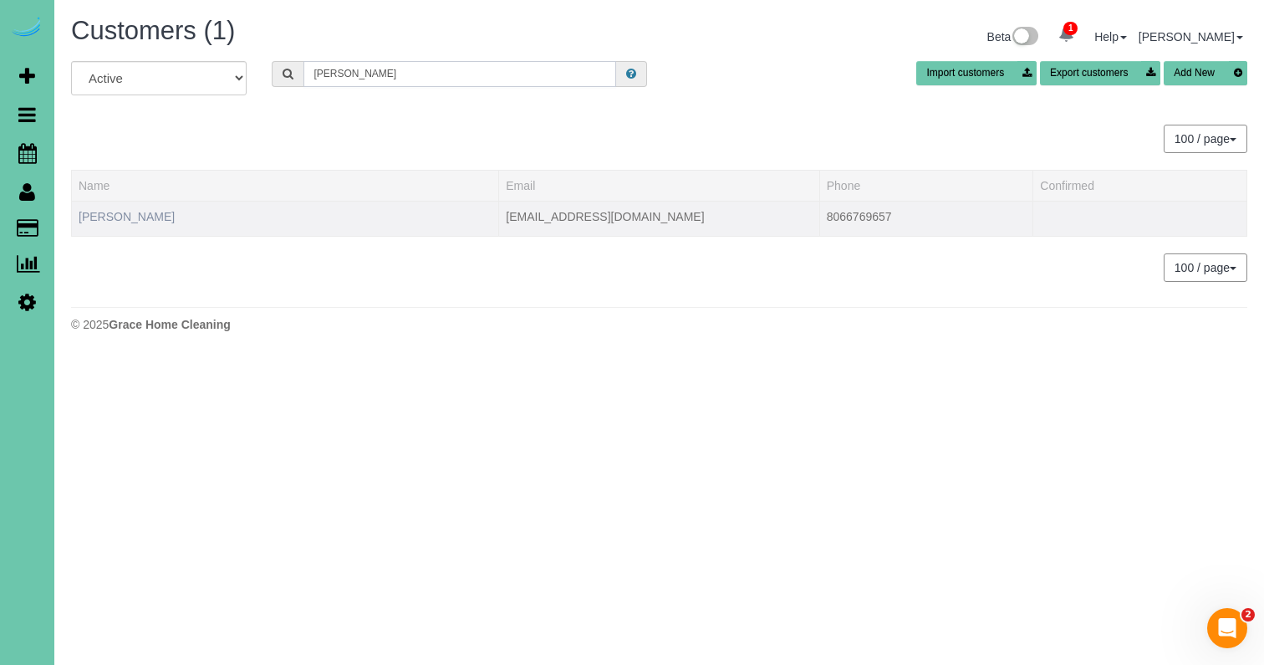
type input "Scott w"
click at [140, 211] on link "Scott Winter" at bounding box center [127, 216] width 96 height 13
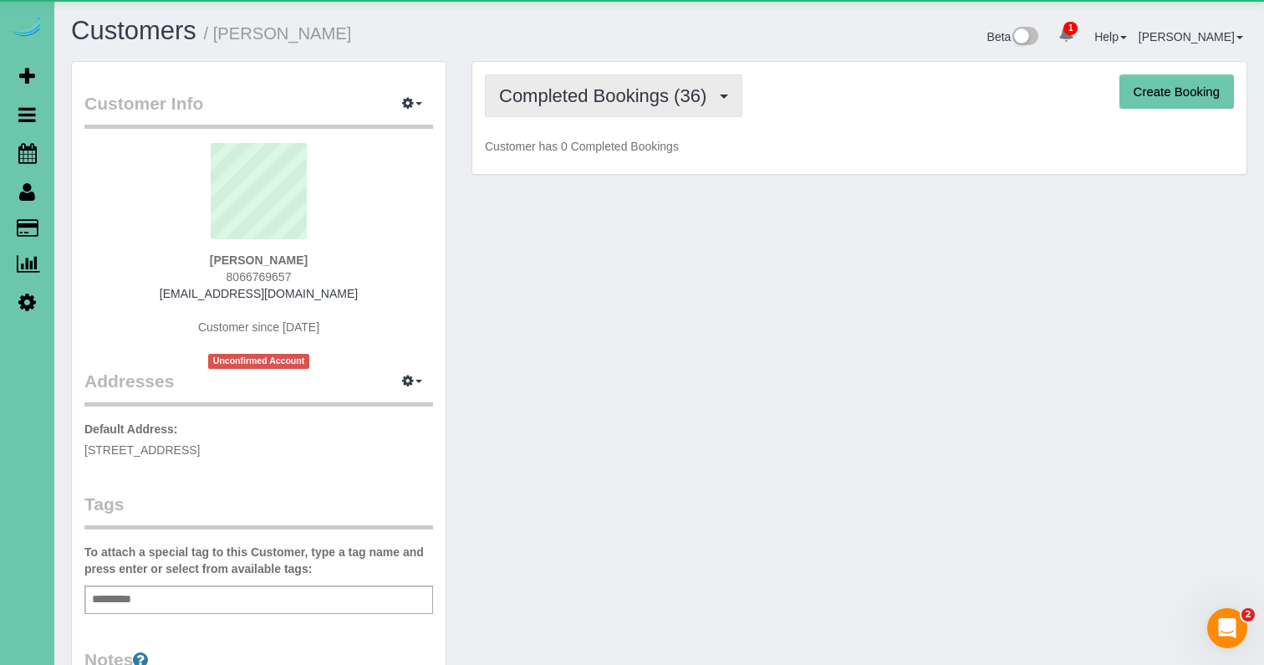
scroll to position [4575, 1264]
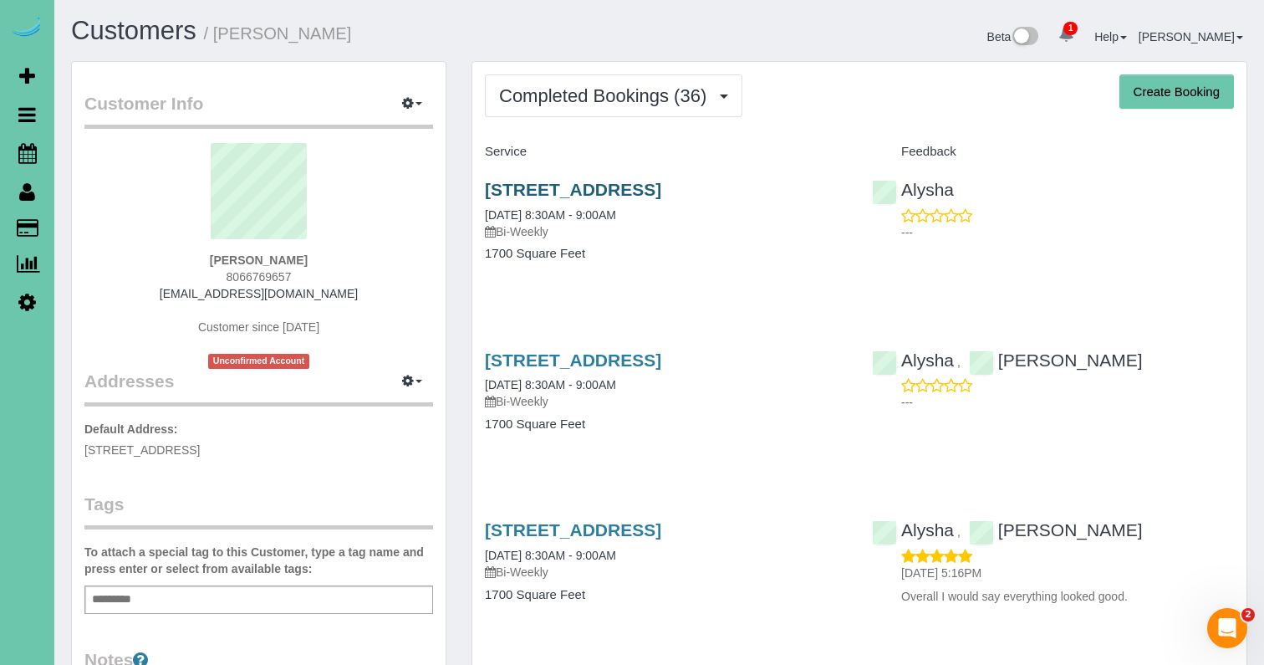
click at [656, 191] on link "20511 Ventana Street, Gretna, NE 68028" at bounding box center [573, 189] width 176 height 19
click at [557, 110] on button "Completed Bookings (36)" at bounding box center [613, 95] width 257 height 43
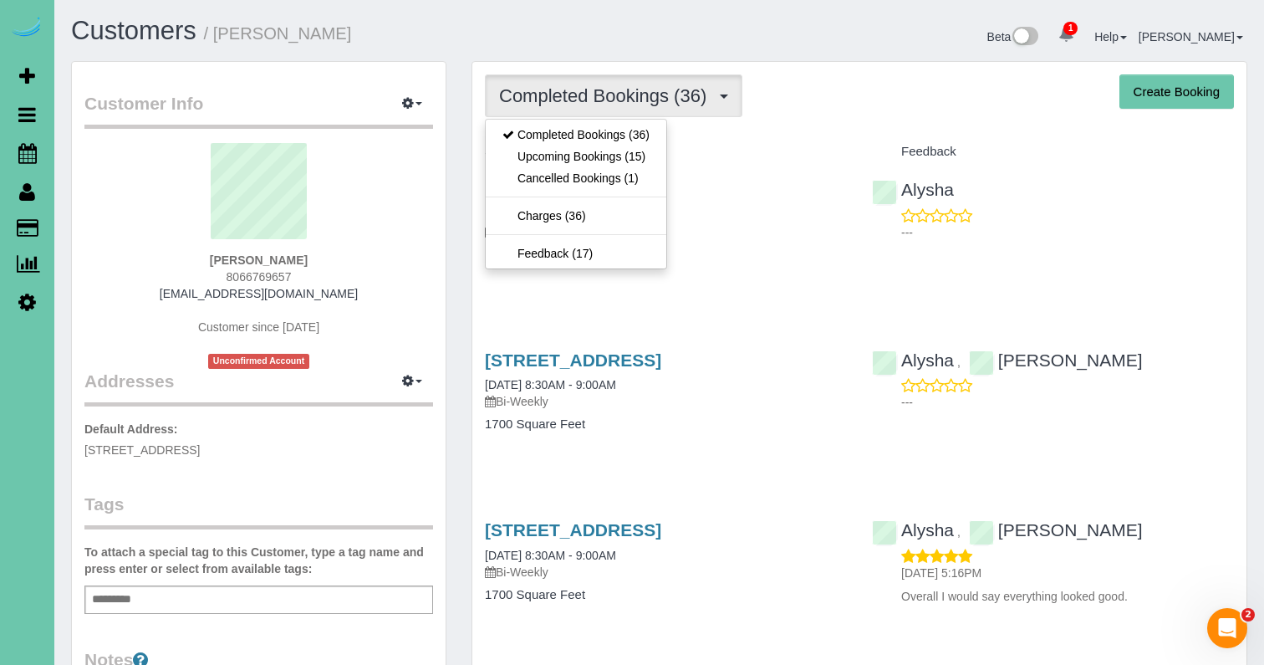
click at [558, 161] on link "Upcoming Bookings (15)" at bounding box center [576, 156] width 181 height 22
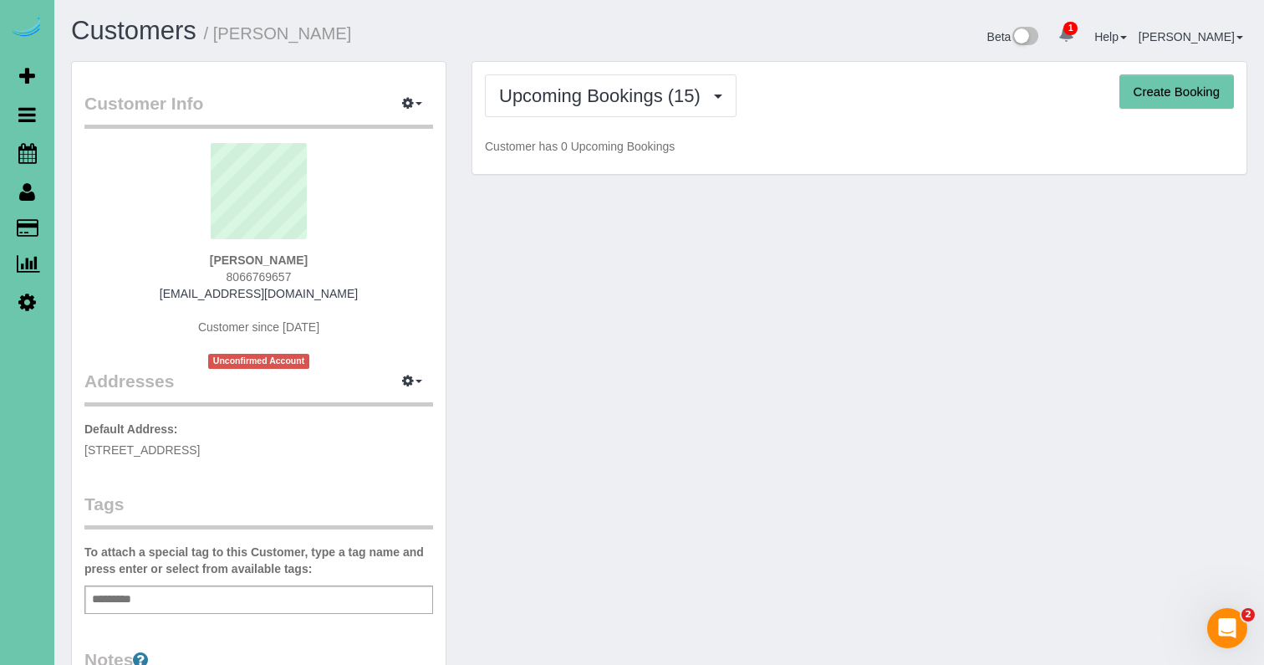
scroll to position [3000, 1264]
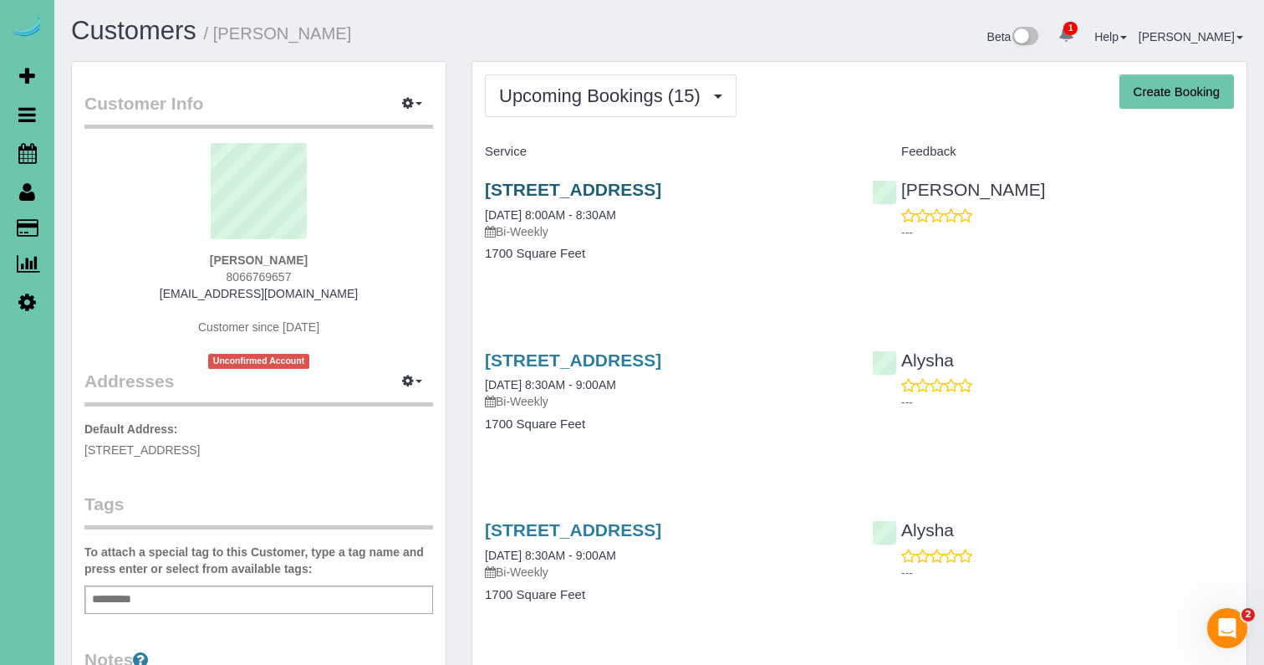
click at [594, 182] on link "20511 Ventana Street, Gretna, NE 68028" at bounding box center [573, 189] width 176 height 19
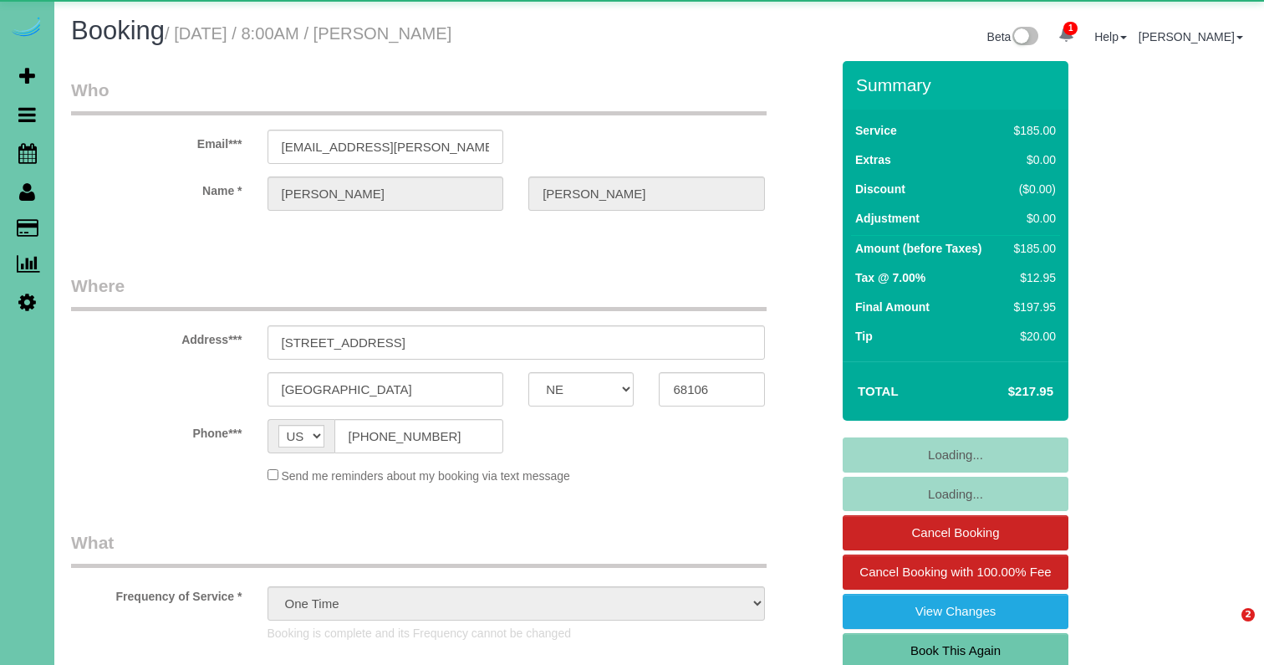
select select "NE"
select select "number:35"
select select "number:41"
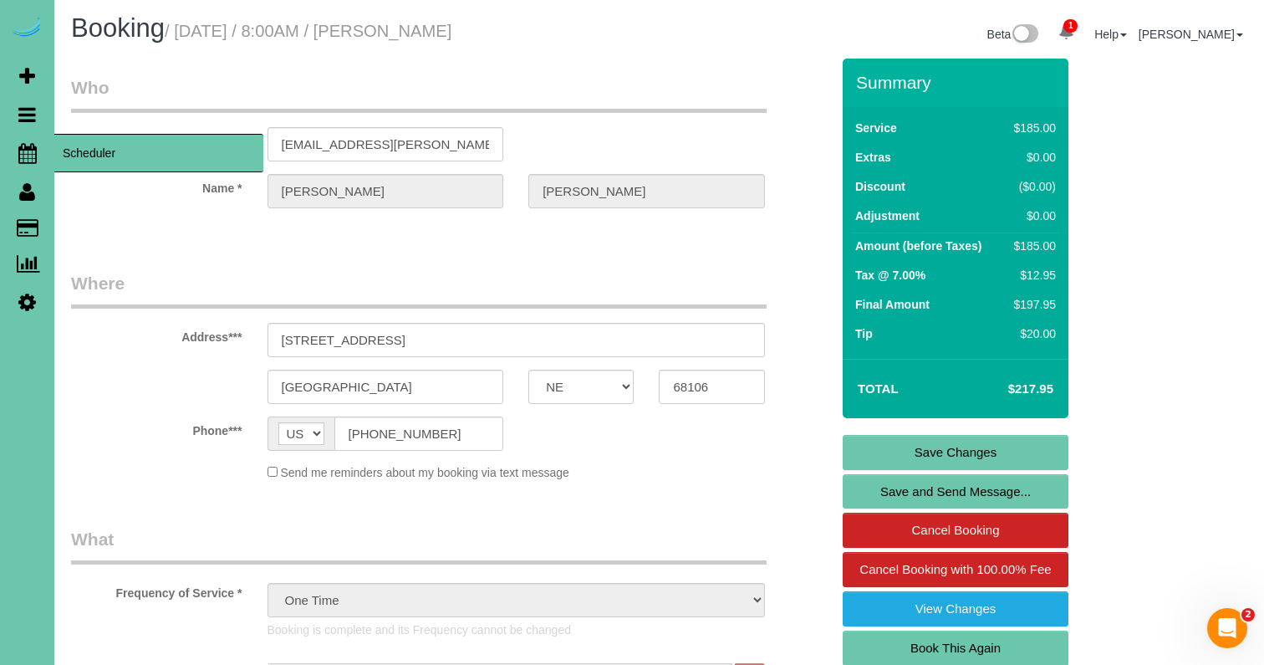
scroll to position [3, 1]
drag, startPoint x: 27, startPoint y: 149, endPoint x: 39, endPoint y: 150, distance: 12.7
click at [29, 149] on icon at bounding box center [27, 153] width 18 height 20
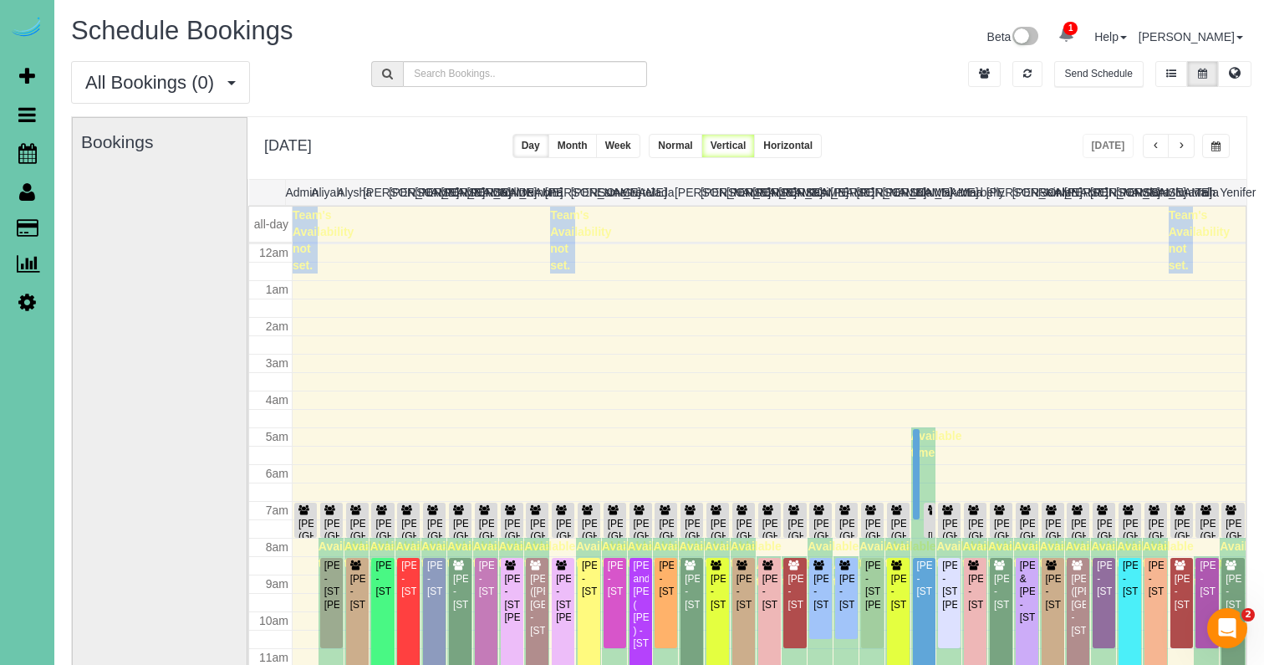
scroll to position [222, 0]
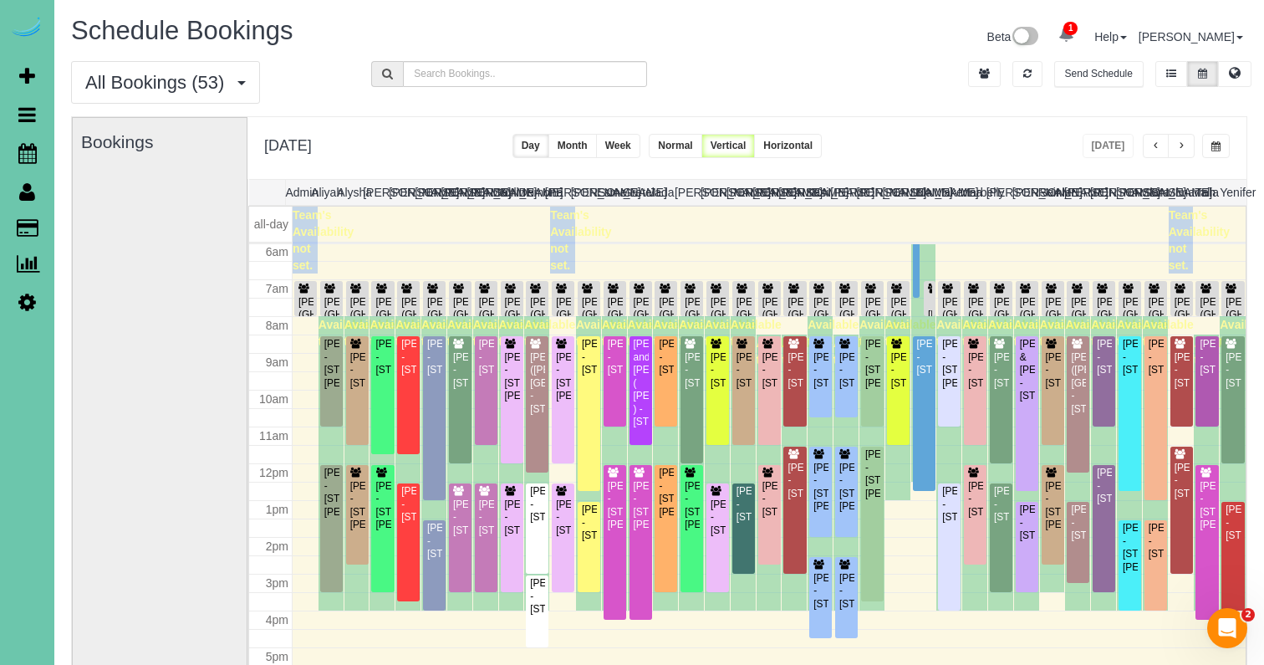
click at [882, 134] on div at bounding box center [856, 146] width 51 height 24
click at [1180, 145] on span "button" at bounding box center [1181, 146] width 8 height 10
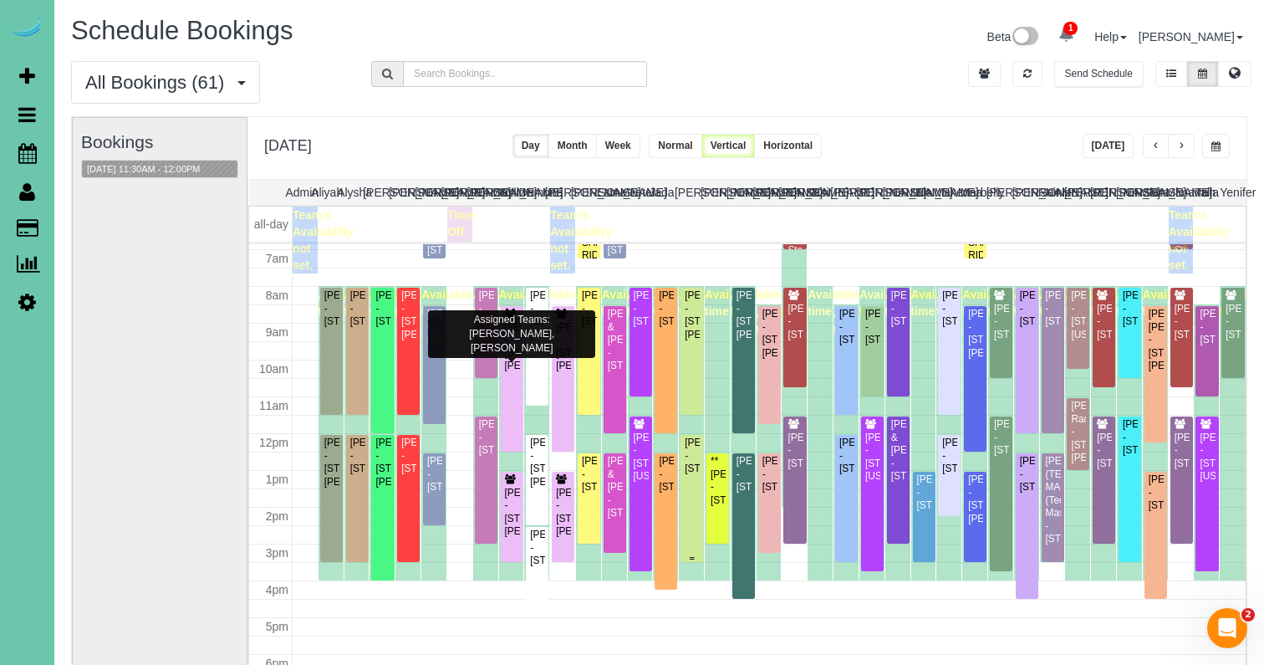
scroll to position [253, 0]
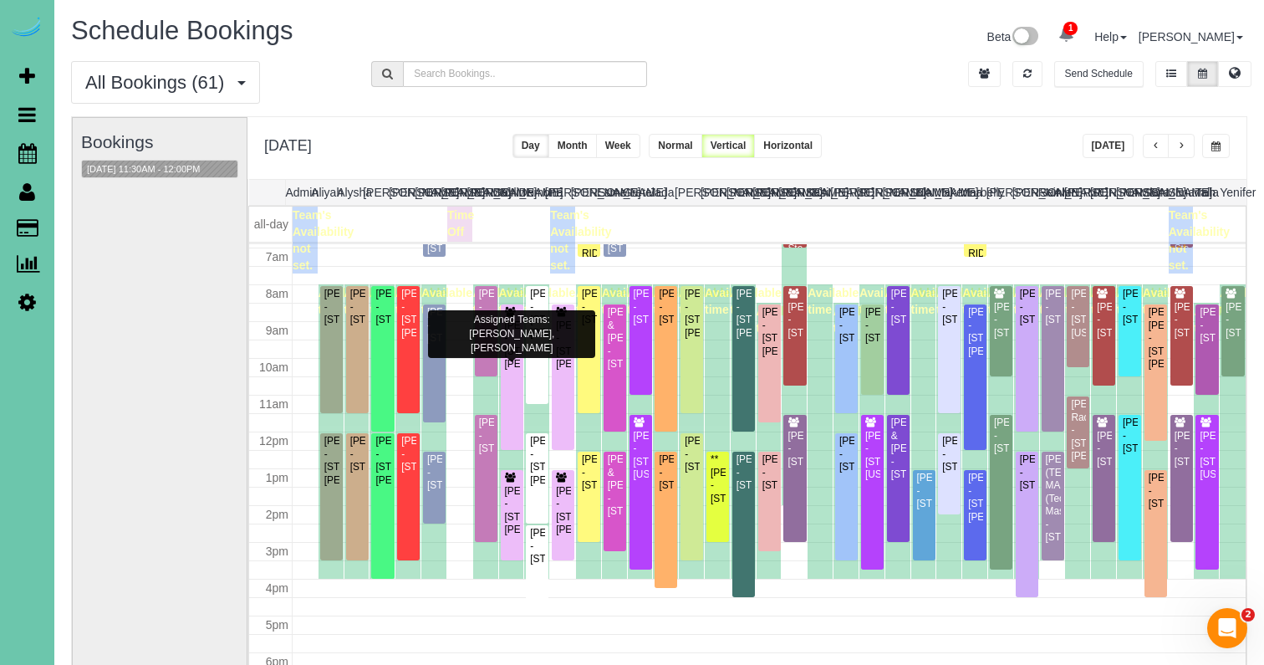
click at [1128, 150] on button "Today" at bounding box center [1109, 146] width 52 height 24
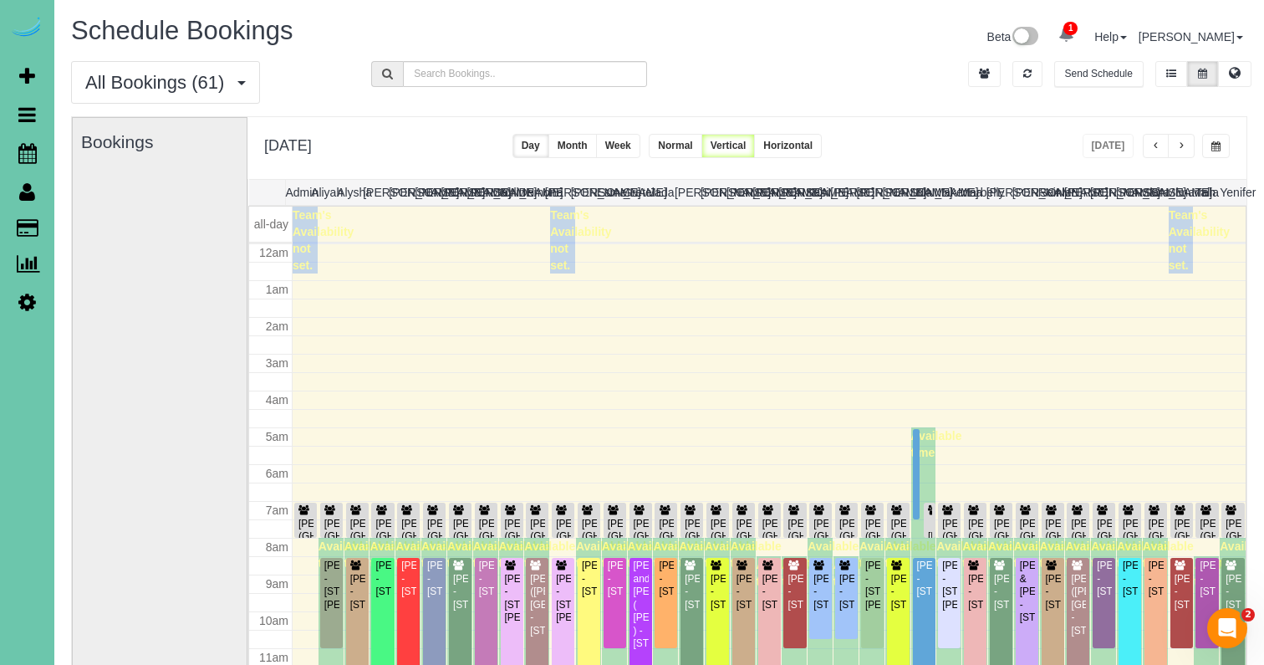
scroll to position [222, 0]
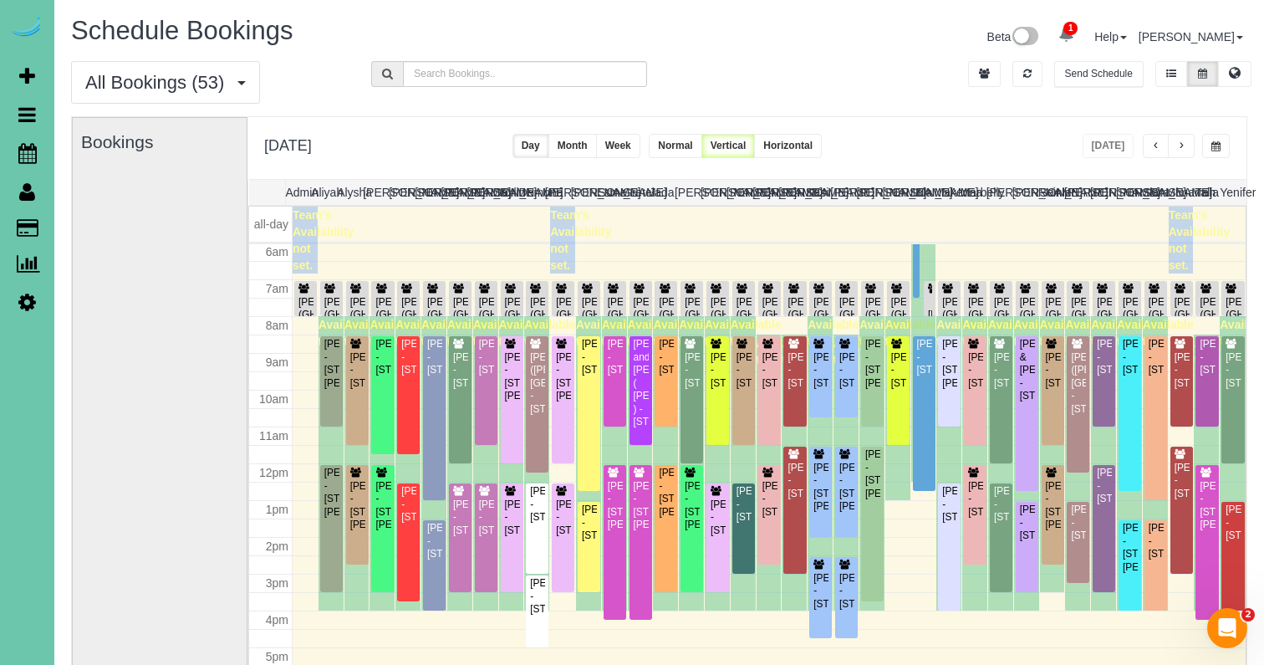
click at [153, 228] on div "Bookings" at bounding box center [159, 451] width 157 height 667
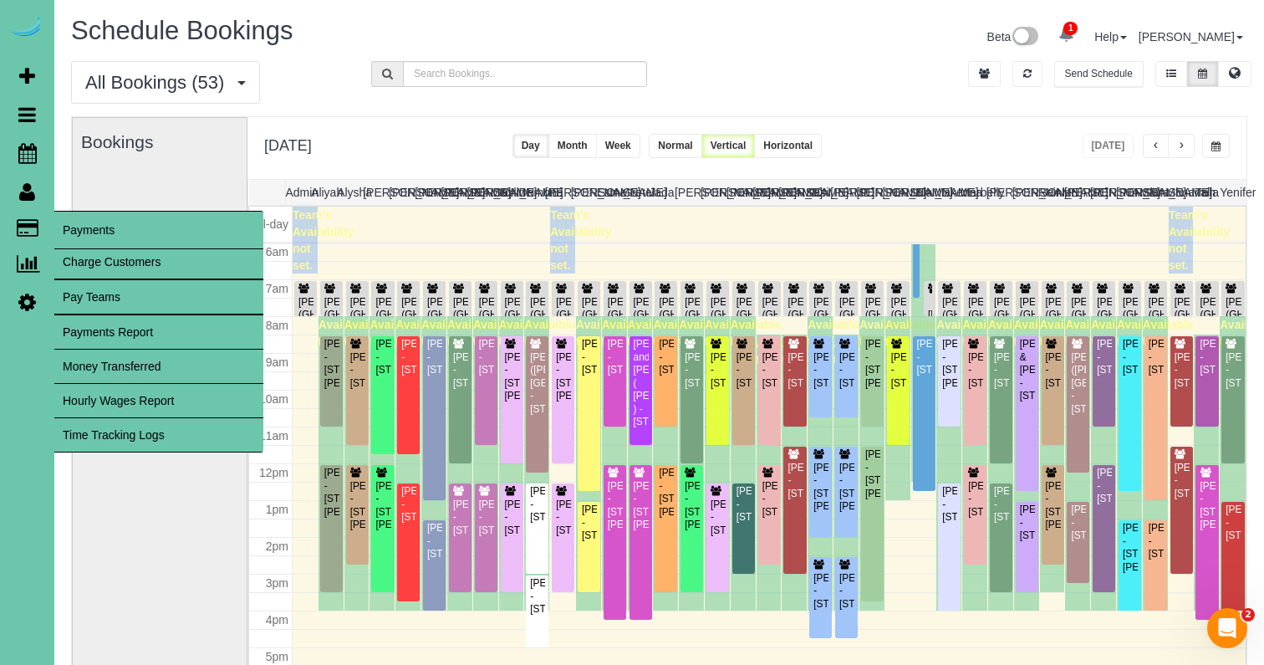
click at [114, 440] on link "Time Tracking Logs" at bounding box center [158, 434] width 209 height 33
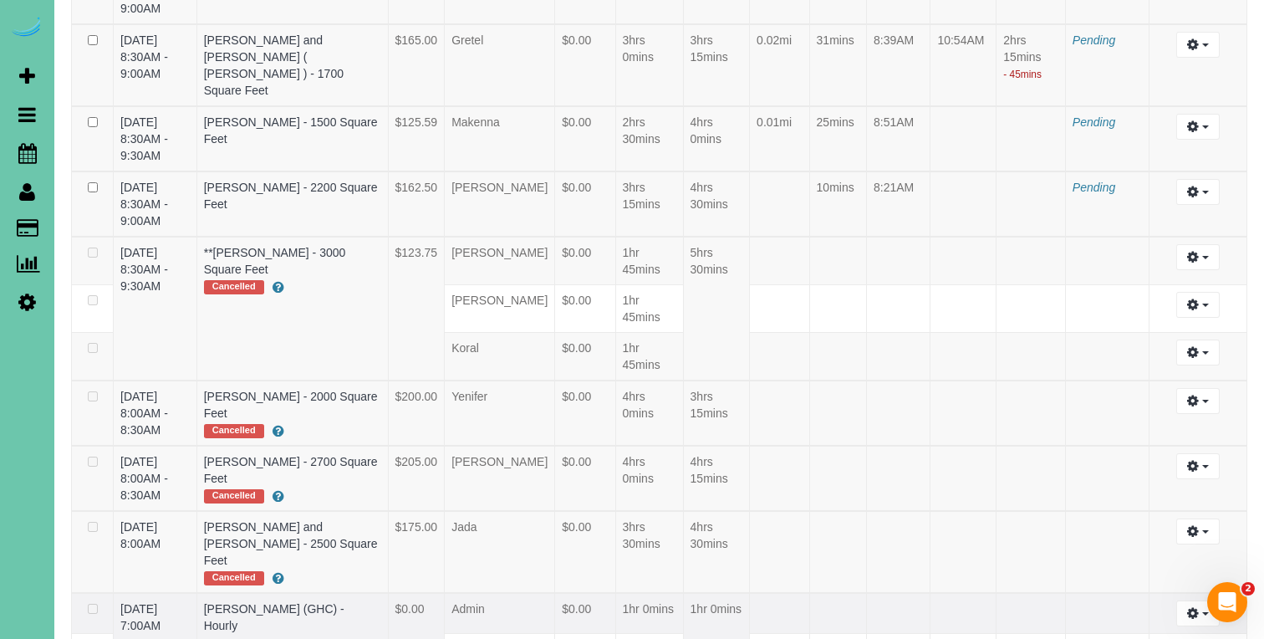
scroll to position [4391, 0]
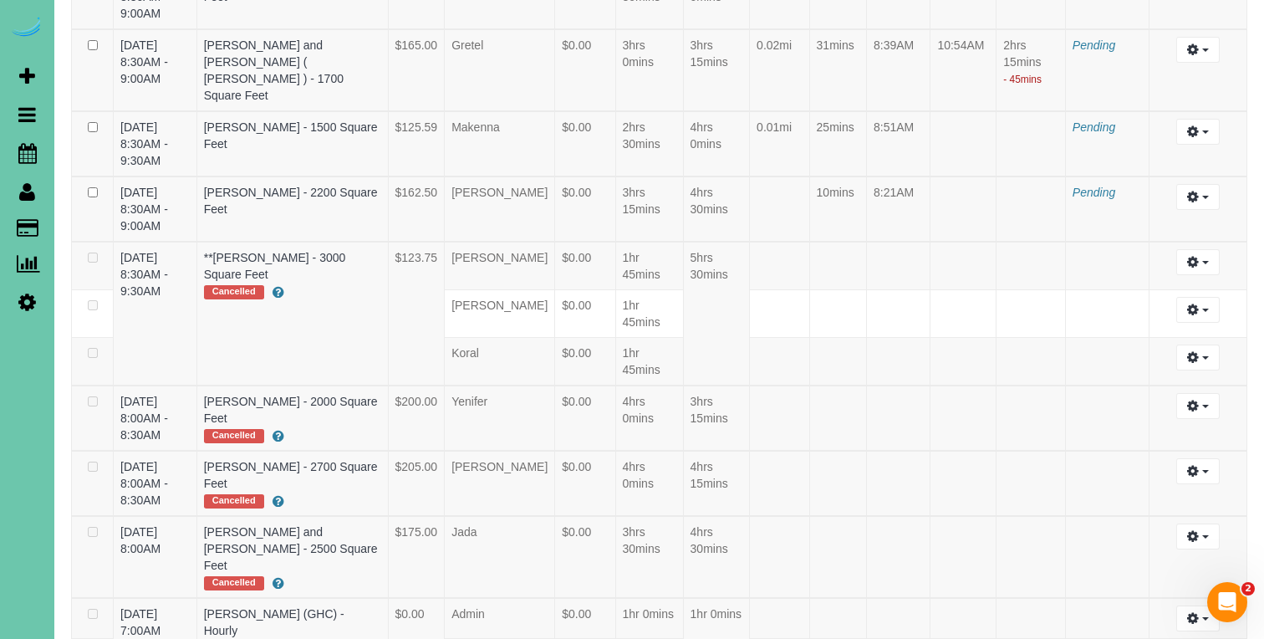
select select "draft"
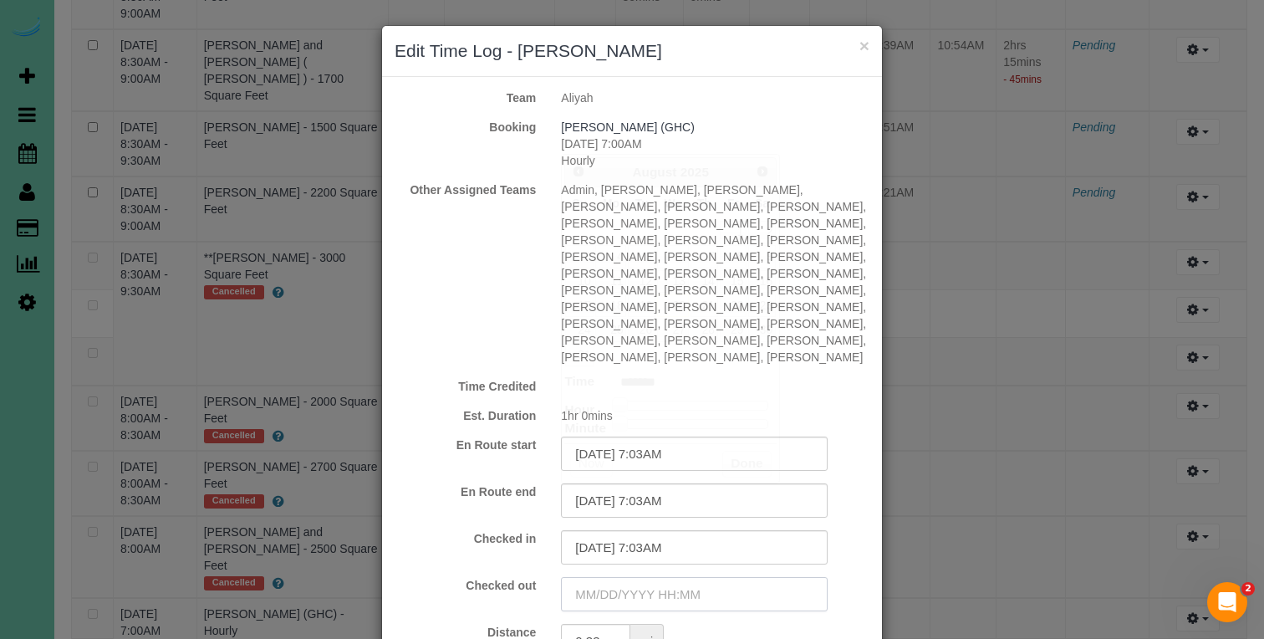
click at [658, 577] on input "text" at bounding box center [694, 594] width 267 height 34
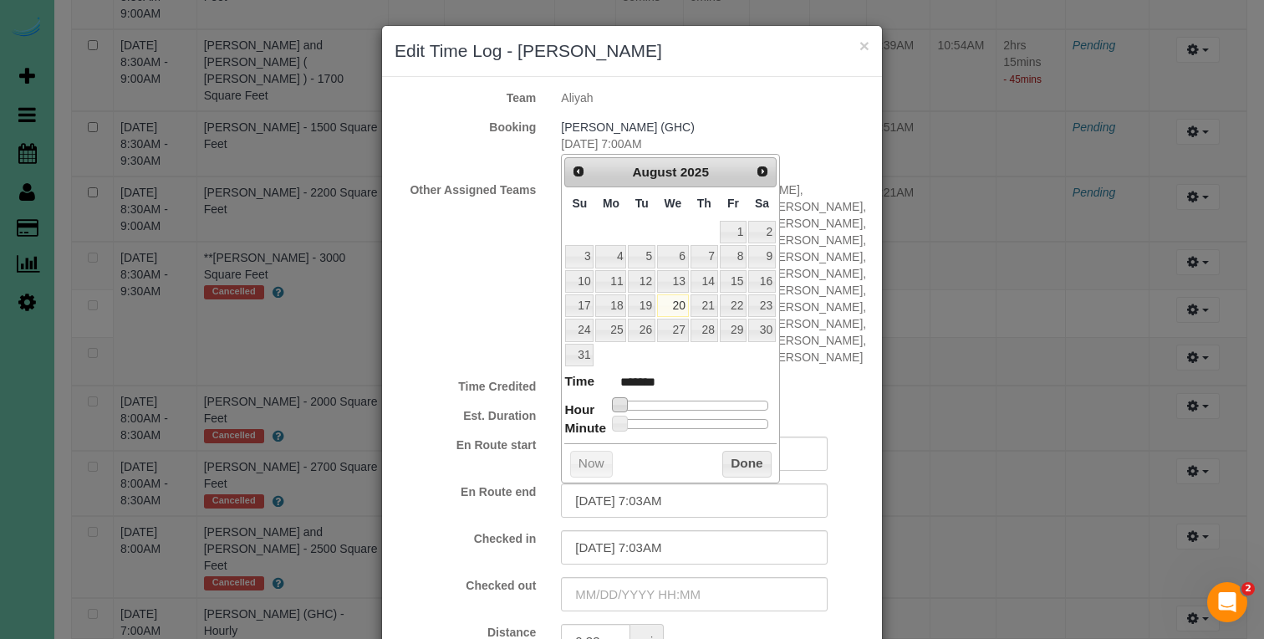
type input "08/20/2025 1:00AM"
type input "******"
type input "08/20/2025 4:00AM"
type input "******"
type input "08/20/2025 5:00AM"
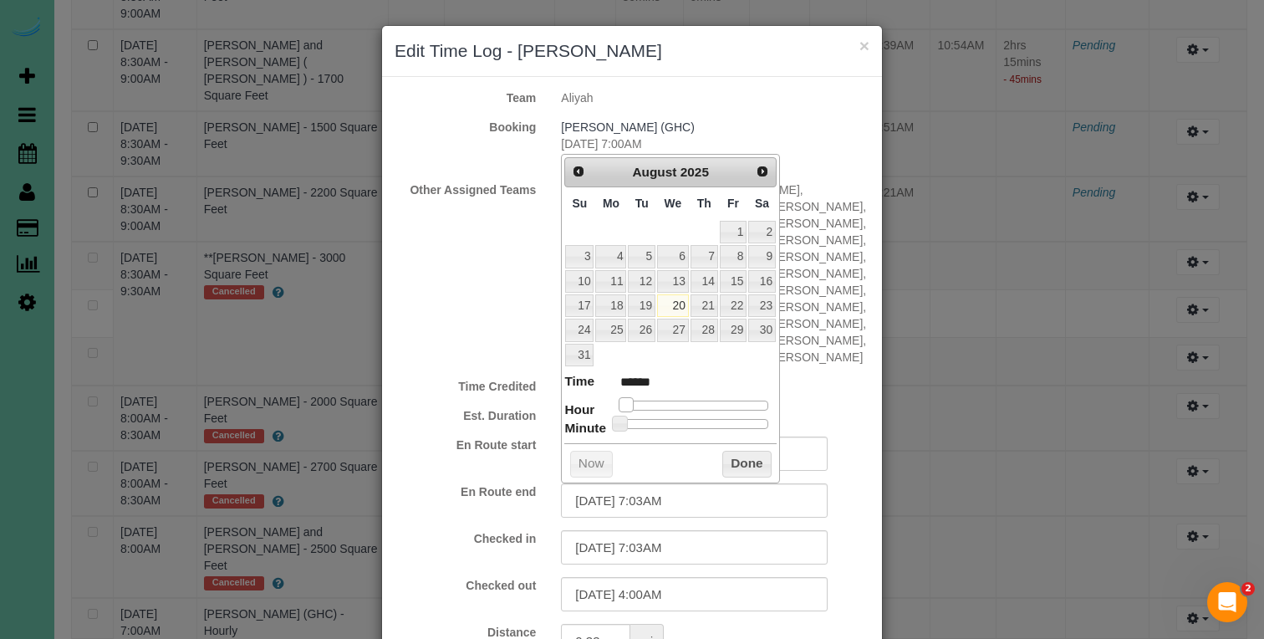
type input "******"
type input "08/20/2025 7:00AM"
type input "******"
type input "08/20/2025 8:00AM"
type input "******"
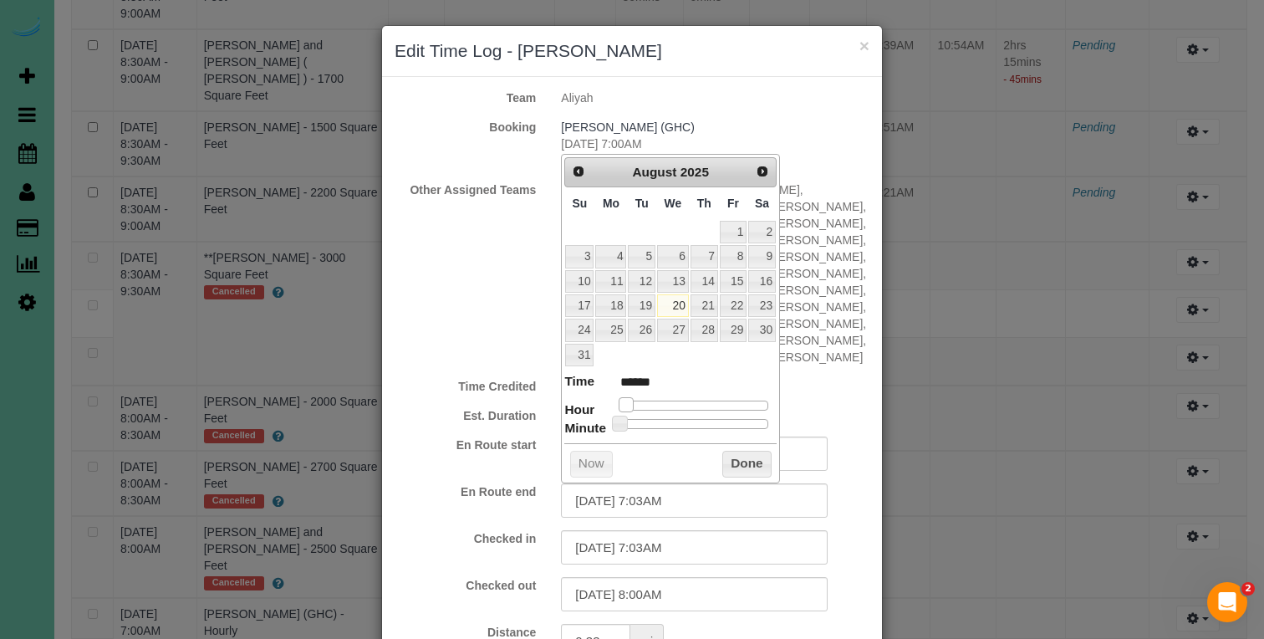
type input "08/20/2025 9:00AM"
type input "******"
type input "08/20/2025 8:00AM"
type input "******"
drag, startPoint x: 624, startPoint y: 396, endPoint x: 675, endPoint y: 398, distance: 51.0
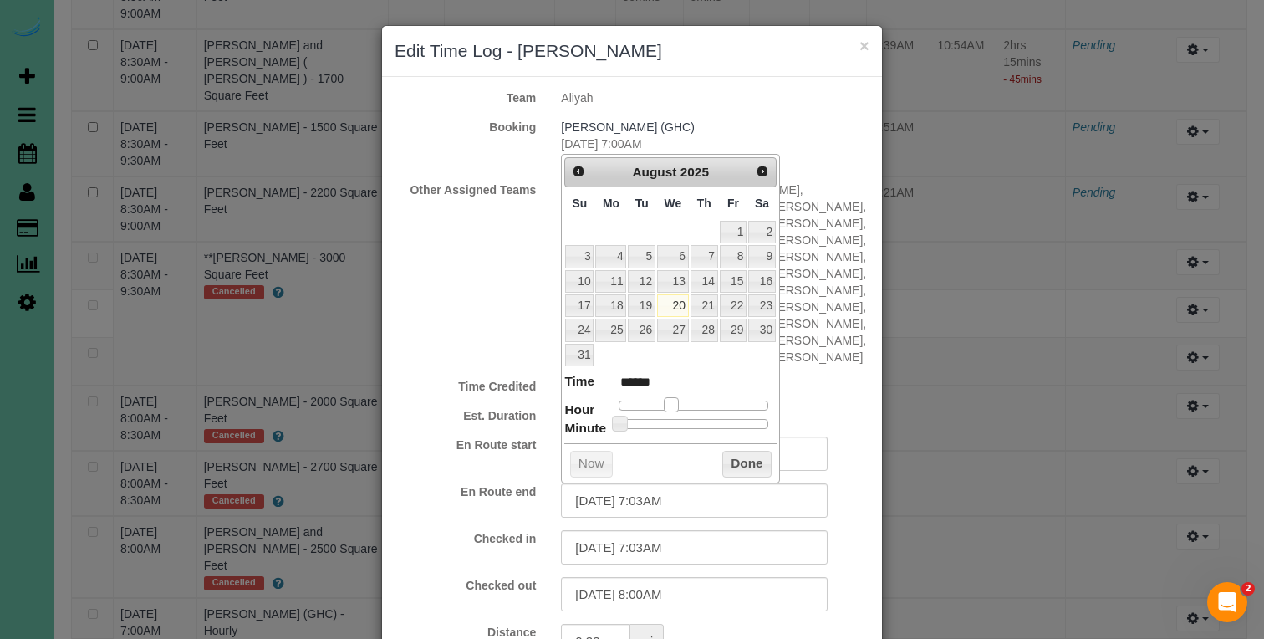
click at [675, 398] on span at bounding box center [671, 404] width 15 height 15
click at [736, 454] on button "Done" at bounding box center [746, 464] width 49 height 27
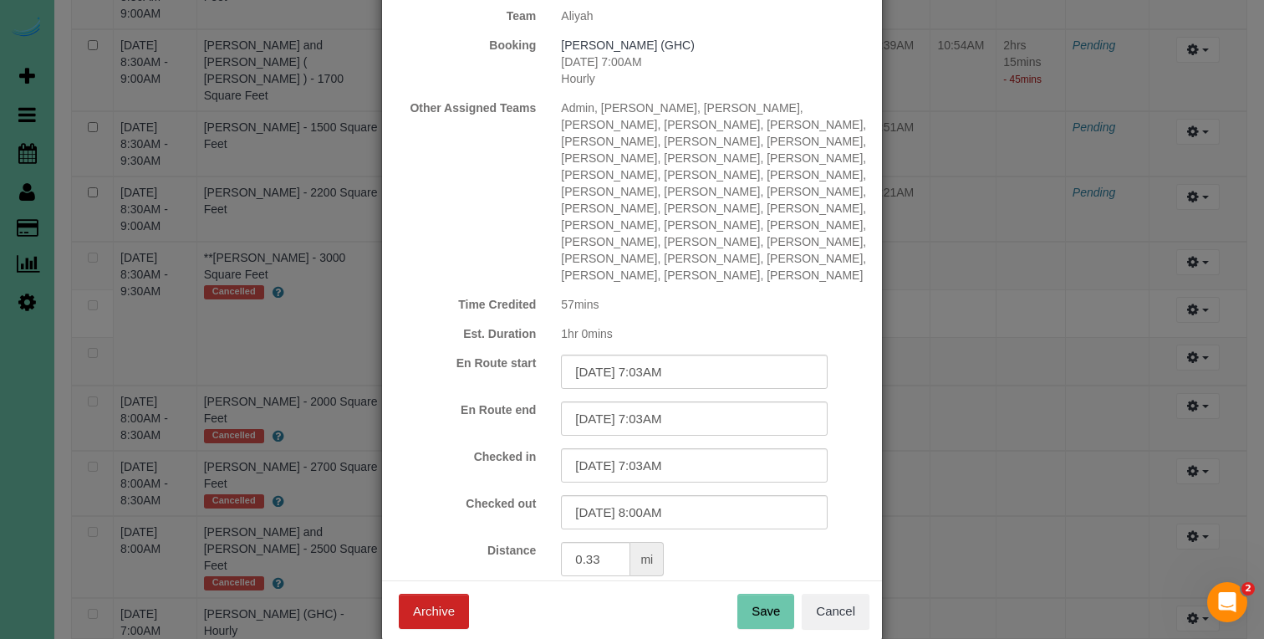
scroll to position [81, 0]
click at [749, 594] on button "Save" at bounding box center [765, 611] width 57 height 35
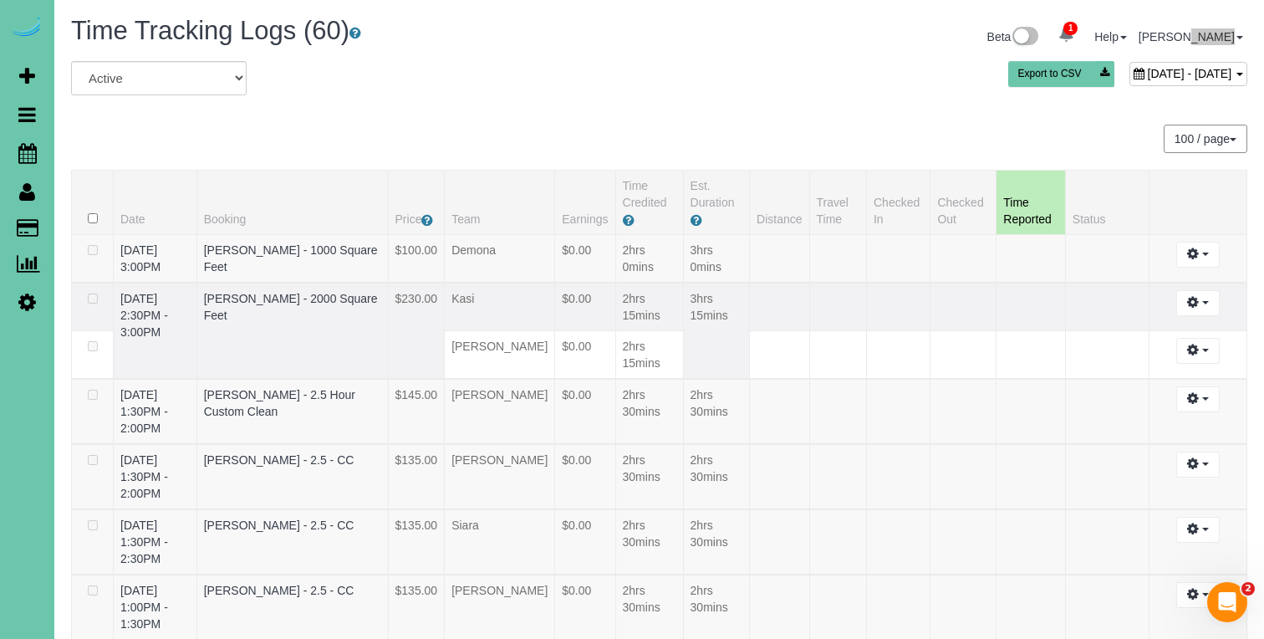
scroll to position [1928, 0]
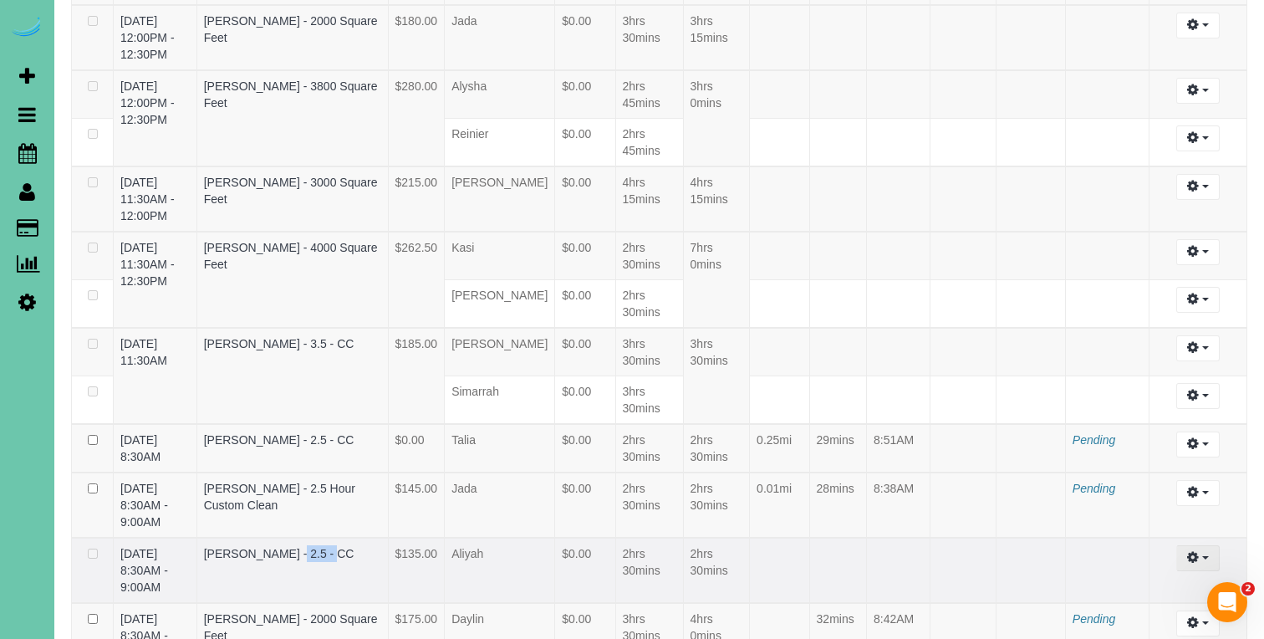
click at [1200, 545] on button "button" at bounding box center [1197, 558] width 43 height 26
click at [1160, 578] on link "Edit" at bounding box center [1153, 589] width 132 height 22
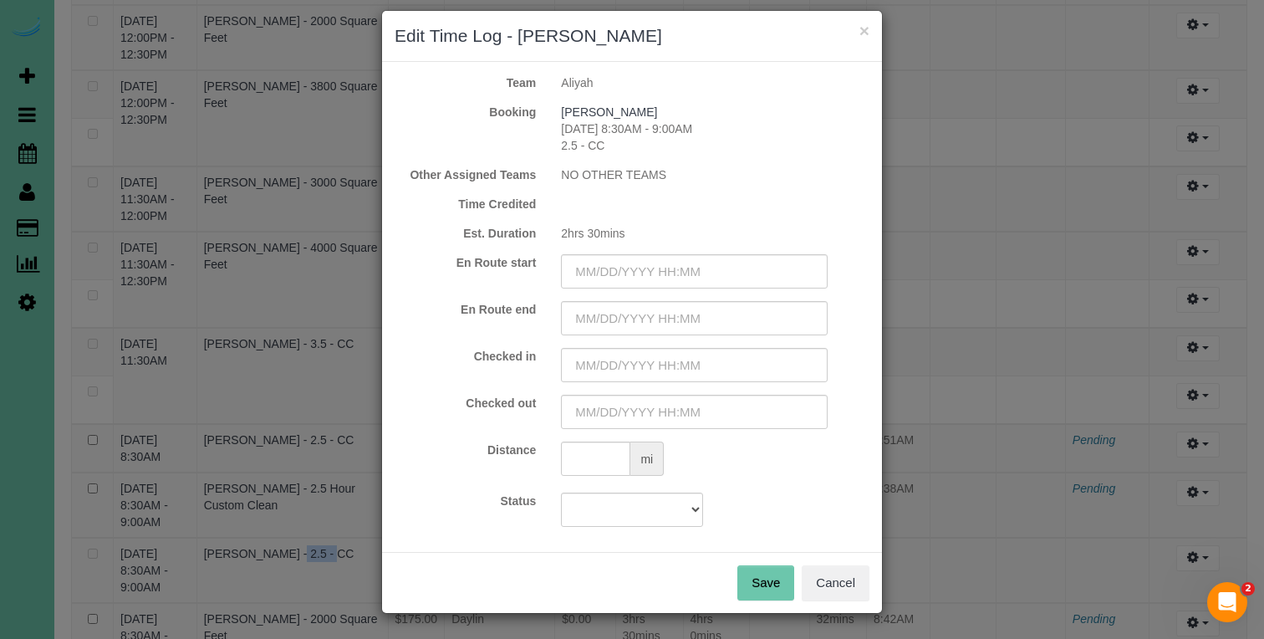
scroll to position [14, 0]
click at [740, 284] on input "text" at bounding box center [694, 272] width 267 height 34
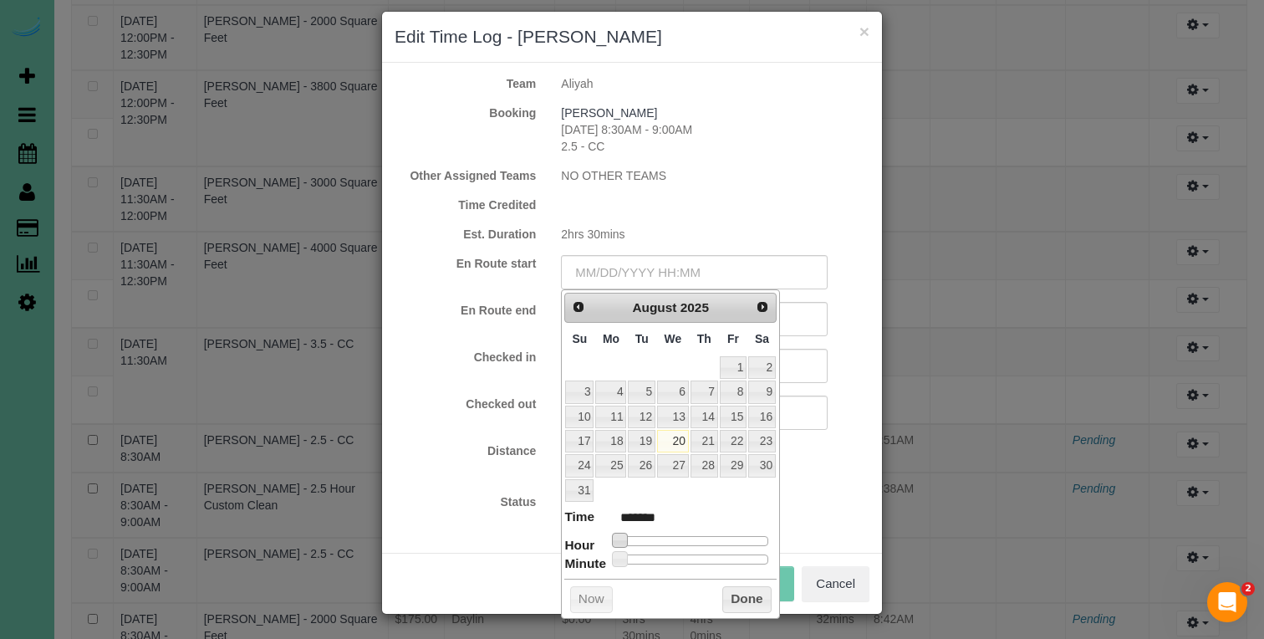
type input "08/20/2025 1:00AM"
type input "******"
type input "08/20/2025 2:00AM"
type input "******"
type input "08/20/2025 3:00AM"
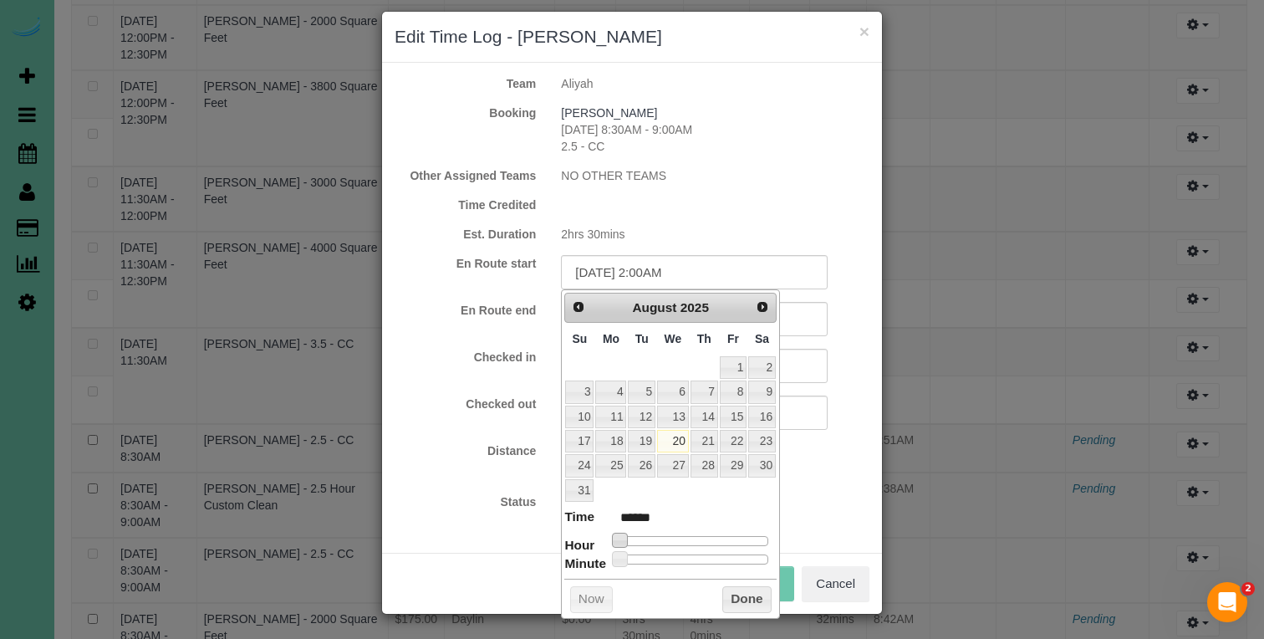
type input "******"
type input "08/20/2025 4:00AM"
type input "******"
type input "08/20/2025 5:00AM"
type input "******"
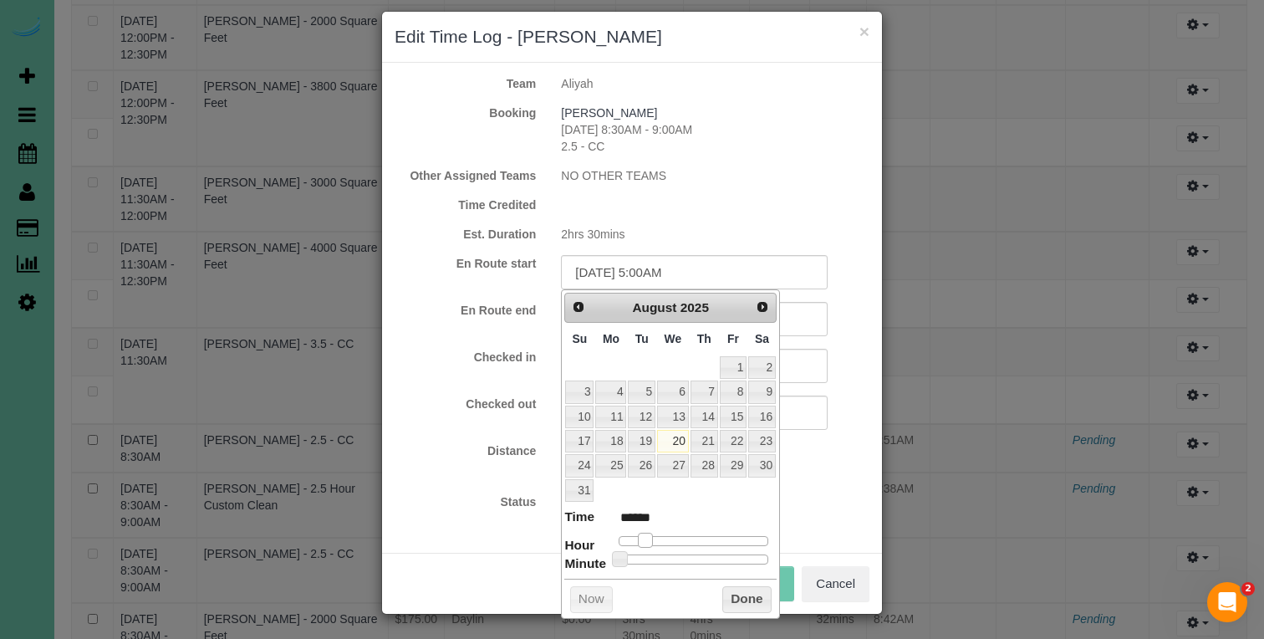
type input "08/20/2025 6:00AM"
type input "******"
type input "08/20/2025 7:00AM"
type input "******"
type input "08/20/2025 8:00AM"
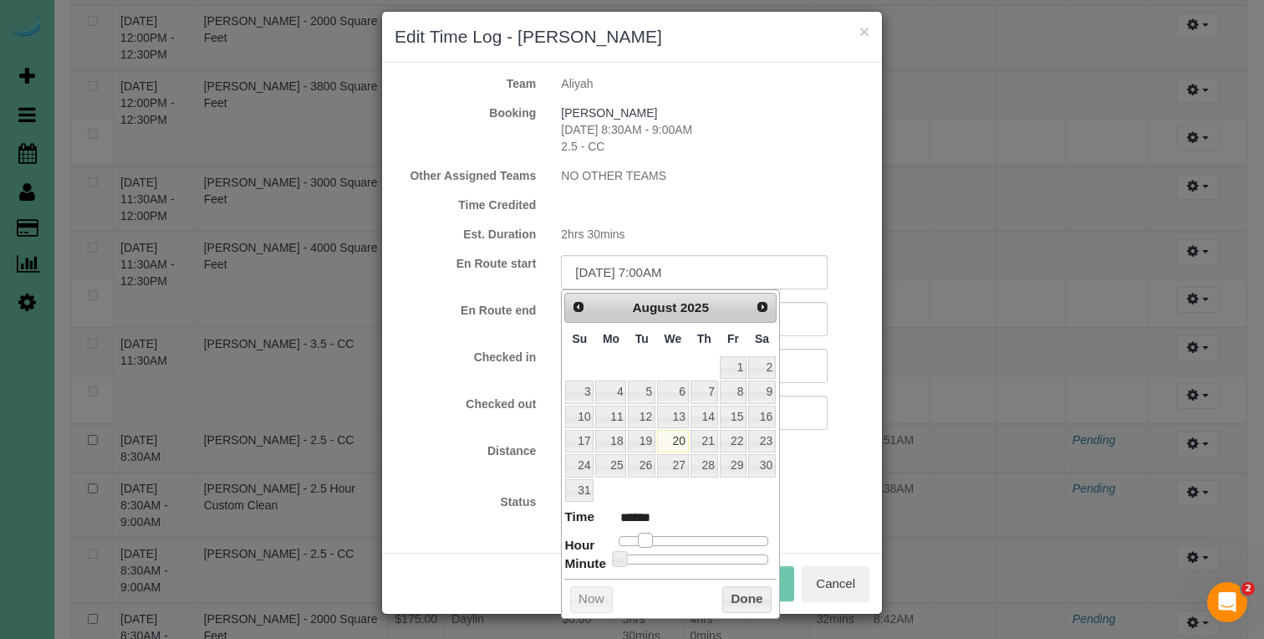
type input "******"
drag, startPoint x: 623, startPoint y: 536, endPoint x: 676, endPoint y: 537, distance: 53.5
click at [676, 537] on span at bounding box center [671, 540] width 15 height 15
drag, startPoint x: 496, startPoint y: 512, endPoint x: 564, endPoint y: 407, distance: 125.0
click at [496, 512] on div "Status Approved Approved + Update team with Time Reported Approved + Update tea…" at bounding box center [632, 510] width 500 height 34
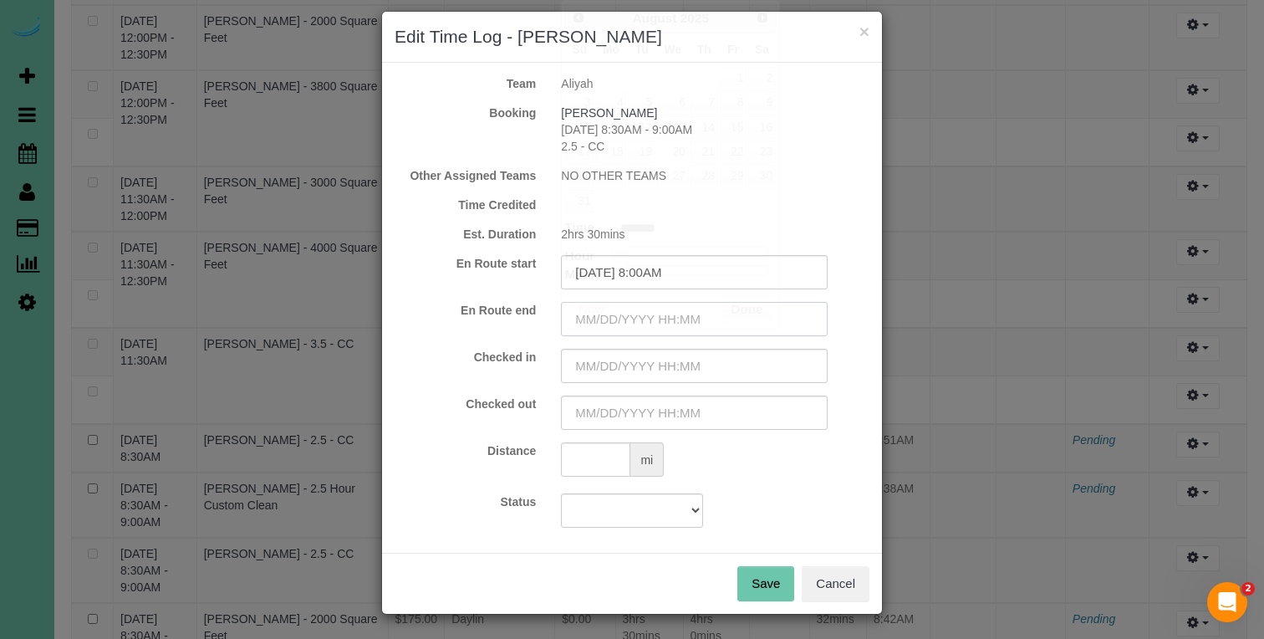
drag, startPoint x: 601, startPoint y: 326, endPoint x: 599, endPoint y: 348, distance: 21.9
click at [601, 327] on input "text" at bounding box center [694, 319] width 267 height 34
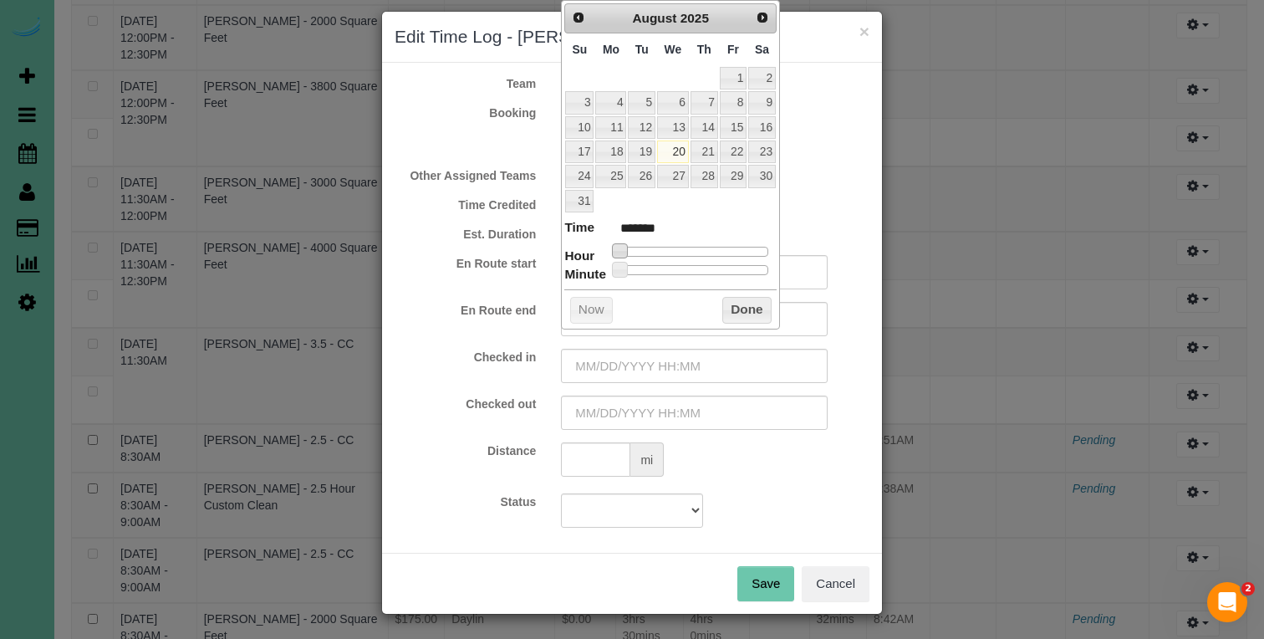
type input "08/20/2025 1:00AM"
type input "******"
type input "08/20/2025 4:00AM"
type input "******"
type input "08/20/2025 5:00AM"
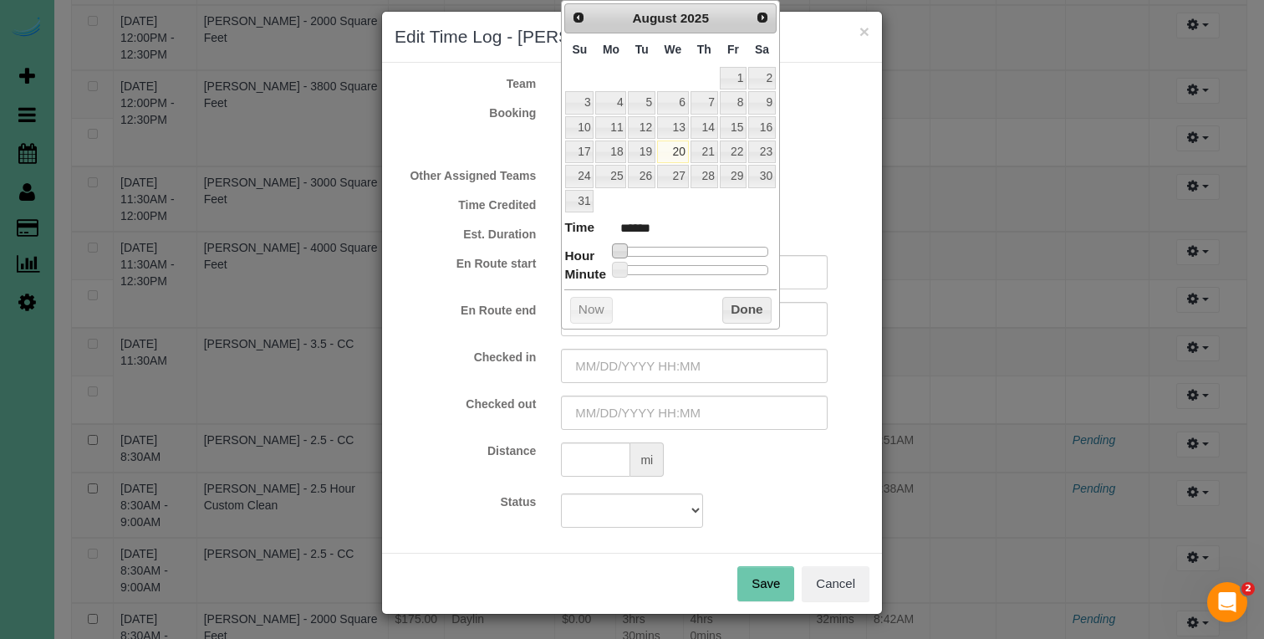
type input "******"
type input "08/20/2025 6:00AM"
type input "******"
type input "08/20/2025 7:00AM"
type input "******"
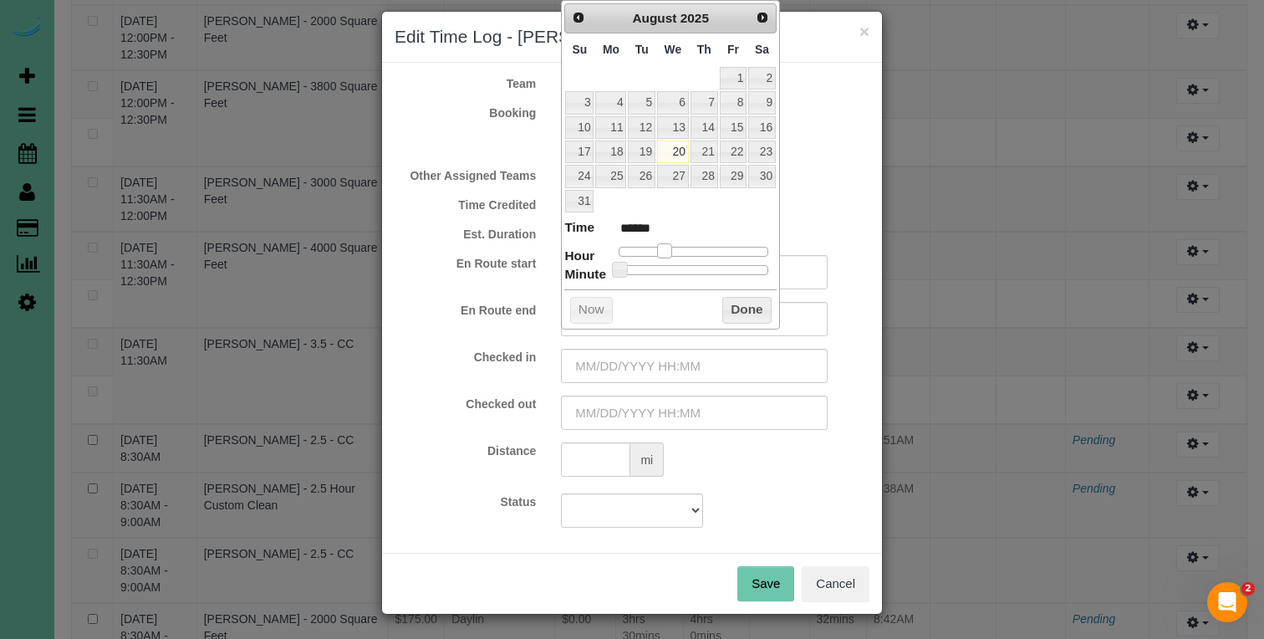
type input "08/20/2025 8:00AM"
type input "******"
drag, startPoint x: 620, startPoint y: 249, endPoint x: 664, endPoint y: 309, distance: 74.2
click at [675, 252] on span at bounding box center [671, 250] width 15 height 15
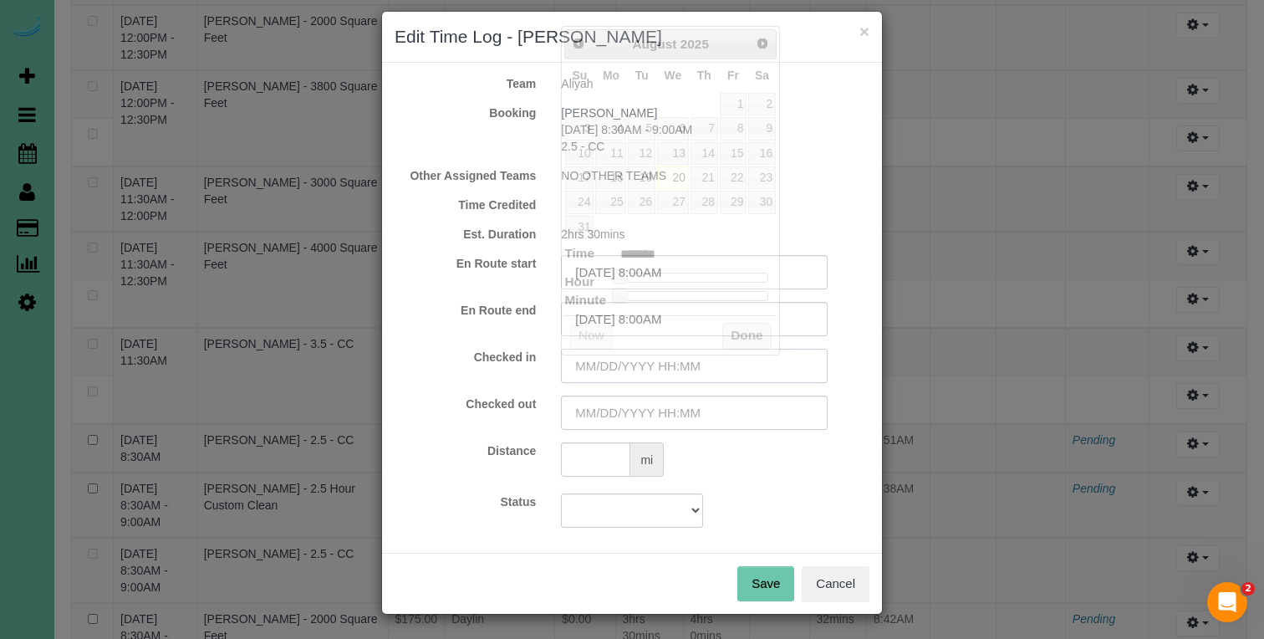
drag, startPoint x: 640, startPoint y: 362, endPoint x: 614, endPoint y: 323, distance: 46.6
click at [640, 362] on input "text" at bounding box center [694, 366] width 267 height 34
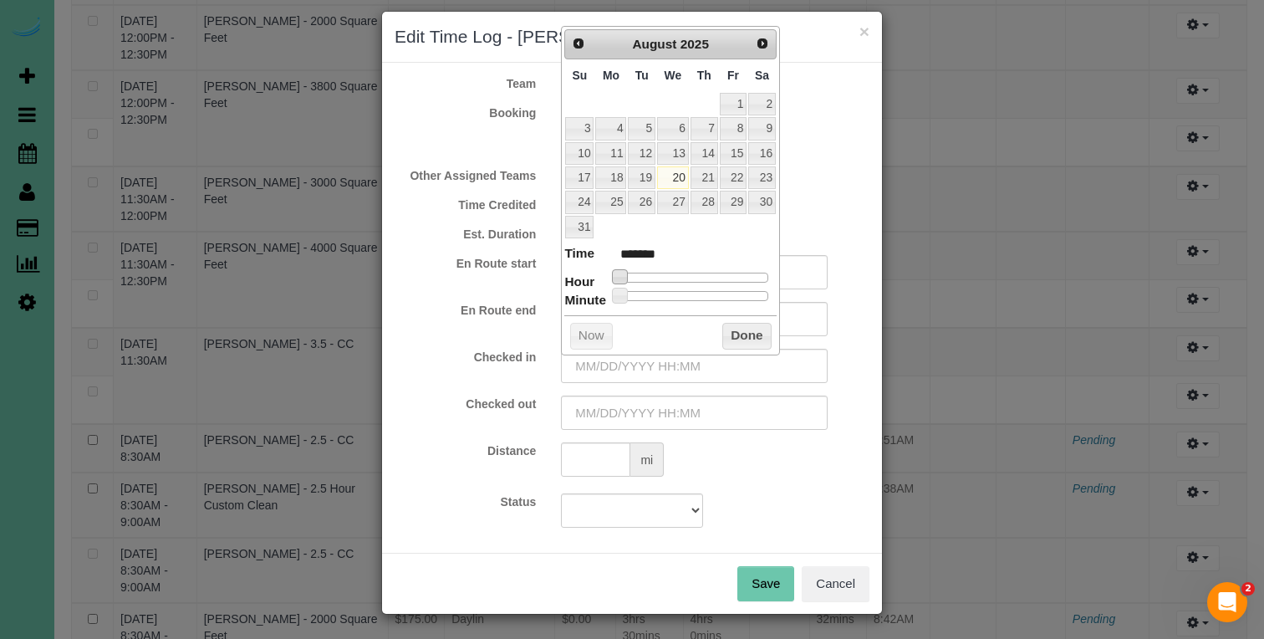
type input "08/20/2025 1:00AM"
type input "******"
type input "08/20/2025 3:00AM"
type input "******"
type input "08/20/2025 4:00AM"
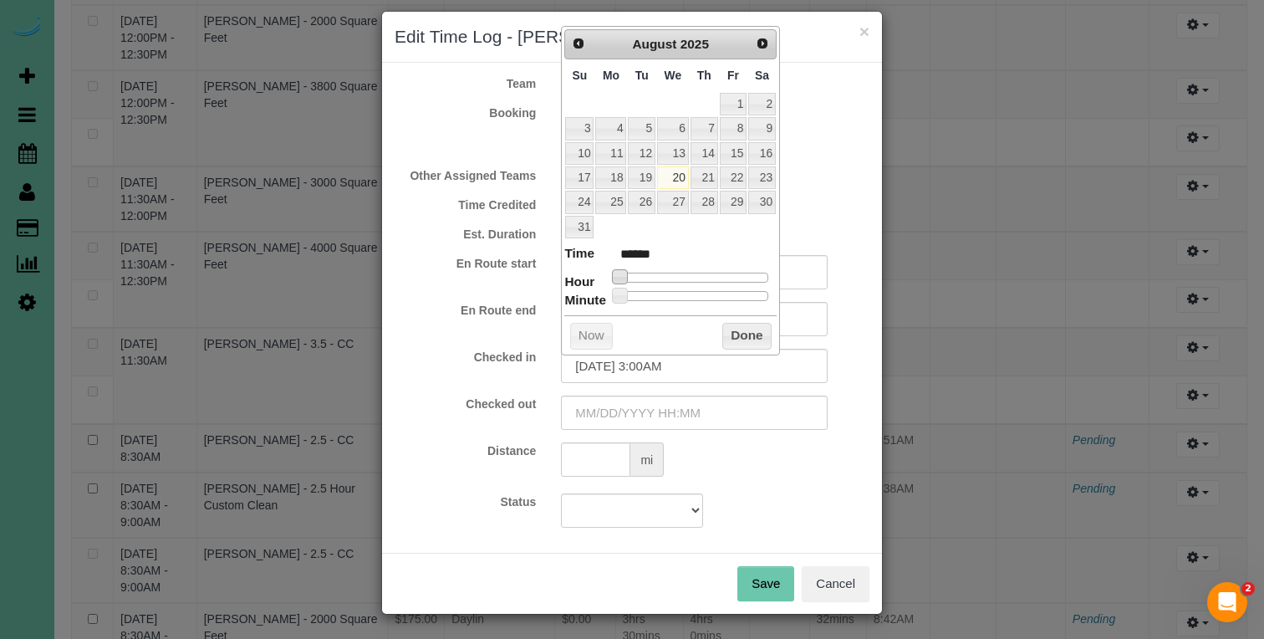
type input "******"
type input "08/20/2025 5:00AM"
type input "******"
type input "08/20/2025 6:00AM"
type input "******"
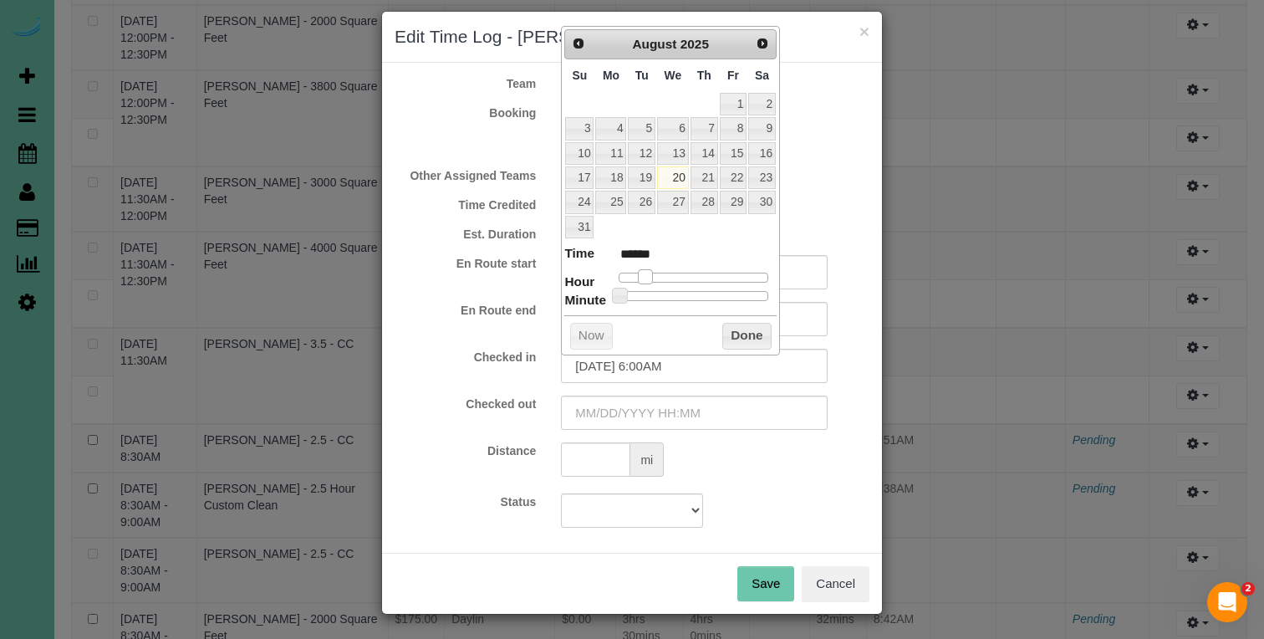
type input "08/20/2025 7:00AM"
type input "******"
type input "08/20/2025 8:00AM"
type input "******"
drag, startPoint x: 645, startPoint y: 269, endPoint x: 674, endPoint y: 283, distance: 31.4
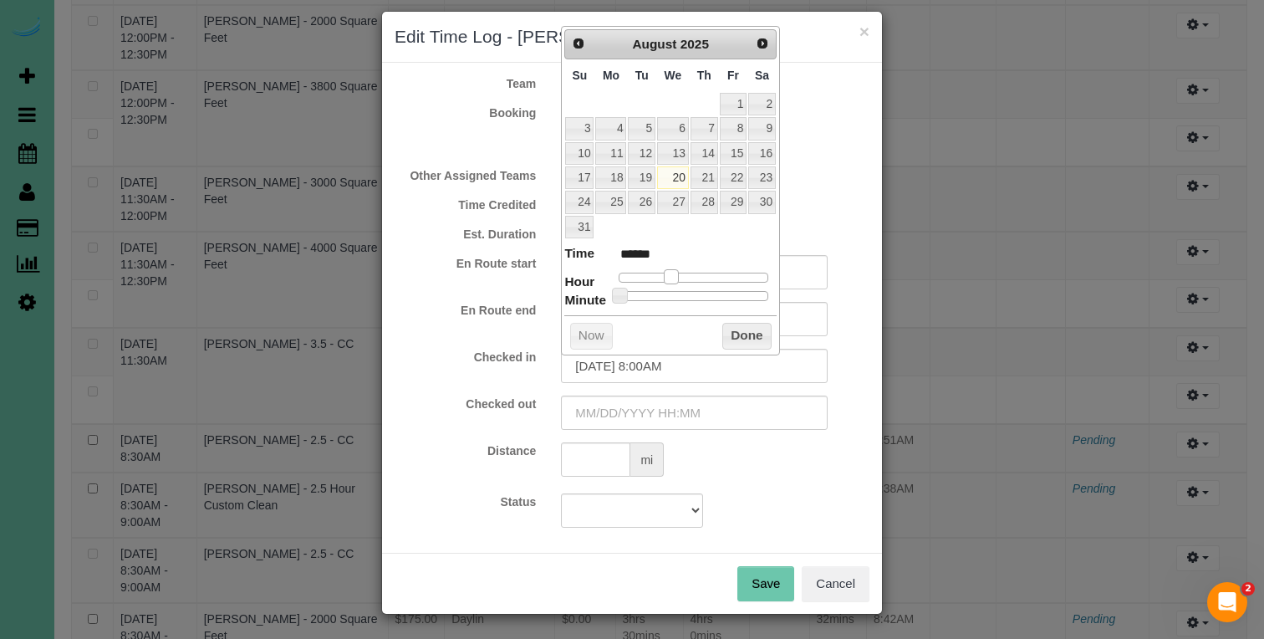
click at [676, 274] on span at bounding box center [671, 276] width 15 height 15
drag, startPoint x: 660, startPoint y: 370, endPoint x: 649, endPoint y: 364, distance: 12.0
click at [651, 365] on input "08/20/2025 8:00AM" at bounding box center [694, 366] width 267 height 34
drag, startPoint x: 833, startPoint y: 380, endPoint x: 579, endPoint y: 440, distance: 260.2
click at [581, 456] on input "text" at bounding box center [595, 459] width 69 height 34
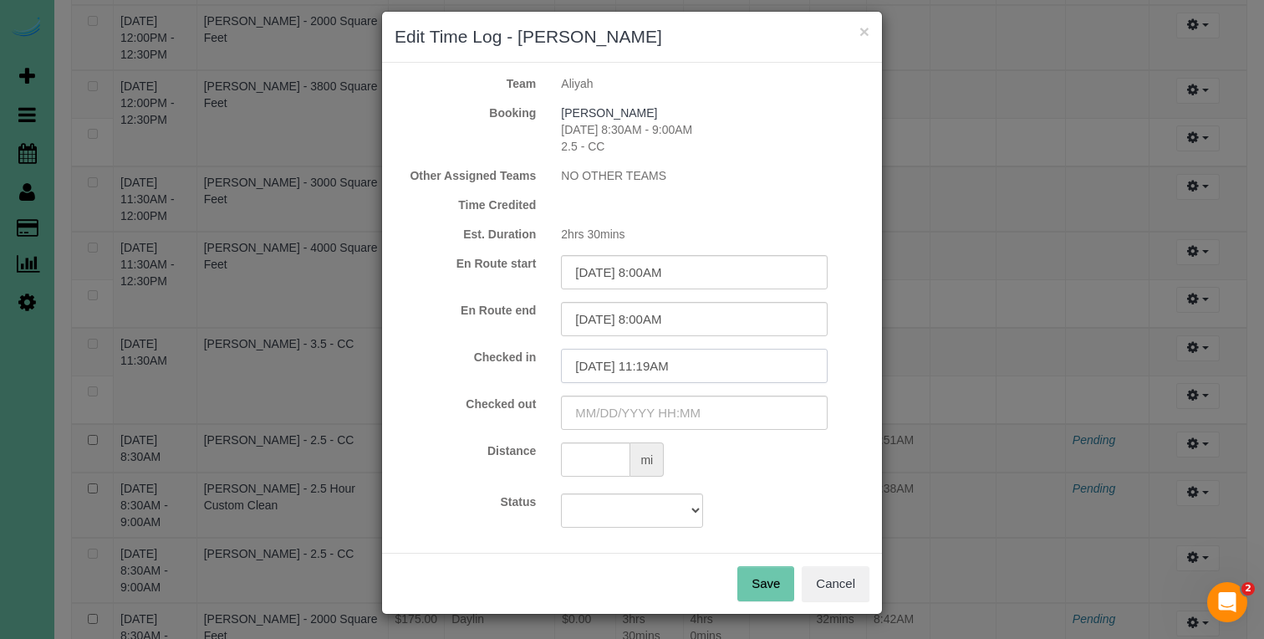
click at [699, 359] on input "08/20/2025 11:19AM" at bounding box center [694, 366] width 267 height 34
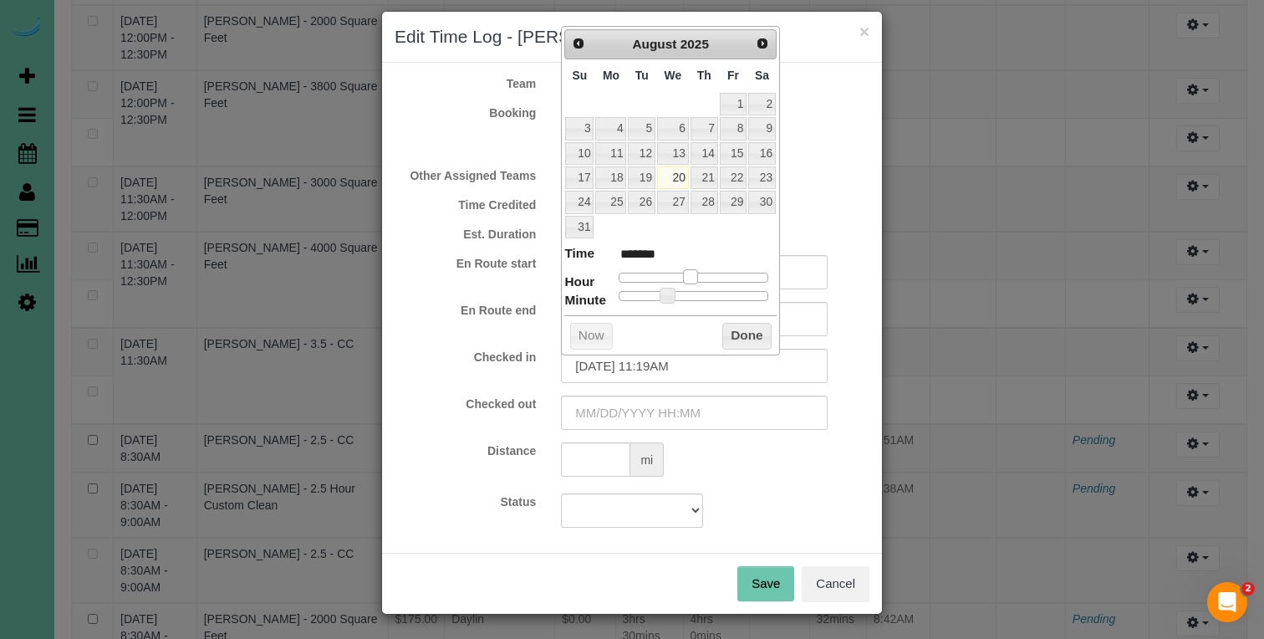
type input "08/20/2025 10:19AM"
type input "*******"
type input "08/20/2025 9:19AM"
type input "******"
type input "08/20/2025 8:19AM"
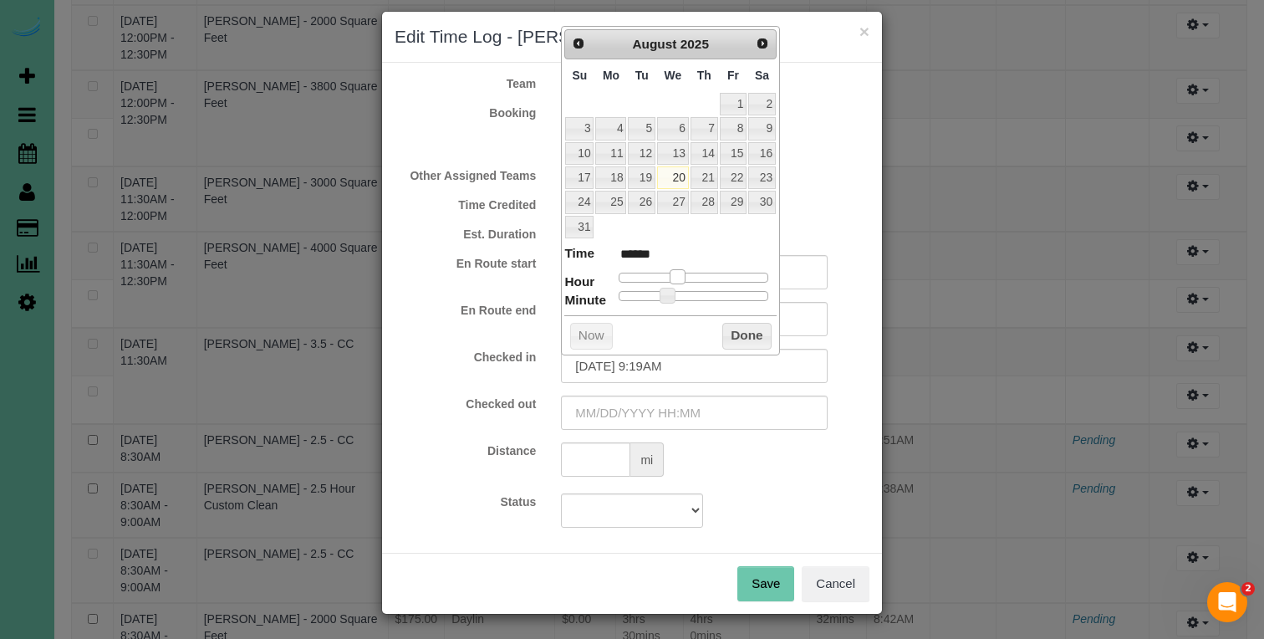
type input "******"
drag, startPoint x: 693, startPoint y: 273, endPoint x: 672, endPoint y: 278, distance: 21.3
click at [672, 274] on span at bounding box center [671, 276] width 15 height 15
click at [660, 363] on input "08/20/2025 8:19AM" at bounding box center [694, 366] width 267 height 34
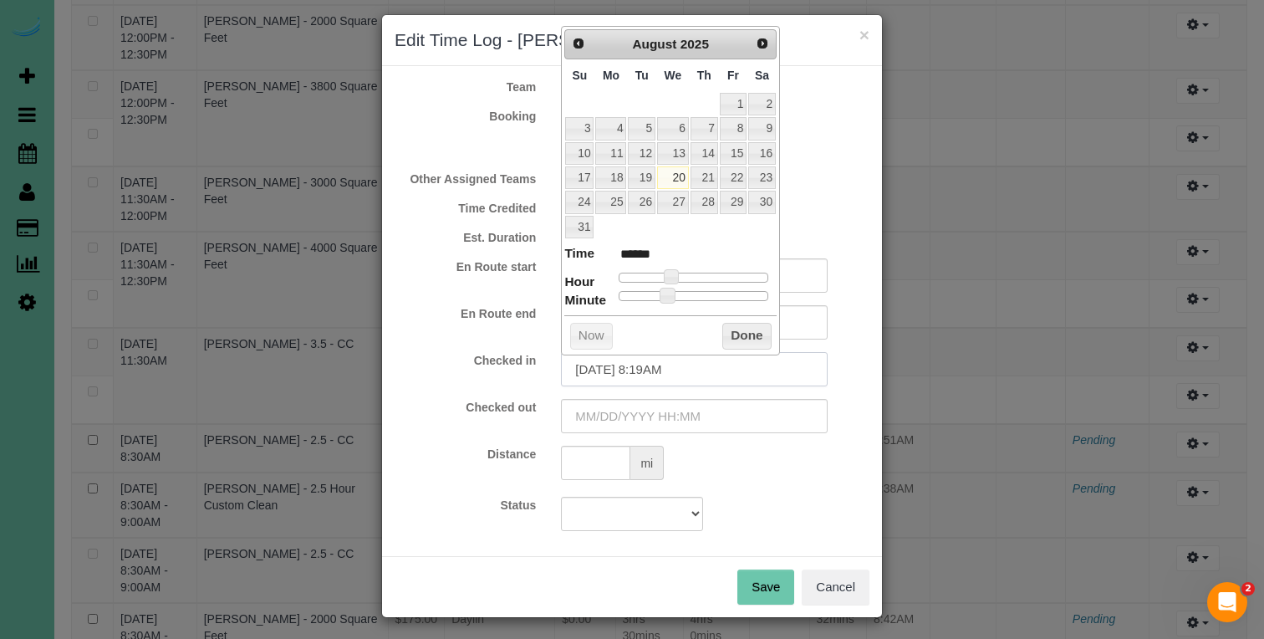
scroll to position [10, 0]
type input "08/20/2025 8:39AM"
click at [658, 412] on input "text" at bounding box center [694, 417] width 267 height 34
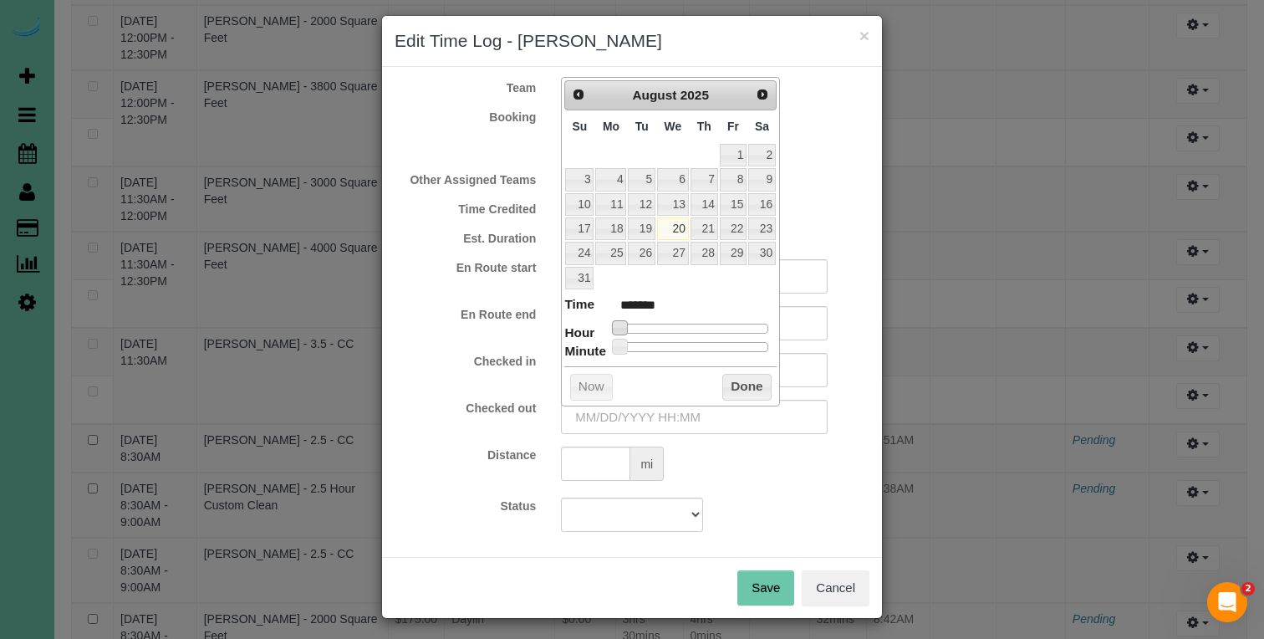
type input "08/20/2025 1:00AM"
type input "******"
type input "08/20/2025 2:00AM"
type input "******"
type input "08/20/2025 3:00AM"
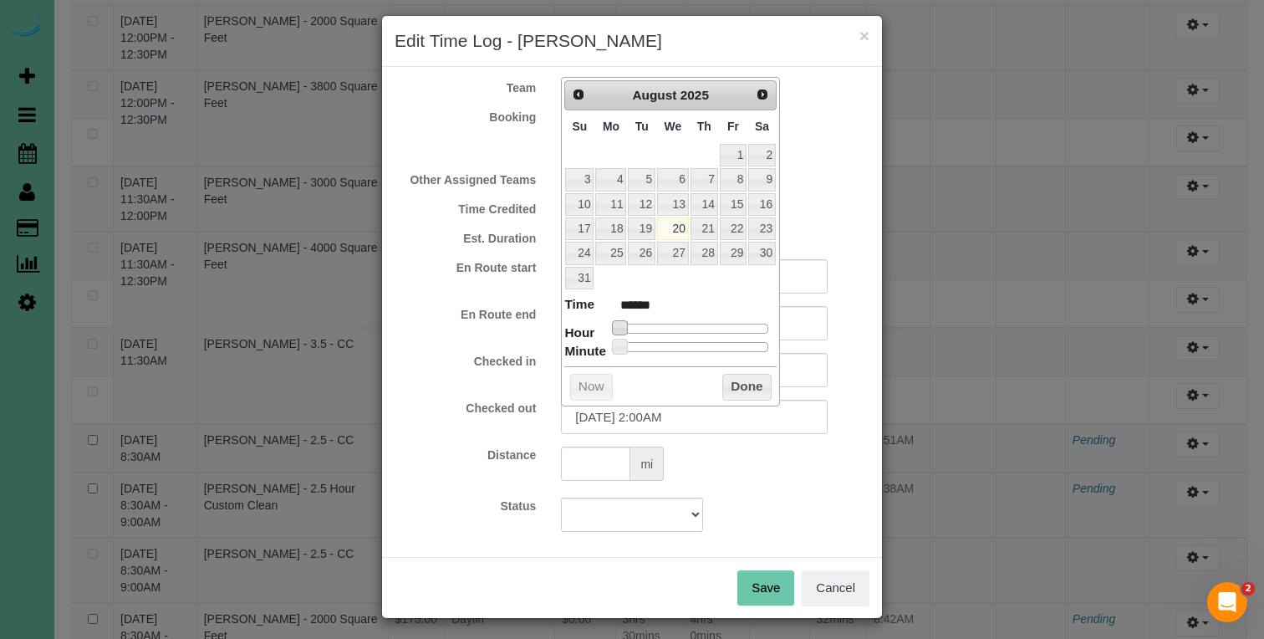
type input "******"
type input "08/20/2025 4:00AM"
type input "******"
type input "08/20/2025 5:00AM"
type input "******"
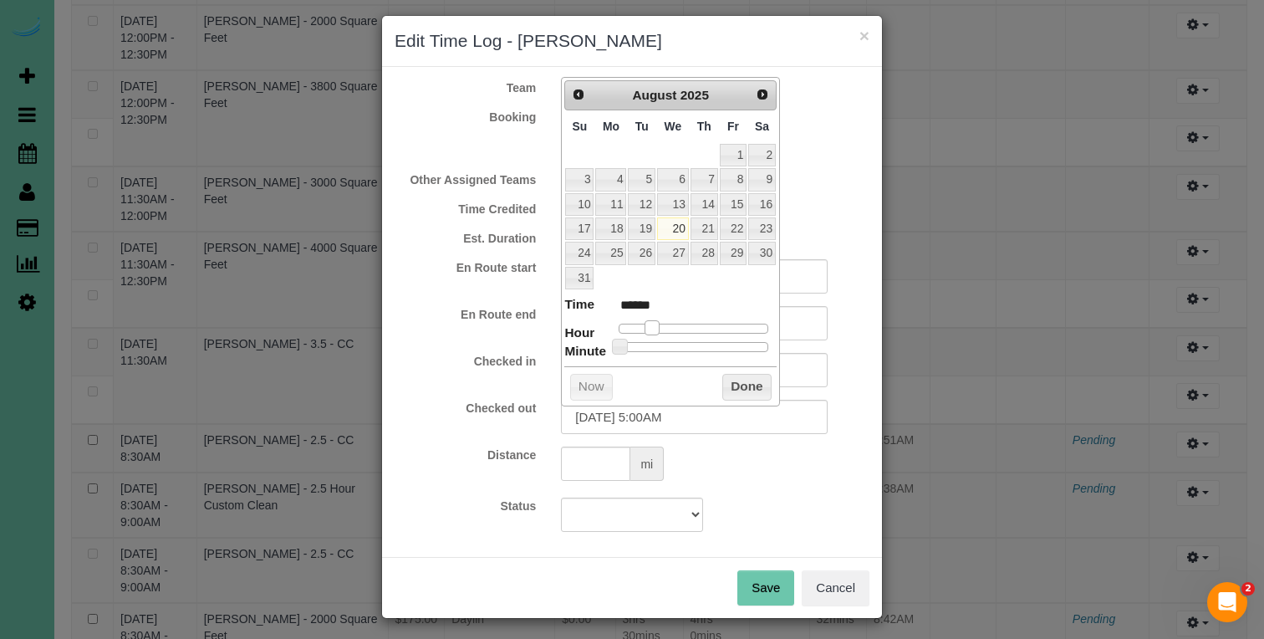
type input "08/20/2025 6:00AM"
type input "******"
type input "08/20/2025 7:00AM"
type input "******"
type input "08/20/2025 8:00AM"
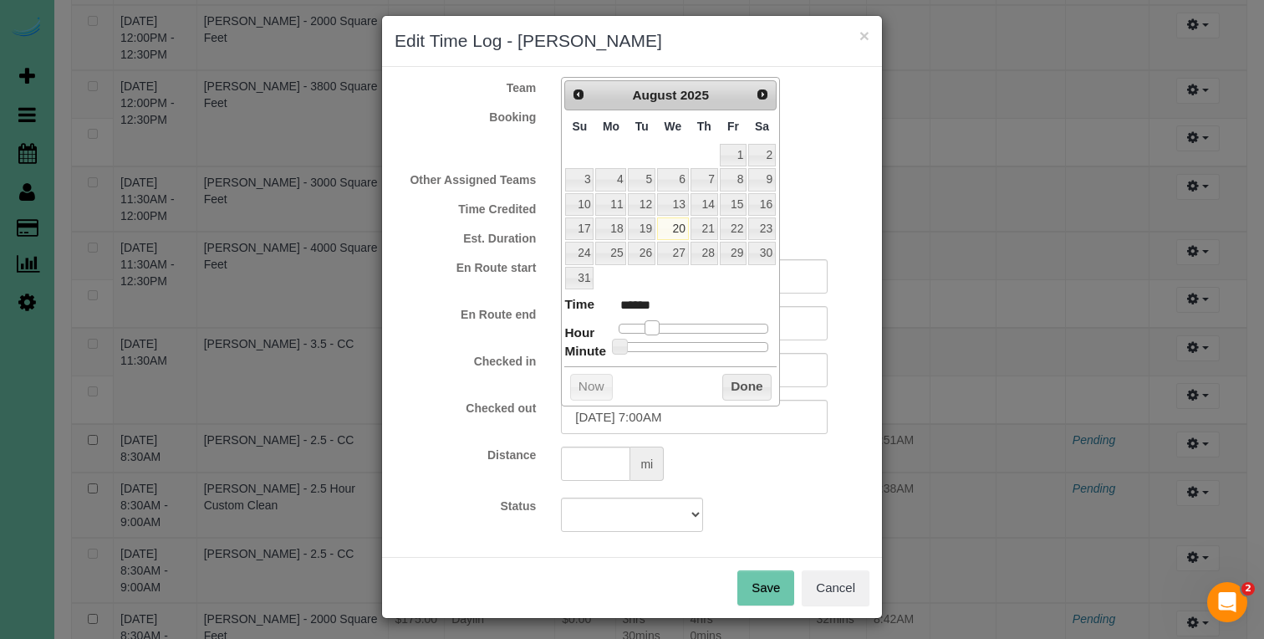
type input "******"
type input "08/20/2025 9:00AM"
type input "******"
type input "08/20/2025 10:00AM"
type input "*******"
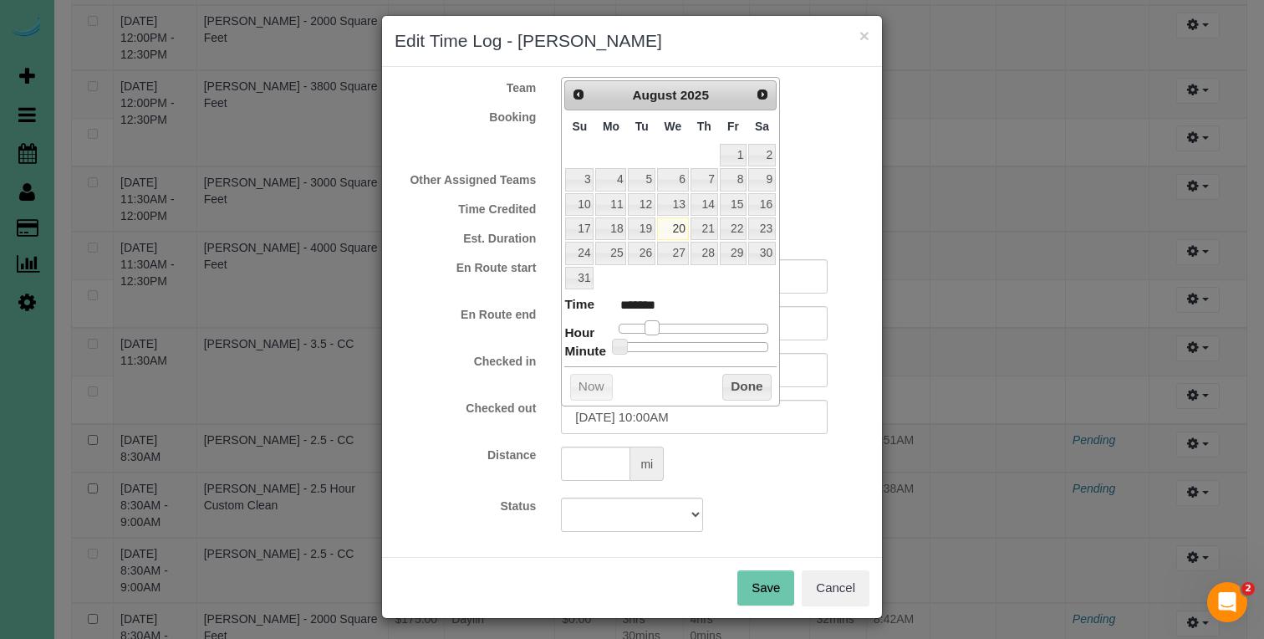
type input "08/20/2025 11:00AM"
type input "*******"
drag, startPoint x: 624, startPoint y: 321, endPoint x: 692, endPoint y: 325, distance: 68.7
click at [692, 325] on span at bounding box center [690, 327] width 15 height 15
click at [668, 410] on input "08/20/2025 11:00AM" at bounding box center [694, 417] width 267 height 34
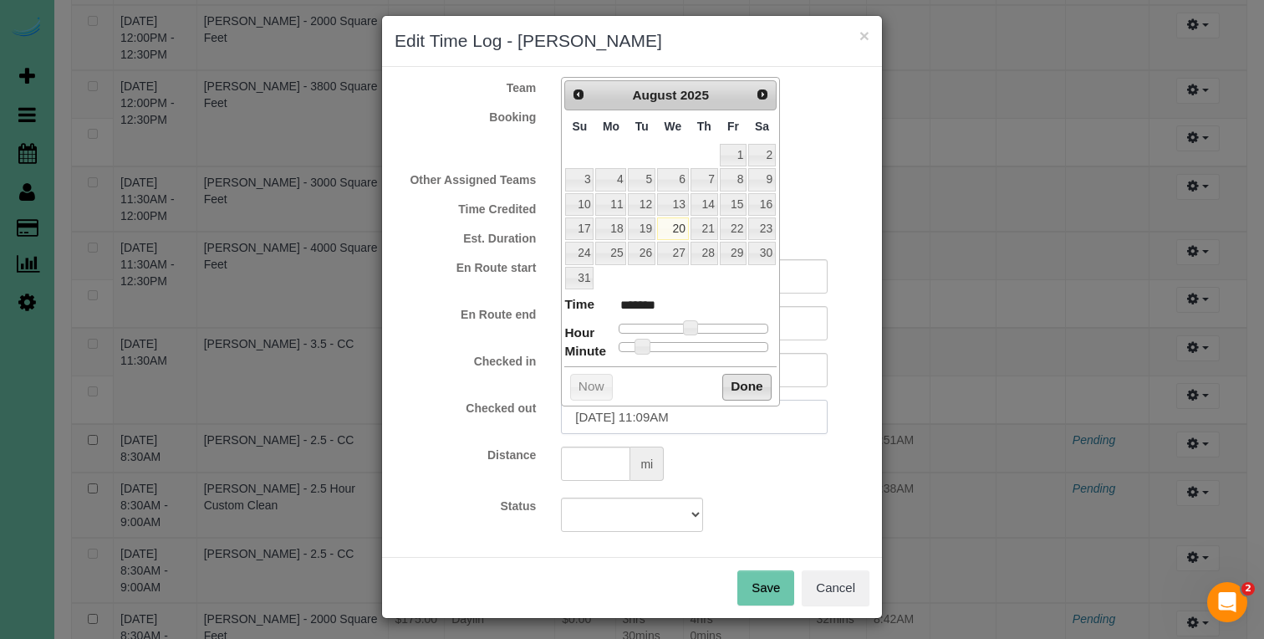
type input "08/20/2025 11:09AM"
drag, startPoint x: 751, startPoint y: 382, endPoint x: 753, endPoint y: 432, distance: 50.2
click at [750, 381] on button "Done" at bounding box center [746, 387] width 49 height 27
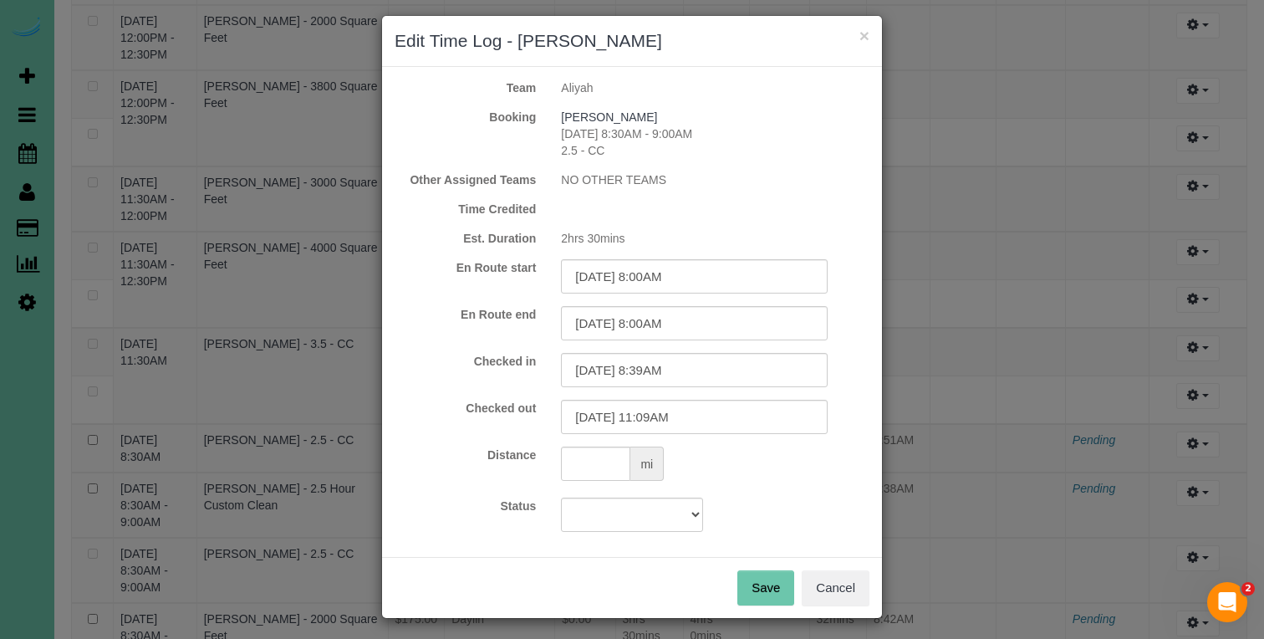
click at [765, 593] on button "Save" at bounding box center [765, 587] width 57 height 35
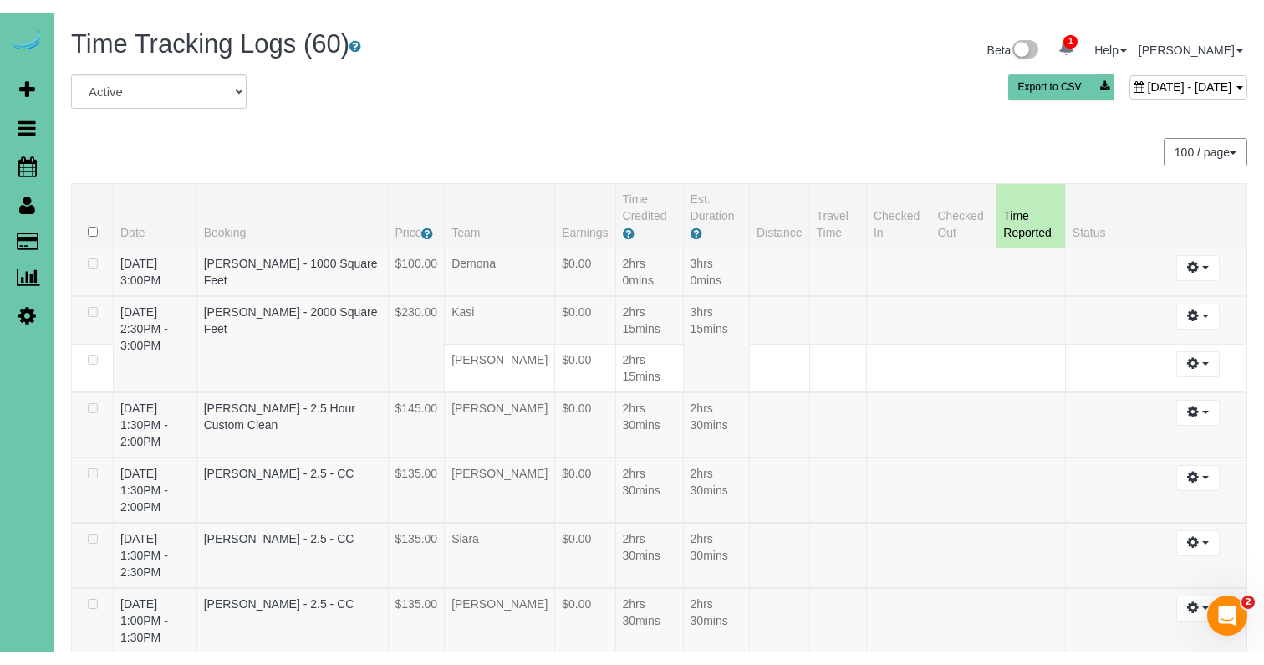
scroll to position [0, 0]
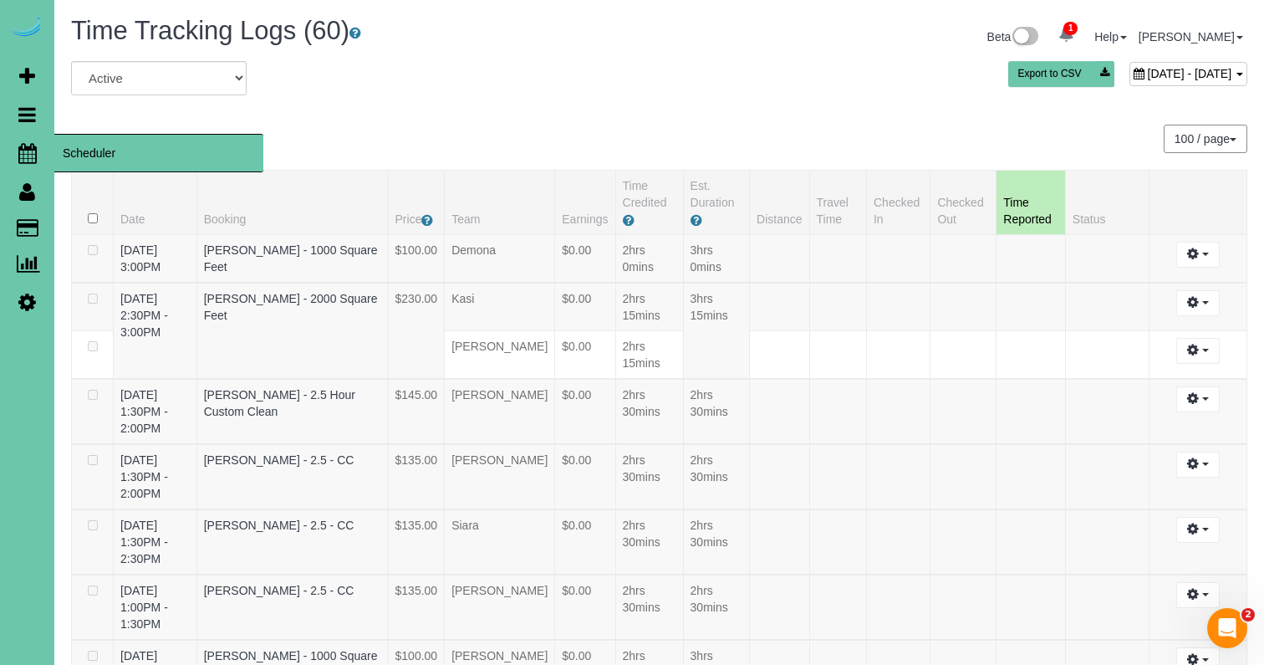
click at [28, 147] on icon at bounding box center [27, 153] width 18 height 20
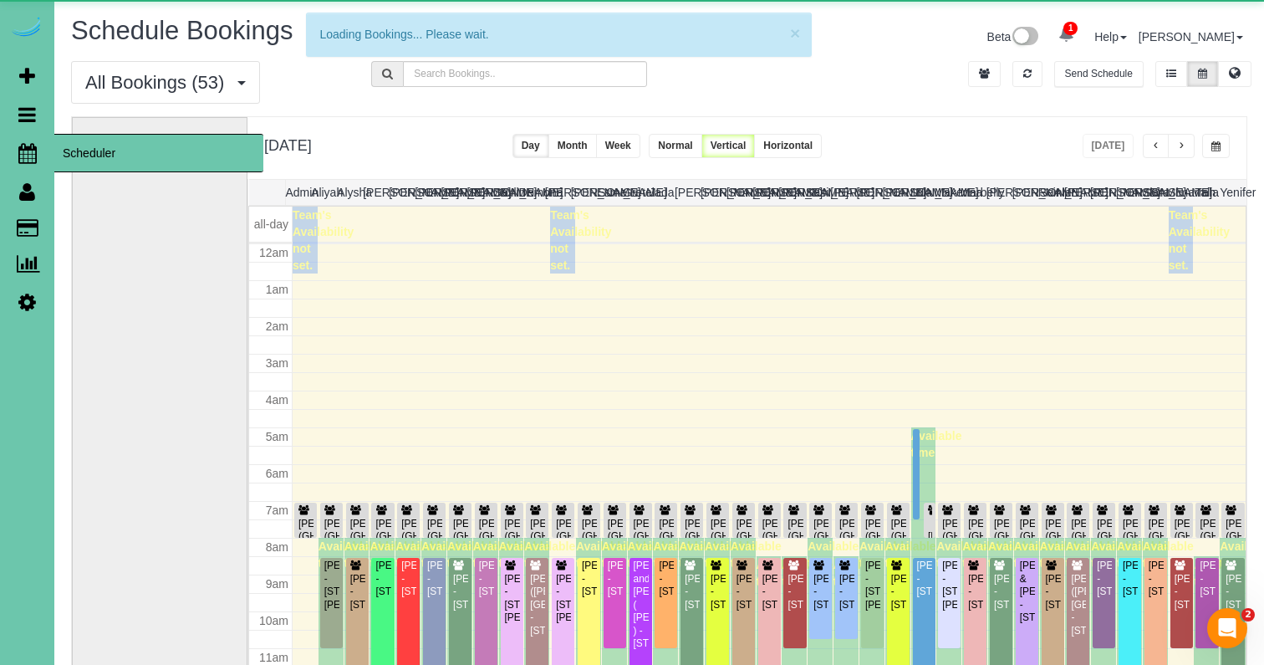
scroll to position [222, 0]
